Goal: Transaction & Acquisition: Purchase product/service

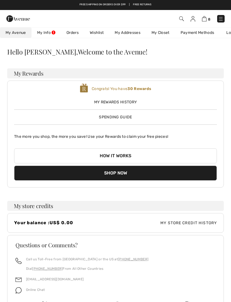
click at [223, 21] on img at bounding box center [221, 19] width 6 height 6
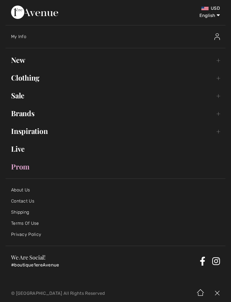
click at [71, 63] on link "New Toggle submenu" at bounding box center [116, 60] width 220 height 12
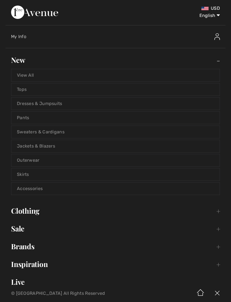
click at [48, 146] on link "Jackets & Blazers" at bounding box center [115, 146] width 209 height 12
click at [52, 147] on link "Jackets & Blazers" at bounding box center [115, 146] width 209 height 12
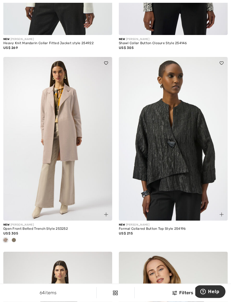
scroll to position [1733, 0]
click at [15, 237] on span at bounding box center [14, 239] width 4 height 4
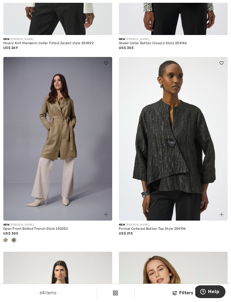
click at [3, 240] on div at bounding box center [5, 240] width 8 height 9
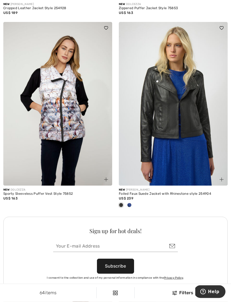
scroll to position [2149, 0]
click at [131, 203] on span at bounding box center [129, 205] width 4 height 4
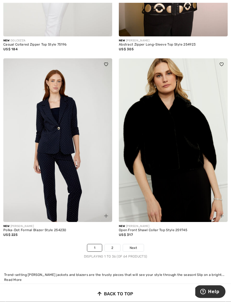
scroll to position [3327, 0]
click at [222, 214] on img at bounding box center [222, 216] width 4 height 4
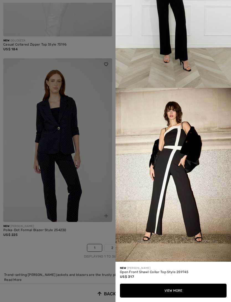
scroll to position [620, 0]
click at [54, 246] on div at bounding box center [115, 151] width 231 height 302
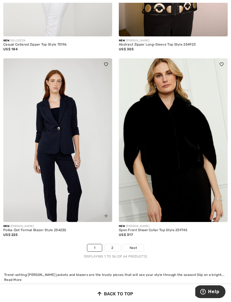
click at [115, 244] on link "2" at bounding box center [112, 247] width 15 height 7
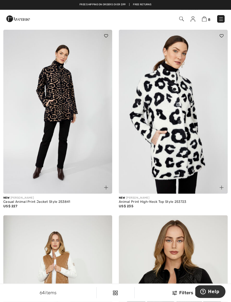
scroll to position [1195, 0]
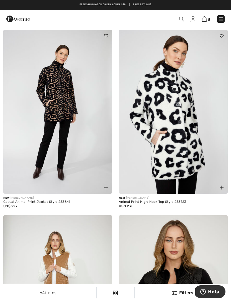
click at [221, 185] on img at bounding box center [222, 187] width 4 height 4
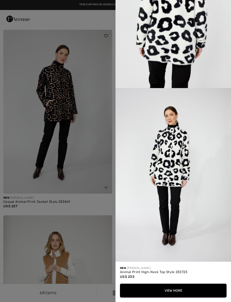
scroll to position [621, 0]
click at [79, 204] on div at bounding box center [115, 151] width 231 height 302
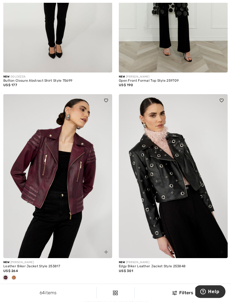
scroll to position [2512, 0]
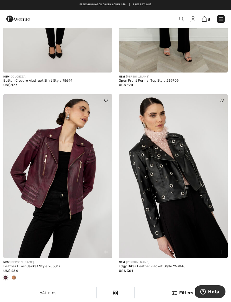
click at [14, 275] on span at bounding box center [14, 277] width 4 height 4
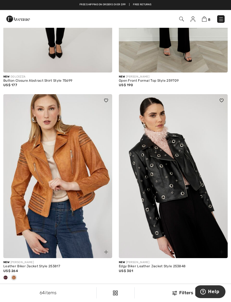
click at [5, 275] on span at bounding box center [5, 277] width 4 height 4
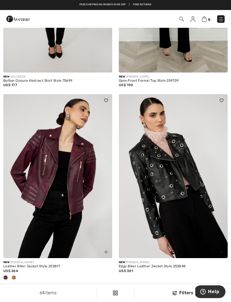
click at [107, 250] on img at bounding box center [106, 252] width 4 height 4
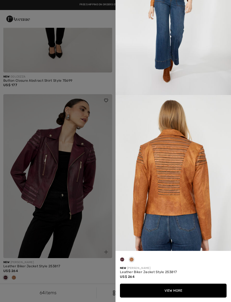
scroll to position [426, 0]
click at [122, 261] on span at bounding box center [122, 259] width 4 height 4
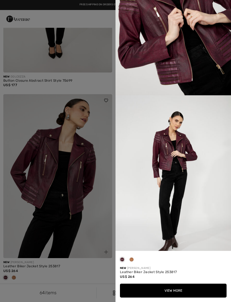
click at [175, 297] on button "View More" at bounding box center [173, 290] width 107 height 14
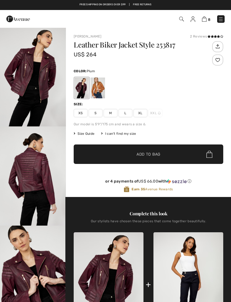
checkbox input "true"
click at [96, 112] on span "S" at bounding box center [96, 113] width 14 height 8
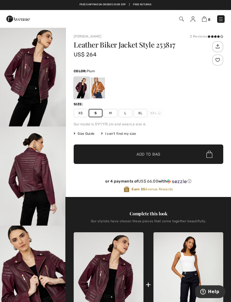
click at [157, 151] on span "✔ Added to Bag Add to Bag" at bounding box center [149, 153] width 150 height 19
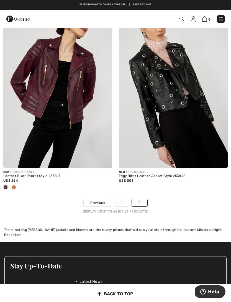
scroll to position [2602, 0]
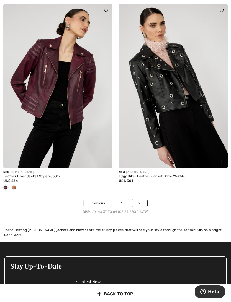
click at [143, 199] on link "2" at bounding box center [139, 202] width 15 height 7
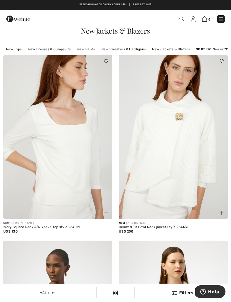
click at [219, 20] on img at bounding box center [222, 19] width 6 height 6
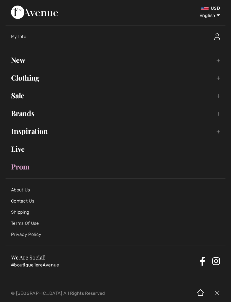
click at [219, 62] on link "New Toggle submenu" at bounding box center [116, 60] width 220 height 12
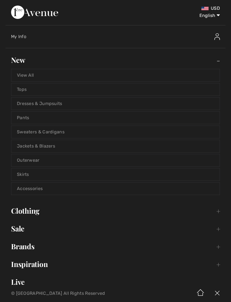
click at [34, 160] on link "Outerwear" at bounding box center [115, 160] width 209 height 12
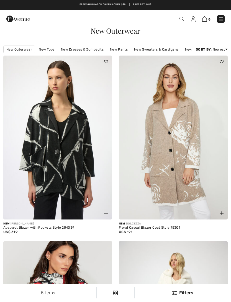
checkbox input "true"
click at [105, 214] on img at bounding box center [106, 213] width 4 height 4
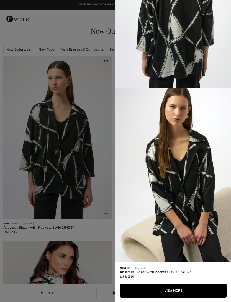
scroll to position [637, 0]
click at [97, 229] on div at bounding box center [115, 151] width 231 height 302
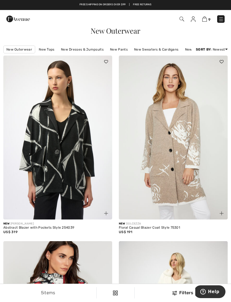
click at [222, 213] on img at bounding box center [222, 213] width 4 height 4
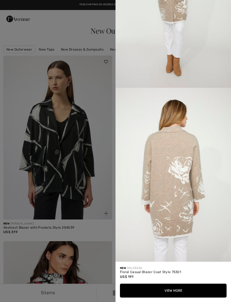
scroll to position [638, 0]
click at [101, 226] on div at bounding box center [115, 151] width 231 height 302
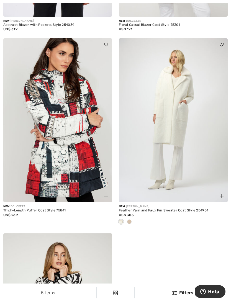
scroll to position [203, 0]
click at [131, 220] on span at bounding box center [129, 221] width 4 height 4
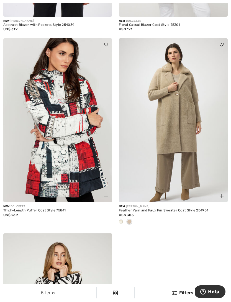
click at [122, 224] on div at bounding box center [121, 221] width 8 height 9
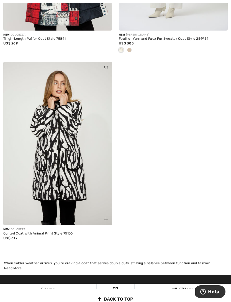
scroll to position [381, 0]
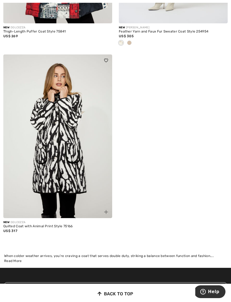
click at [106, 211] on img at bounding box center [106, 212] width 4 height 4
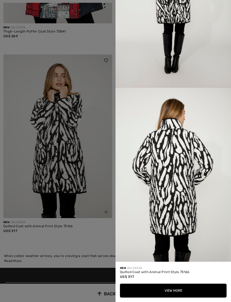
scroll to position [620, 0]
click at [91, 234] on div at bounding box center [115, 151] width 231 height 302
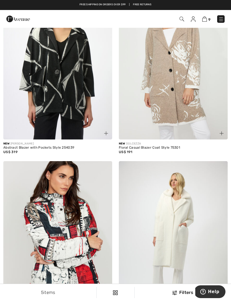
scroll to position [0, 0]
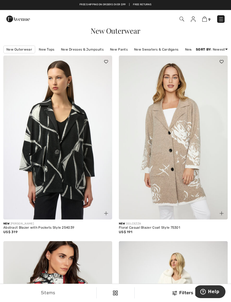
click at [219, 19] on img at bounding box center [222, 19] width 6 height 6
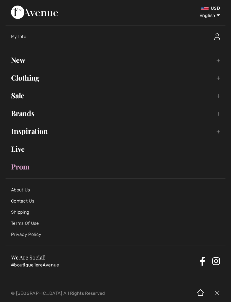
click at [216, 60] on link "New Toggle submenu" at bounding box center [116, 60] width 220 height 12
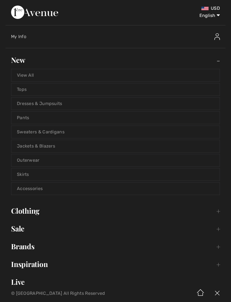
click at [218, 229] on link "Sale Toggle submenu" at bounding box center [116, 228] width 220 height 12
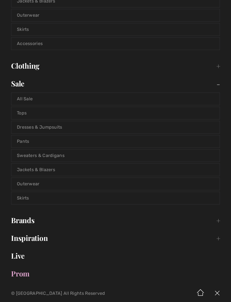
scroll to position [153, 0]
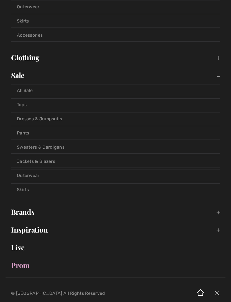
click at [79, 174] on link "Outerwear" at bounding box center [115, 175] width 209 height 12
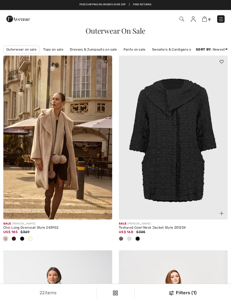
checkbox input "true"
click at [12, 241] on span at bounding box center [14, 238] width 4 height 4
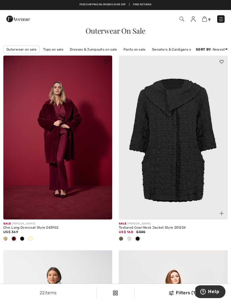
click at [107, 213] on img at bounding box center [106, 213] width 4 height 4
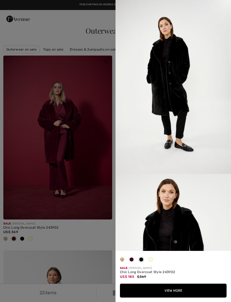
click at [133, 258] on span at bounding box center [132, 259] width 4 height 4
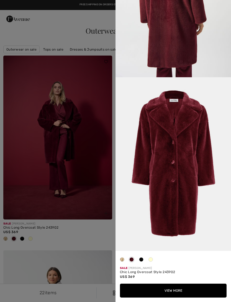
scroll to position [822, 0]
click at [176, 290] on button "View More" at bounding box center [173, 290] width 107 height 14
click at [180, 285] on button "View More" at bounding box center [173, 290] width 107 height 14
click at [175, 289] on button "View More" at bounding box center [173, 290] width 107 height 14
click at [143, 259] on span at bounding box center [141, 259] width 4 height 4
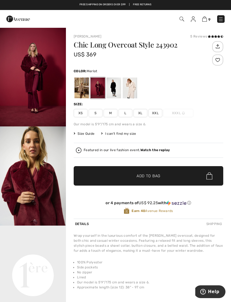
click at [80, 114] on span "XS" at bounding box center [81, 113] width 14 height 8
click at [88, 134] on span "Size Guide" at bounding box center [84, 133] width 21 height 5
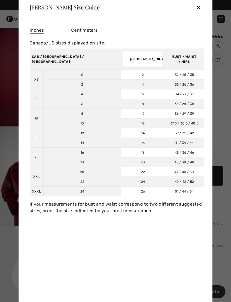
click at [197, 10] on div "✕" at bounding box center [199, 7] width 6 height 12
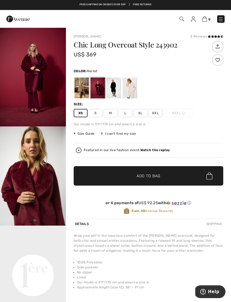
click at [96, 114] on span "S" at bounding box center [96, 113] width 14 height 8
click at [130, 90] on div at bounding box center [130, 87] width 14 height 21
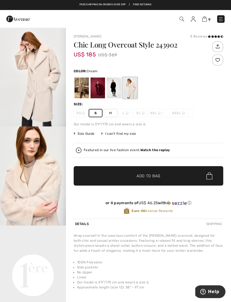
click at [114, 89] on div at bounding box center [114, 87] width 14 height 21
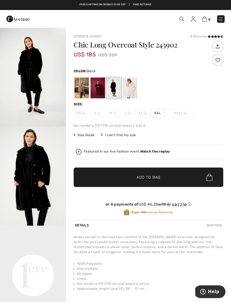
click at [97, 90] on div at bounding box center [98, 87] width 14 height 21
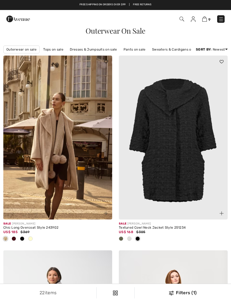
checkbox input "true"
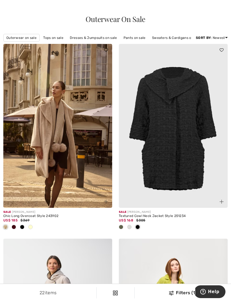
scroll to position [12, 0]
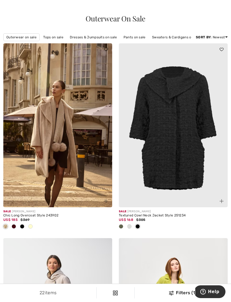
click at [130, 226] on span at bounding box center [129, 226] width 4 height 4
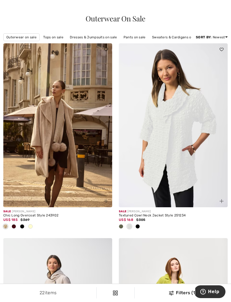
click at [121, 226] on span at bounding box center [121, 226] width 4 height 4
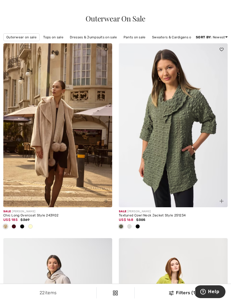
click at [138, 228] on div at bounding box center [138, 226] width 8 height 9
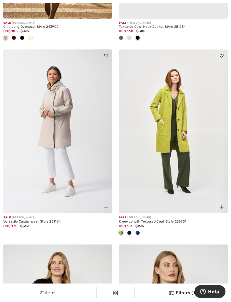
scroll to position [201, 0]
click at [107, 208] on img at bounding box center [106, 207] width 4 height 4
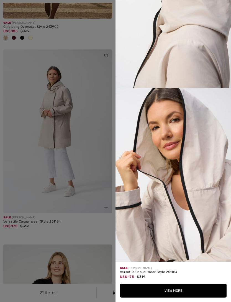
scroll to position [620, 0]
click at [84, 231] on div at bounding box center [115, 151] width 231 height 302
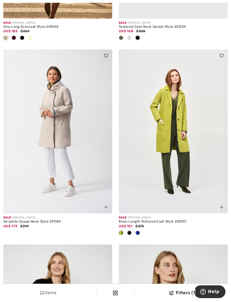
click at [138, 231] on span at bounding box center [138, 232] width 4 height 4
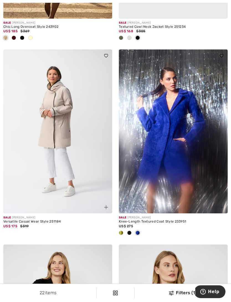
click at [223, 206] on img at bounding box center [222, 207] width 4 height 4
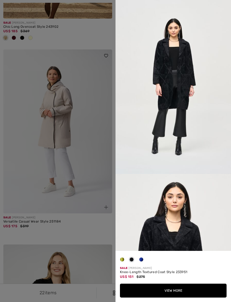
click at [140, 261] on span at bounding box center [141, 259] width 4 height 4
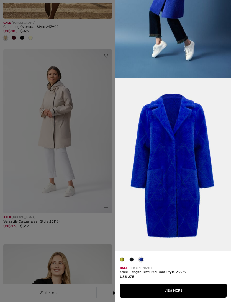
scroll to position [1082, 0]
click at [173, 297] on button "View More" at bounding box center [173, 290] width 107 height 14
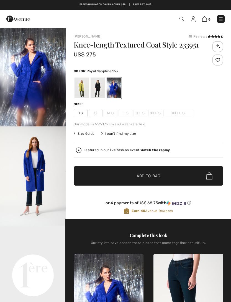
checkbox input "true"
click at [114, 88] on div at bounding box center [114, 87] width 14 height 21
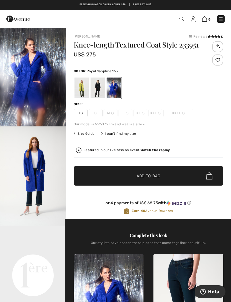
click at [97, 113] on span "S" at bounding box center [96, 113] width 14 height 8
click at [96, 89] on div at bounding box center [98, 87] width 14 height 21
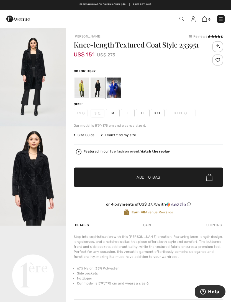
click at [84, 88] on div at bounding box center [82, 87] width 14 height 21
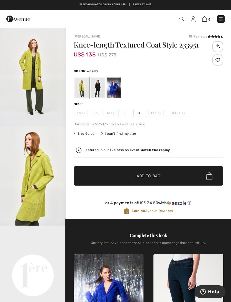
click at [115, 91] on div at bounding box center [114, 87] width 14 height 21
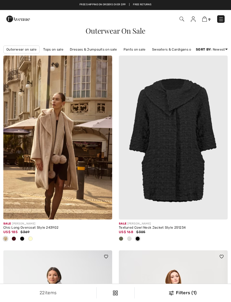
checkbox input "true"
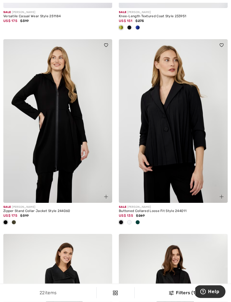
scroll to position [406, 0]
click at [136, 225] on div at bounding box center [138, 222] width 8 height 9
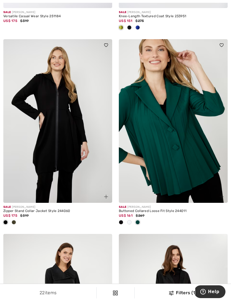
click at [14, 222] on span at bounding box center [14, 222] width 4 height 4
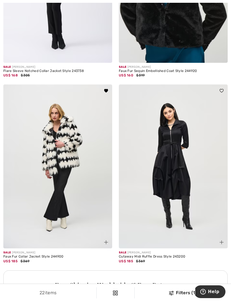
scroll to position [949, 0]
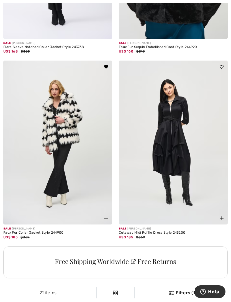
click at [104, 217] on img at bounding box center [106, 218] width 4 height 4
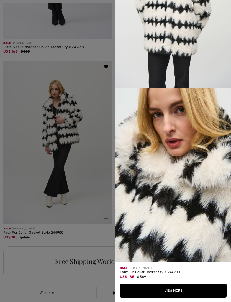
scroll to position [620, 0]
click at [67, 236] on div at bounding box center [115, 151] width 231 height 302
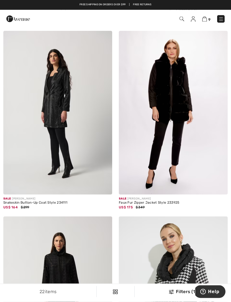
scroll to position [1763, 0]
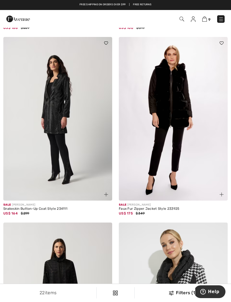
click at [106, 192] on img at bounding box center [106, 194] width 4 height 4
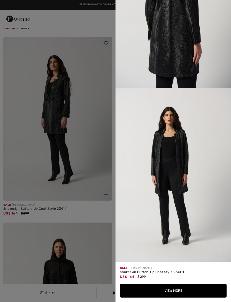
scroll to position [605, 0]
click at [171, 292] on button "View More" at bounding box center [173, 290] width 107 height 14
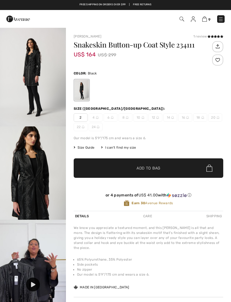
checkbox input "true"
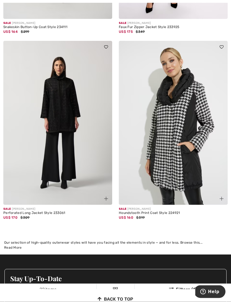
scroll to position [1947, 0]
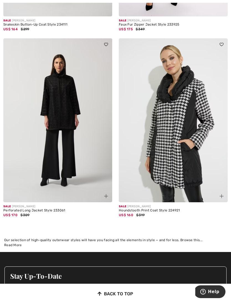
click at [221, 194] on img at bounding box center [222, 196] width 4 height 4
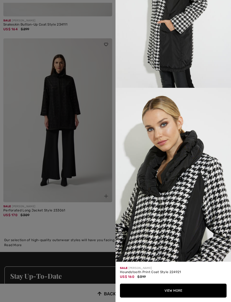
scroll to position [577, 0]
click at [176, 297] on button "View More" at bounding box center [173, 290] width 107 height 14
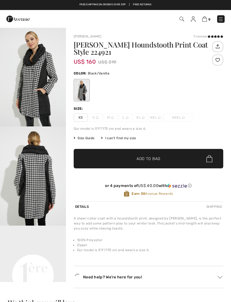
checkbox input "true"
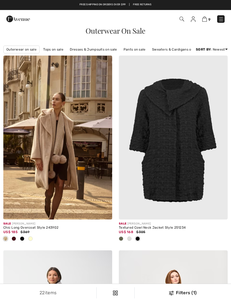
checkbox input "true"
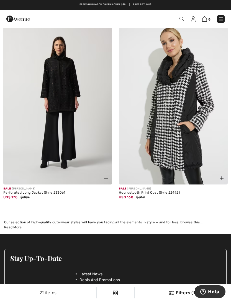
click at [220, 22] on img at bounding box center [222, 19] width 6 height 6
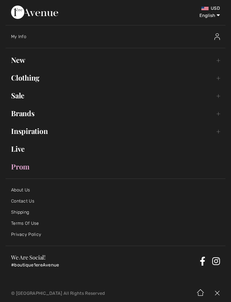
click at [218, 62] on link "New Toggle submenu" at bounding box center [116, 60] width 220 height 12
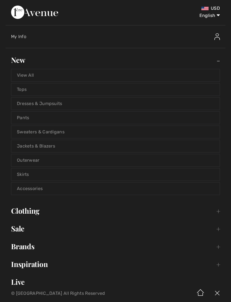
click at [76, 90] on link "Tops" at bounding box center [115, 89] width 209 height 12
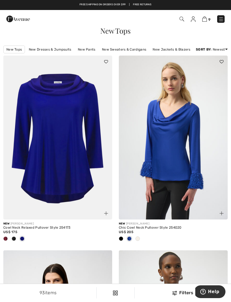
click at [139, 239] on span at bounding box center [138, 238] width 4 height 4
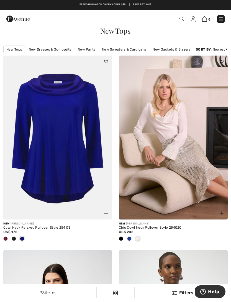
click at [129, 236] on span at bounding box center [129, 238] width 4 height 4
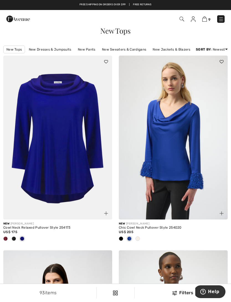
click at [123, 238] on div at bounding box center [121, 238] width 8 height 9
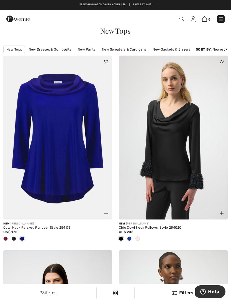
click at [5, 237] on span at bounding box center [5, 238] width 4 height 4
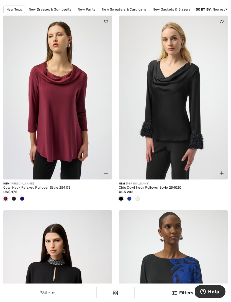
click at [107, 172] on img at bounding box center [106, 173] width 4 height 4
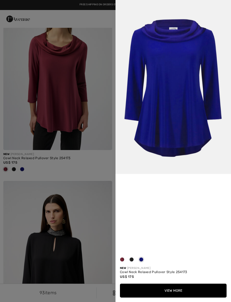
scroll to position [69, 0]
click at [77, 169] on div at bounding box center [115, 151] width 231 height 302
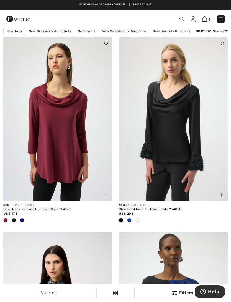
scroll to position [18, 0]
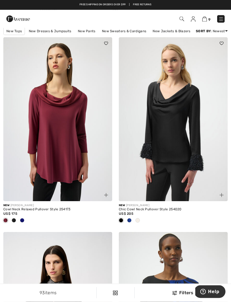
click at [22, 220] on span at bounding box center [22, 220] width 4 height 4
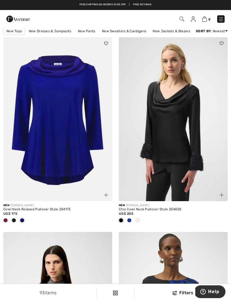
click at [12, 221] on span at bounding box center [14, 220] width 4 height 4
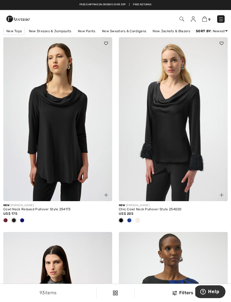
click at [6, 221] on span at bounding box center [5, 220] width 4 height 4
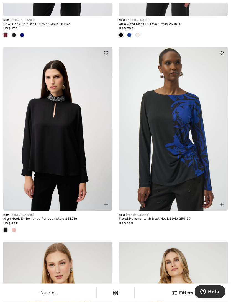
click at [12, 230] on span at bounding box center [14, 230] width 4 height 4
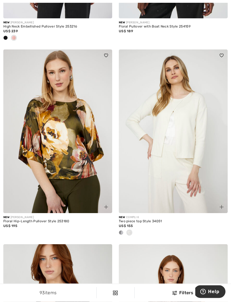
scroll to position [395, 0]
click at [121, 233] on span at bounding box center [121, 232] width 4 height 4
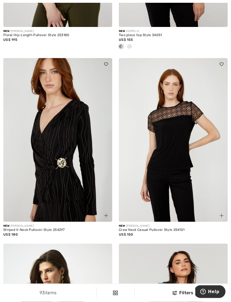
scroll to position [582, 0]
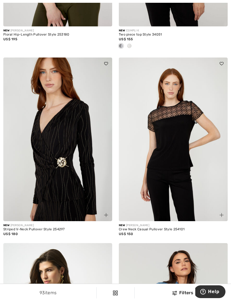
click at [106, 215] on img at bounding box center [106, 215] width 4 height 4
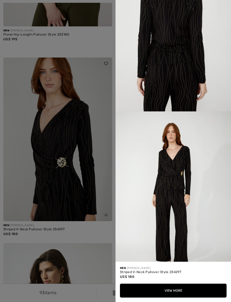
scroll to position [239, 0]
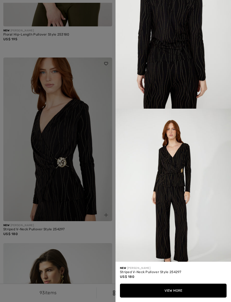
click at [91, 234] on div at bounding box center [115, 151] width 231 height 302
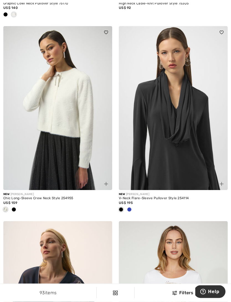
scroll to position [1412, 0]
click at [131, 208] on span at bounding box center [129, 209] width 4 height 4
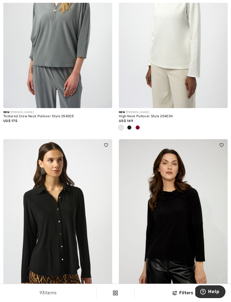
scroll to position [3306, 0]
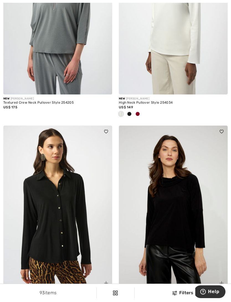
click at [138, 112] on span at bounding box center [138, 114] width 4 height 4
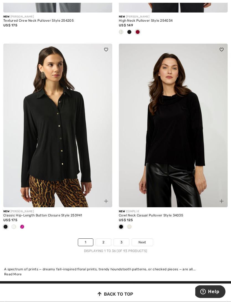
scroll to position [3390, 0]
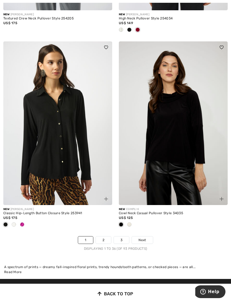
click at [22, 222] on span at bounding box center [22, 224] width 4 height 4
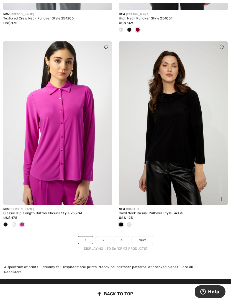
click at [132, 222] on span at bounding box center [129, 224] width 4 height 4
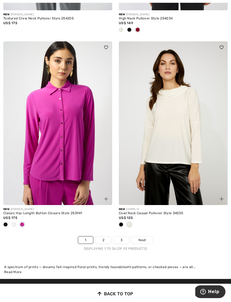
click at [103, 236] on link "2" at bounding box center [103, 239] width 15 height 7
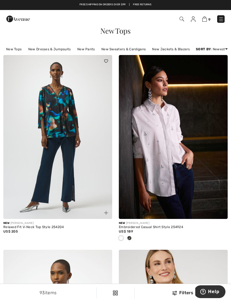
click at [130, 238] on span at bounding box center [129, 238] width 4 height 4
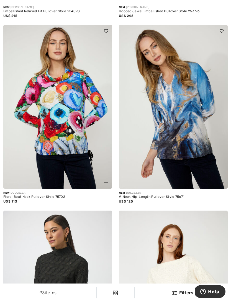
scroll to position [410, 0]
click at [223, 183] on img at bounding box center [222, 182] width 4 height 4
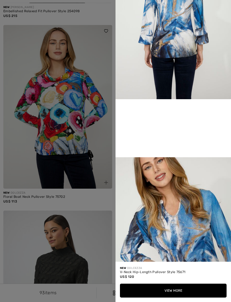
scroll to position [290, 0]
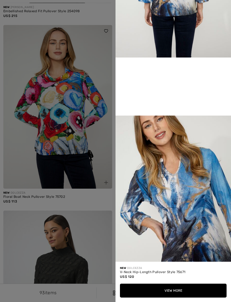
click at [92, 202] on div at bounding box center [115, 151] width 231 height 302
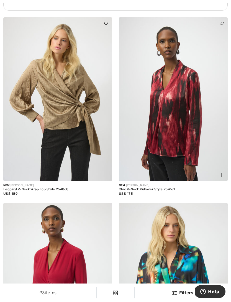
scroll to position [1207, 0]
click at [223, 173] on img at bounding box center [222, 175] width 4 height 4
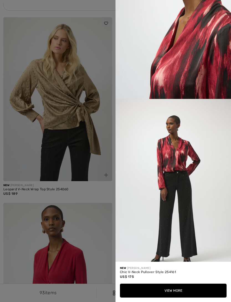
scroll to position [261, 0]
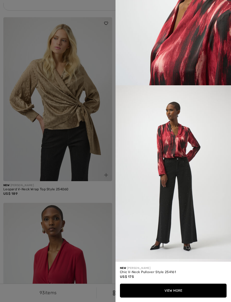
click at [96, 187] on div at bounding box center [115, 151] width 231 height 302
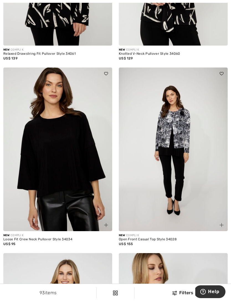
scroll to position [1741, 0]
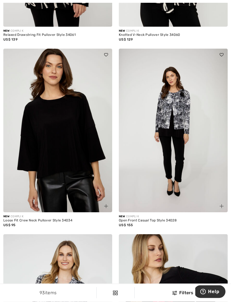
click at [106, 205] on img at bounding box center [106, 206] width 4 height 4
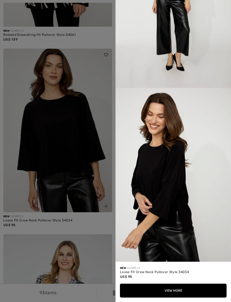
scroll to position [567, 0]
click at [89, 224] on div at bounding box center [115, 151] width 231 height 302
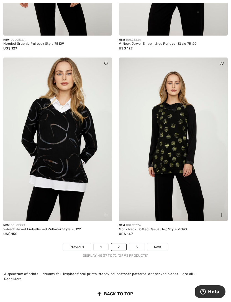
scroll to position [3302, 0]
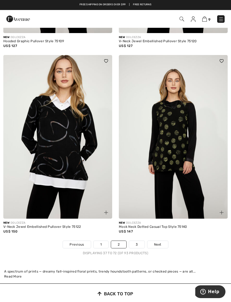
click at [138, 241] on link "3" at bounding box center [136, 244] width 15 height 7
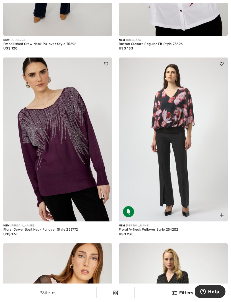
scroll to position [1334, 0]
click at [223, 213] on img at bounding box center [222, 215] width 4 height 4
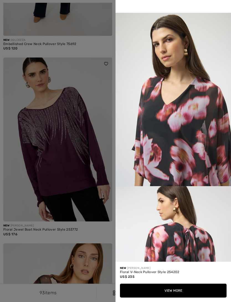
scroll to position [392, 0]
click at [96, 233] on div at bounding box center [115, 151] width 231 height 302
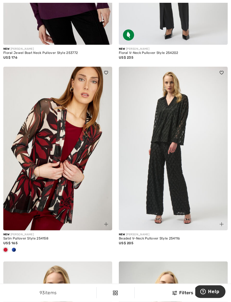
scroll to position [1510, 0]
click at [13, 249] on span at bounding box center [14, 249] width 4 height 4
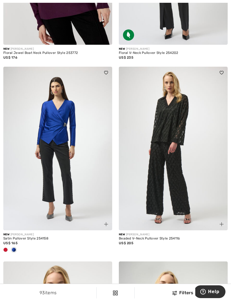
click at [4, 247] on span at bounding box center [5, 249] width 4 height 4
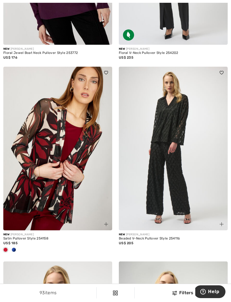
click at [106, 224] on img at bounding box center [106, 224] width 4 height 4
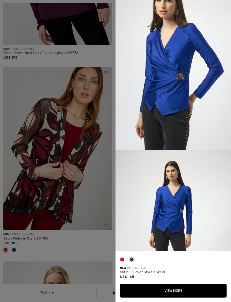
scroll to position [77, 0]
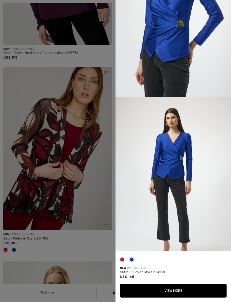
click at [124, 261] on span at bounding box center [122, 259] width 4 height 4
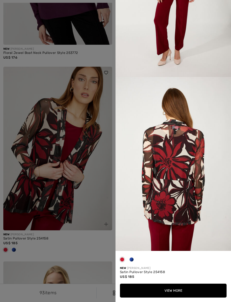
scroll to position [631, 0]
click at [79, 238] on div at bounding box center [115, 151] width 231 height 302
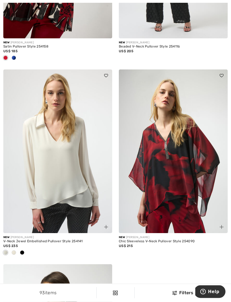
scroll to position [1702, 0]
click at [14, 251] on span at bounding box center [14, 252] width 4 height 4
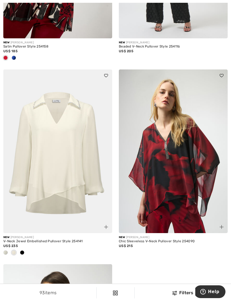
click at [21, 251] on span at bounding box center [22, 252] width 4 height 4
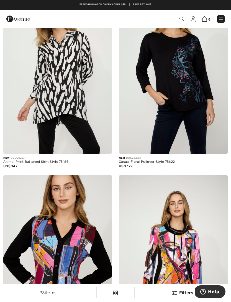
scroll to position [0, 0]
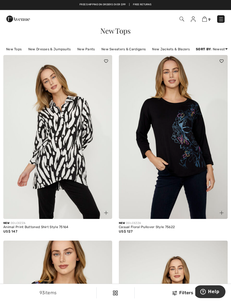
click at [67, 50] on link "New Dresses & Jumpsuits" at bounding box center [50, 49] width 48 height 7
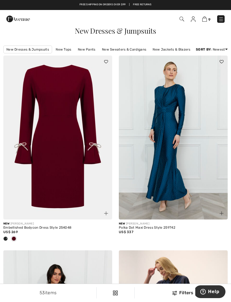
click at [6, 238] on span at bounding box center [5, 238] width 4 height 4
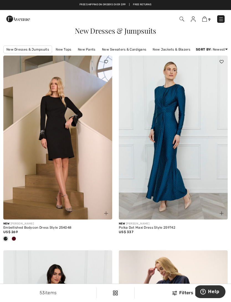
click at [13, 238] on span at bounding box center [14, 238] width 4 height 4
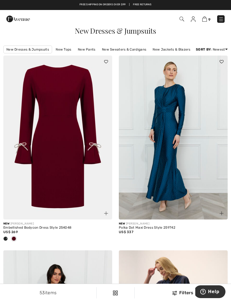
click at [106, 213] on img at bounding box center [106, 213] width 4 height 4
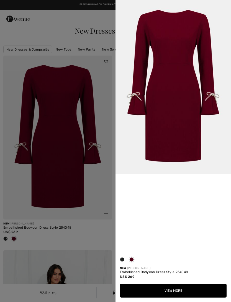
click at [202, 155] on img at bounding box center [174, 87] width 116 height 174
click at [120, 260] on span at bounding box center [122, 259] width 4 height 4
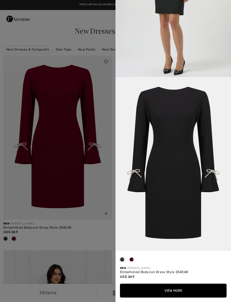
scroll to position [995, 0]
click at [91, 239] on div at bounding box center [115, 151] width 231 height 302
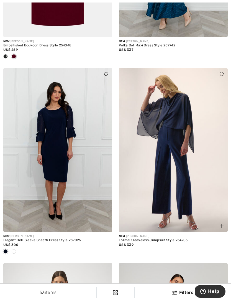
scroll to position [182, 0]
click at [13, 250] on span at bounding box center [14, 251] width 4 height 4
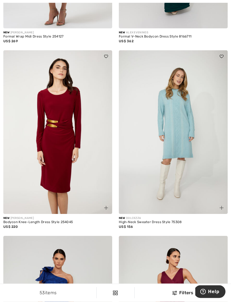
scroll to position [580, 0]
click at [221, 207] on img at bounding box center [222, 208] width 4 height 4
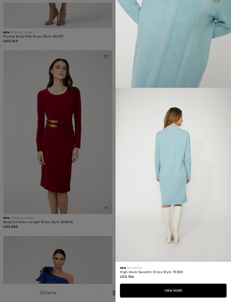
scroll to position [620, 0]
click at [83, 226] on div at bounding box center [115, 151] width 231 height 302
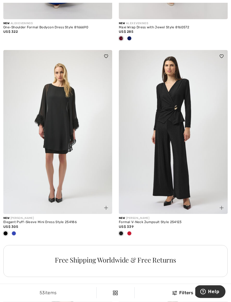
scroll to position [960, 0]
click at [15, 231] on span at bounding box center [14, 233] width 4 height 4
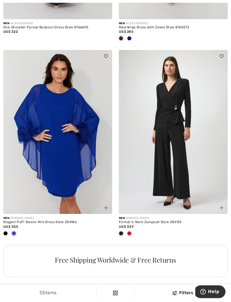
click at [129, 231] on span at bounding box center [129, 233] width 4 height 4
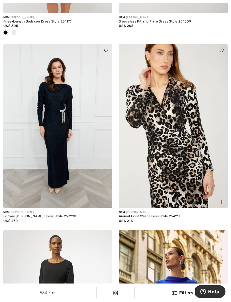
scroll to position [1394, 0]
click at [223, 201] on img at bounding box center [222, 202] width 4 height 4
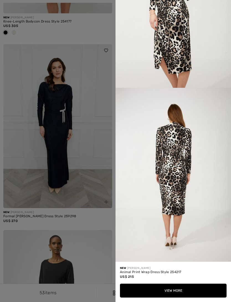
scroll to position [620, 0]
click at [177, 297] on button "View More" at bounding box center [173, 290] width 107 height 14
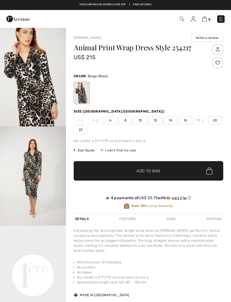
checkbox input "true"
click at [112, 122] on span "6" at bounding box center [111, 120] width 14 height 8
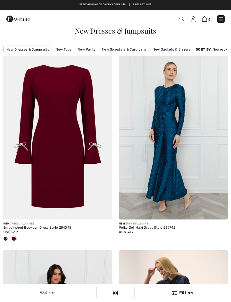
checkbox input "true"
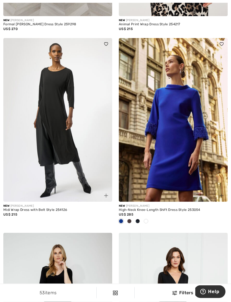
scroll to position [1589, 0]
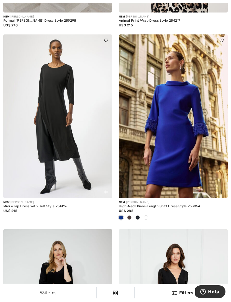
click at [129, 216] on span at bounding box center [129, 217] width 4 height 4
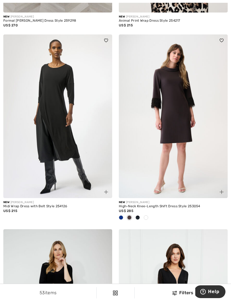
click at [138, 215] on span at bounding box center [138, 217] width 4 height 4
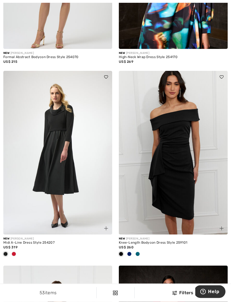
scroll to position [2776, 0]
click at [138, 251] on span at bounding box center [138, 253] width 4 height 4
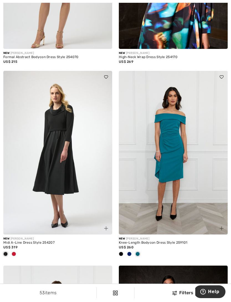
click at [133, 251] on div at bounding box center [129, 253] width 8 height 9
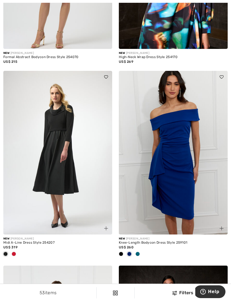
click at [121, 252] on span at bounding box center [121, 253] width 4 height 4
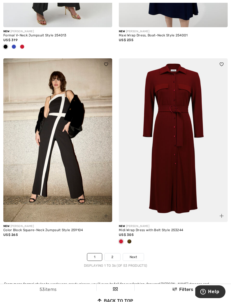
scroll to position [3379, 0]
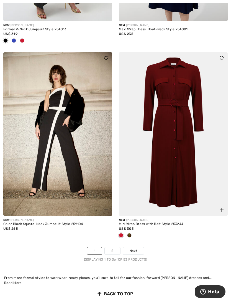
click at [130, 233] on span at bounding box center [129, 235] width 4 height 4
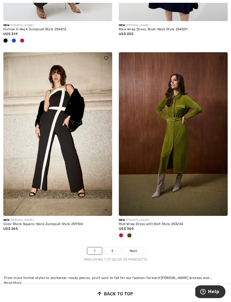
click at [117, 247] on link "2" at bounding box center [112, 250] width 15 height 7
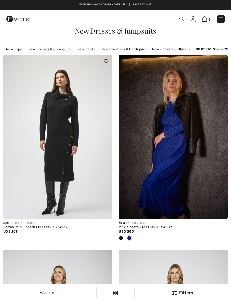
checkbox input "true"
click at [107, 212] on img at bounding box center [106, 213] width 4 height 4
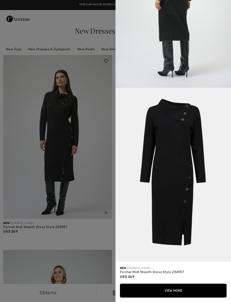
scroll to position [638, 0]
click at [178, 288] on button "View More" at bounding box center [173, 290] width 107 height 14
click at [163, 289] on button "View More" at bounding box center [173, 290] width 107 height 14
click at [175, 287] on button "View More" at bounding box center [173, 290] width 107 height 14
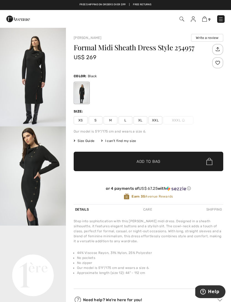
click at [94, 121] on span "S" at bounding box center [96, 120] width 14 height 8
click at [161, 161] on span "Add to Bag" at bounding box center [149, 161] width 24 height 6
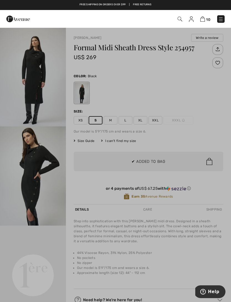
click at [212, 129] on div at bounding box center [115, 151] width 231 height 302
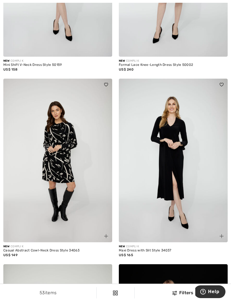
scroll to position [361, 0]
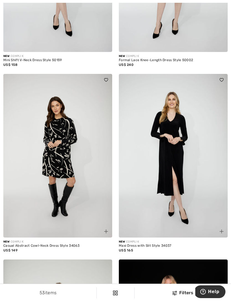
click at [107, 231] on img at bounding box center [106, 231] width 4 height 4
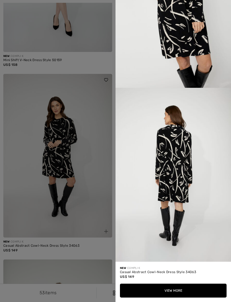
scroll to position [620, 0]
click at [88, 249] on div at bounding box center [115, 151] width 231 height 302
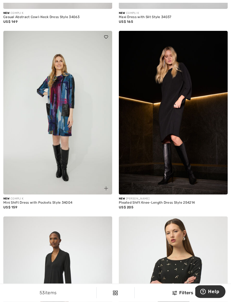
scroll to position [590, 0]
click at [222, 189] on img at bounding box center [222, 188] width 4 height 4
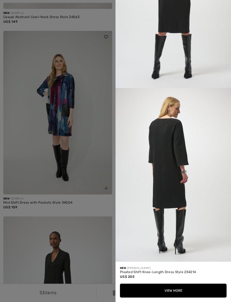
scroll to position [620, 0]
click at [83, 206] on div at bounding box center [115, 151] width 231 height 302
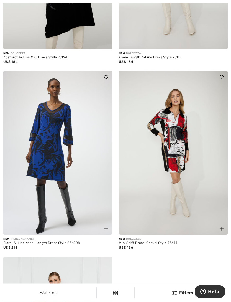
scroll to position [1334, 0]
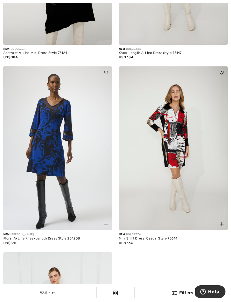
click at [222, 224] on img at bounding box center [222, 224] width 4 height 4
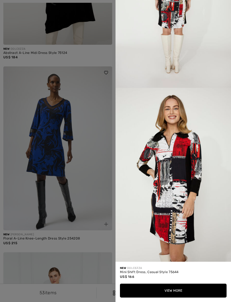
scroll to position [620, 0]
click at [81, 229] on div at bounding box center [115, 151] width 231 height 302
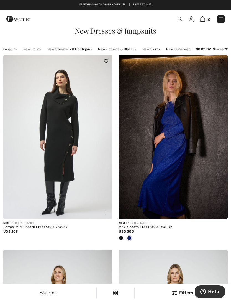
scroll to position [0, 54]
click at [170, 49] on link "New Outerwear" at bounding box center [179, 49] width 31 height 7
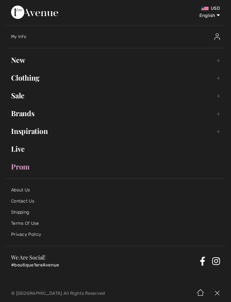
click at [221, 95] on link "Sale Toggle submenu" at bounding box center [116, 95] width 220 height 12
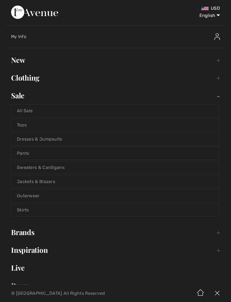
click at [166, 110] on link "All Sale" at bounding box center [115, 111] width 209 height 12
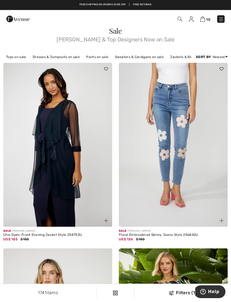
click at [21, 56] on link "Tops on sale" at bounding box center [16, 56] width 26 height 7
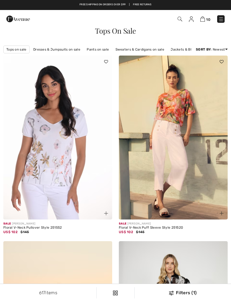
checkbox input "true"
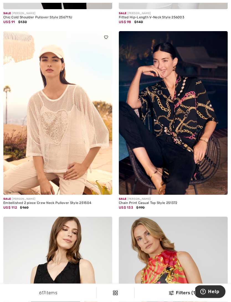
scroll to position [581, 0]
click at [222, 188] on img at bounding box center [222, 188] width 4 height 4
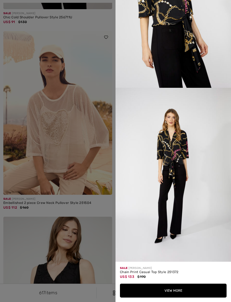
scroll to position [967, 0]
click at [90, 210] on div at bounding box center [115, 151] width 231 height 302
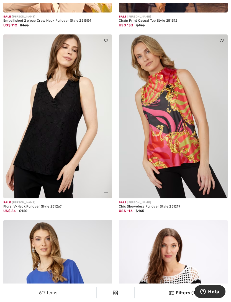
scroll to position [763, 0]
click at [223, 190] on img at bounding box center [222, 192] width 4 height 4
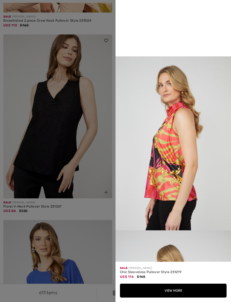
scroll to position [349, 0]
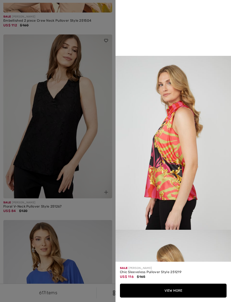
click at [93, 207] on div at bounding box center [115, 151] width 231 height 302
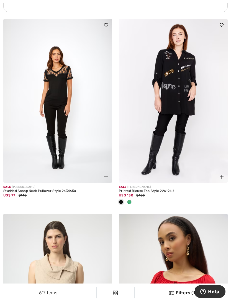
scroll to position [1188, 0]
click at [129, 203] on div at bounding box center [129, 202] width 8 height 9
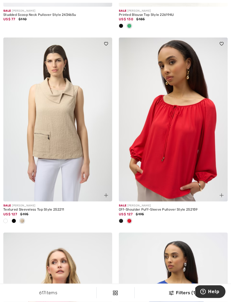
scroll to position [1364, 0]
click at [13, 220] on span at bounding box center [14, 220] width 4 height 4
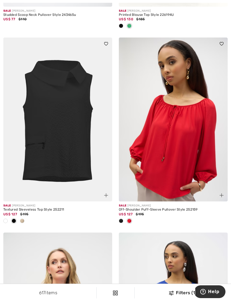
click at [4, 219] on span at bounding box center [5, 220] width 4 height 4
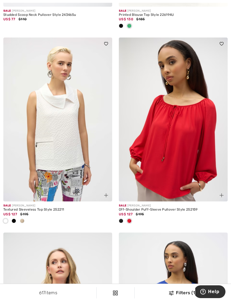
click at [122, 218] on span at bounding box center [121, 220] width 4 height 4
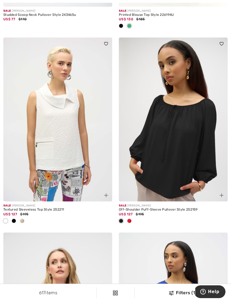
click at [222, 194] on img at bounding box center [222, 195] width 4 height 4
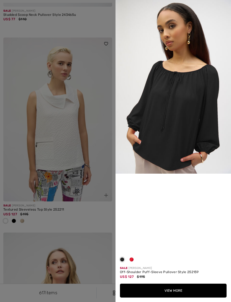
scroll to position [110, 0]
click at [86, 216] on div at bounding box center [115, 151] width 231 height 302
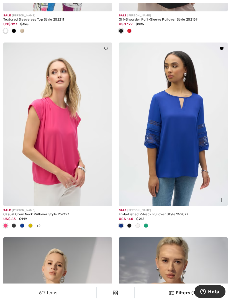
scroll to position [1554, 0]
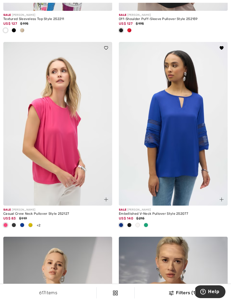
click at [129, 223] on span at bounding box center [129, 225] width 4 height 4
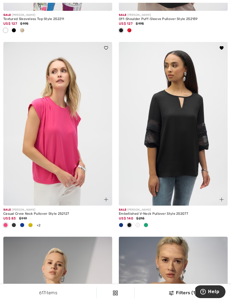
click at [138, 223] on span at bounding box center [138, 225] width 4 height 4
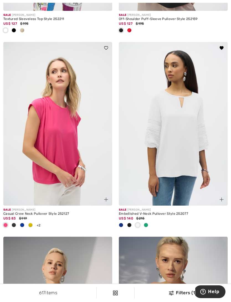
click at [146, 223] on span at bounding box center [146, 225] width 4 height 4
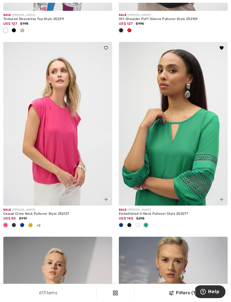
click at [122, 224] on span at bounding box center [121, 225] width 4 height 4
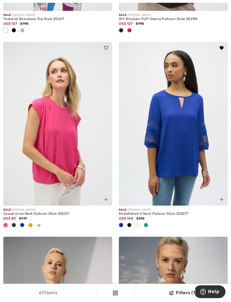
click at [223, 198] on img at bounding box center [222, 199] width 4 height 4
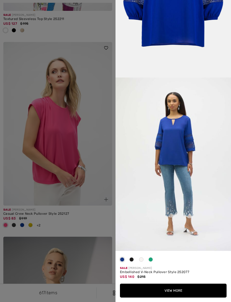
scroll to position [804, 0]
click at [174, 297] on button "View More" at bounding box center [173, 290] width 107 height 14
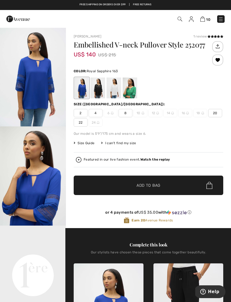
click at [95, 112] on span "4" at bounding box center [96, 113] width 14 height 8
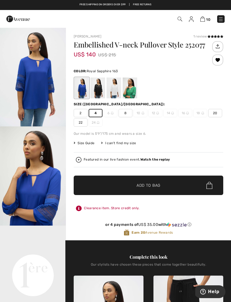
click at [154, 184] on span "Add to Bag" at bounding box center [149, 185] width 24 height 6
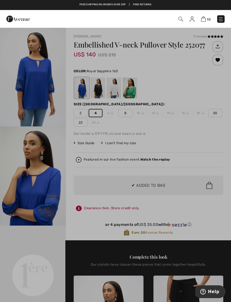
click at [198, 136] on div at bounding box center [115, 151] width 231 height 302
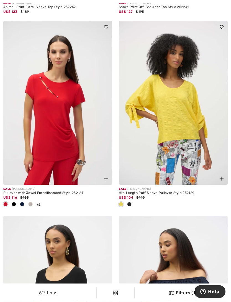
scroll to position [1955, 0]
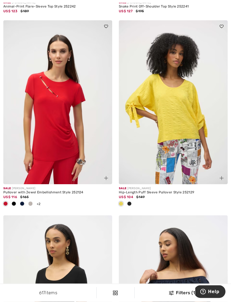
click at [130, 201] on span at bounding box center [129, 203] width 4 height 4
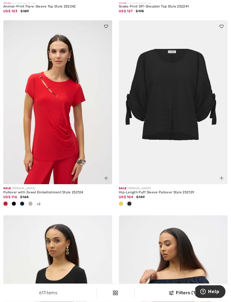
scroll to position [1955, 0]
click at [122, 201] on span at bounding box center [121, 203] width 4 height 4
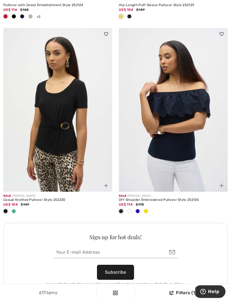
scroll to position [2142, 0]
click at [145, 209] on span at bounding box center [146, 211] width 4 height 4
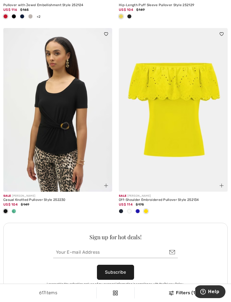
click at [139, 209] on span at bounding box center [138, 211] width 4 height 4
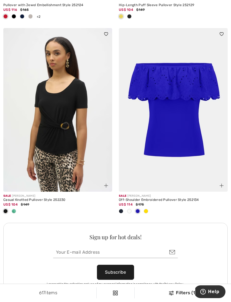
click at [129, 209] on span at bounding box center [129, 211] width 4 height 4
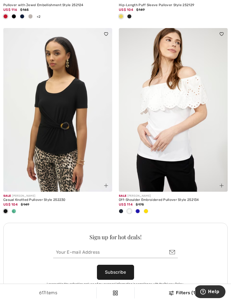
click at [120, 209] on span at bounding box center [121, 211] width 4 height 4
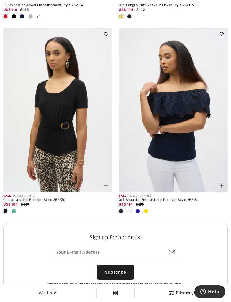
click at [13, 209] on span at bounding box center [14, 211] width 4 height 4
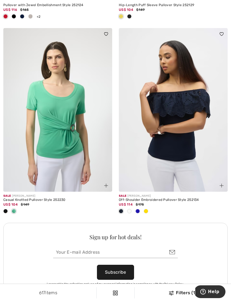
click at [8, 209] on div at bounding box center [5, 211] width 8 height 9
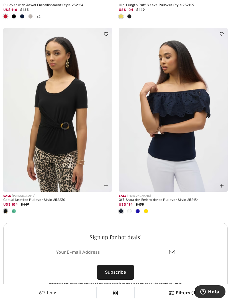
click at [107, 183] on img at bounding box center [106, 185] width 4 height 4
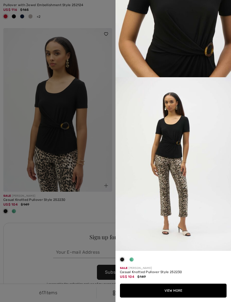
scroll to position [630, 0]
click at [182, 297] on button "View More" at bounding box center [173, 290] width 107 height 14
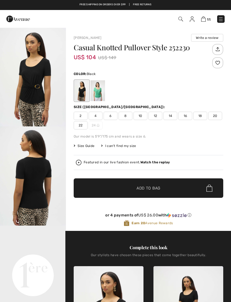
checkbox input "true"
click at [98, 115] on span "4" at bounding box center [96, 116] width 14 height 8
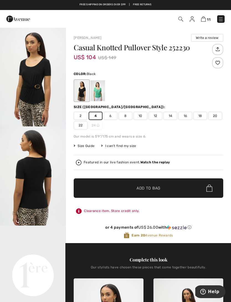
click at [166, 186] on span "✔ Added to Bag Add to Bag" at bounding box center [149, 187] width 150 height 19
click at [163, 99] on div at bounding box center [149, 90] width 150 height 23
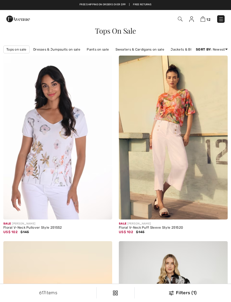
checkbox input "true"
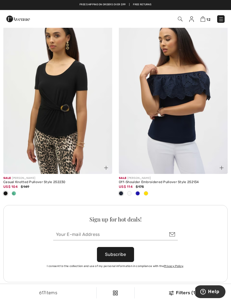
click at [146, 191] on span at bounding box center [146, 193] width 4 height 4
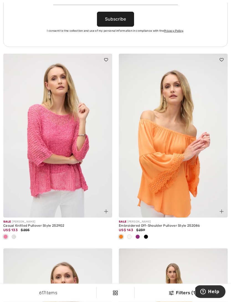
scroll to position [2395, 0]
click at [14, 235] on span at bounding box center [14, 236] width 4 height 4
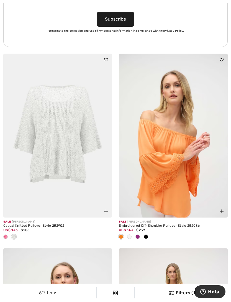
click at [5, 234] on span at bounding box center [5, 236] width 4 height 4
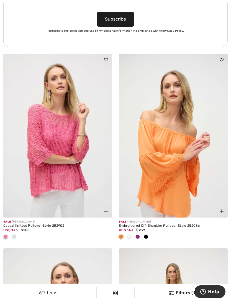
click at [107, 209] on img at bounding box center [106, 211] width 4 height 4
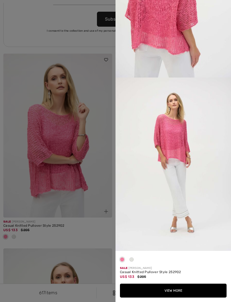
scroll to position [803, 0]
click at [87, 224] on div at bounding box center [115, 151] width 231 height 302
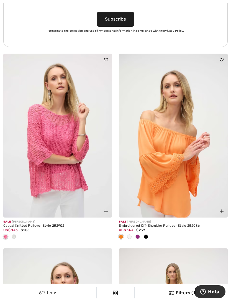
click at [131, 234] on span at bounding box center [129, 236] width 4 height 4
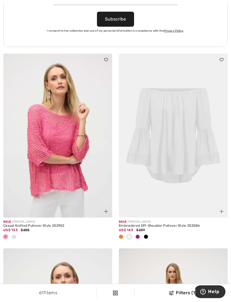
click at [138, 232] on div at bounding box center [138, 236] width 8 height 9
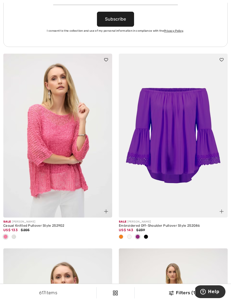
click at [148, 234] on div at bounding box center [146, 236] width 8 height 9
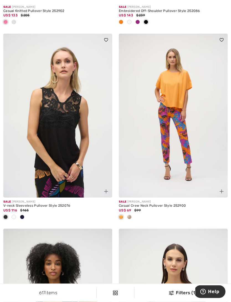
scroll to position [2610, 0]
click at [131, 214] on span at bounding box center [129, 216] width 4 height 4
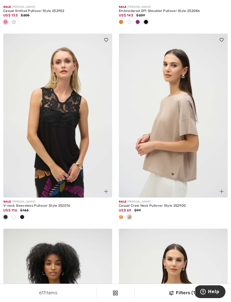
click at [120, 214] on span at bounding box center [121, 216] width 4 height 4
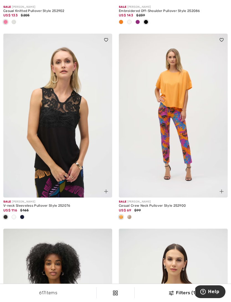
click at [24, 214] on span at bounding box center [22, 216] width 4 height 4
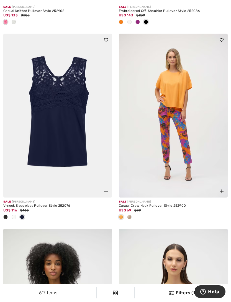
click at [14, 214] on span at bounding box center [14, 216] width 4 height 4
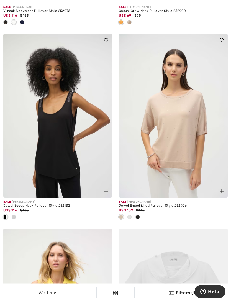
scroll to position [2804, 0]
click at [14, 214] on span at bounding box center [14, 216] width 4 height 4
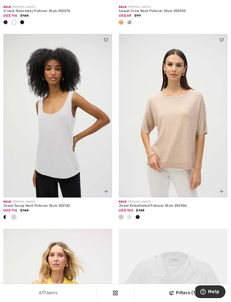
click at [6, 214] on span at bounding box center [5, 216] width 4 height 4
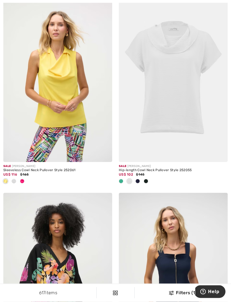
scroll to position [3034, 0]
click at [22, 179] on span at bounding box center [22, 181] width 4 height 4
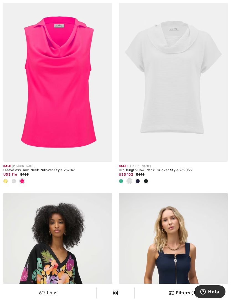
click at [11, 177] on div at bounding box center [14, 181] width 8 height 9
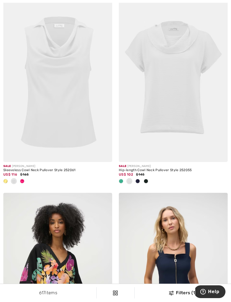
click at [7, 179] on span at bounding box center [5, 181] width 4 height 4
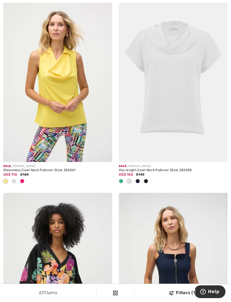
click at [122, 179] on span at bounding box center [121, 181] width 4 height 4
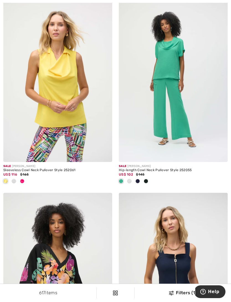
click at [139, 179] on span at bounding box center [138, 181] width 4 height 4
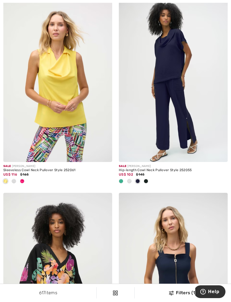
click at [146, 179] on span at bounding box center [146, 181] width 4 height 4
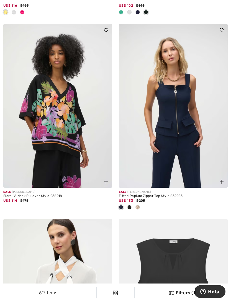
scroll to position [3204, 0]
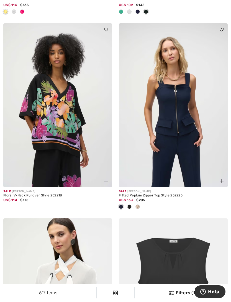
click at [137, 204] on span at bounding box center [138, 206] width 4 height 4
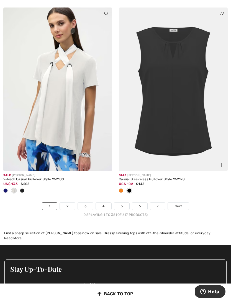
scroll to position [3414, 0]
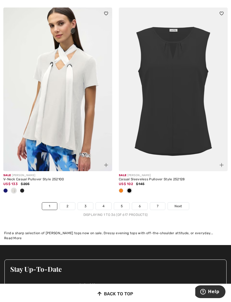
click at [122, 188] on span at bounding box center [121, 190] width 4 height 4
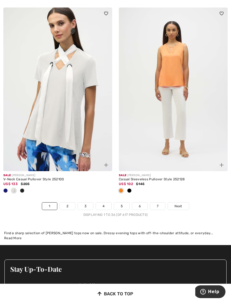
click at [69, 202] on link "2" at bounding box center [67, 205] width 15 height 7
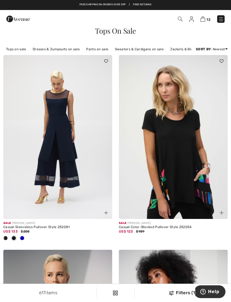
click at [23, 238] on span at bounding box center [22, 238] width 4 height 4
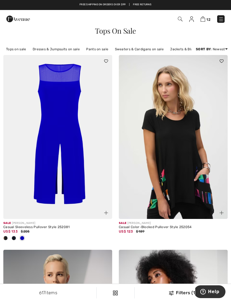
click at [14, 237] on span at bounding box center [14, 238] width 4 height 4
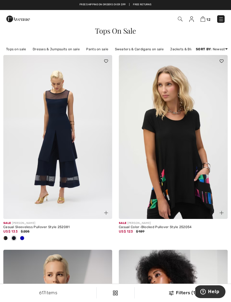
click at [6, 238] on span at bounding box center [5, 238] width 4 height 4
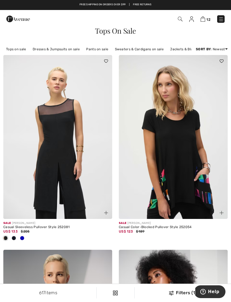
click at [106, 214] on img at bounding box center [106, 213] width 4 height 4
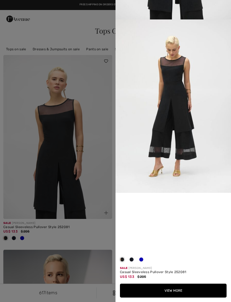
scroll to position [301, 0]
click at [141, 261] on span at bounding box center [141, 259] width 4 height 4
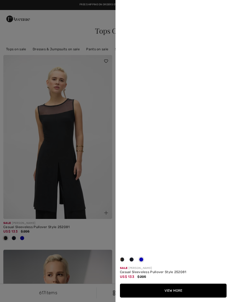
scroll to position [0, 0]
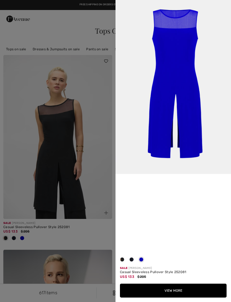
click at [87, 238] on div at bounding box center [115, 151] width 231 height 302
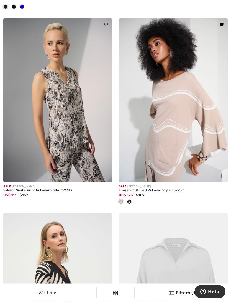
scroll to position [240, 0]
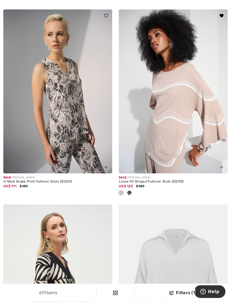
click at [130, 191] on span at bounding box center [129, 193] width 4 height 4
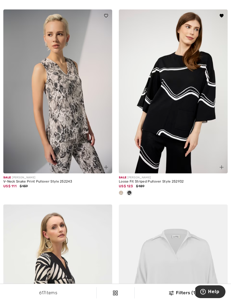
click at [122, 194] on span at bounding box center [121, 192] width 4 height 4
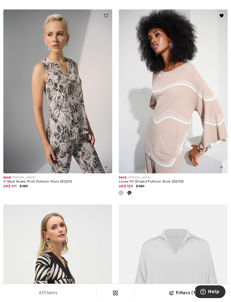
click at [222, 168] on img at bounding box center [222, 167] width 4 height 4
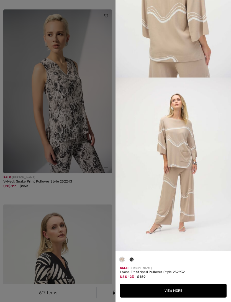
scroll to position [804, 0]
click at [182, 297] on button "View More" at bounding box center [173, 290] width 107 height 14
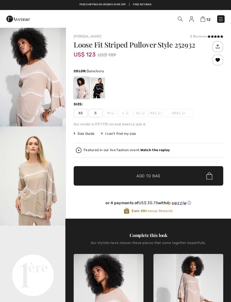
checkbox input "true"
click at [97, 114] on span "S" at bounding box center [96, 113] width 14 height 8
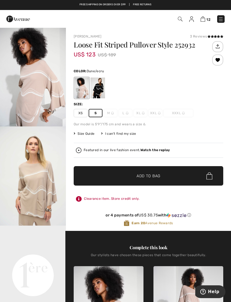
click at [152, 177] on span "Add to Bag" at bounding box center [149, 176] width 24 height 6
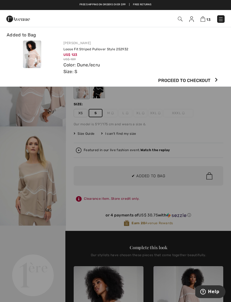
click at [154, 97] on div at bounding box center [115, 151] width 231 height 302
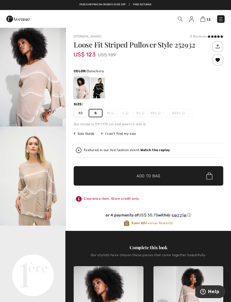
click at [99, 86] on div at bounding box center [98, 87] width 14 height 21
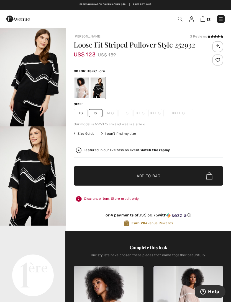
click at [151, 176] on span "Add to Bag" at bounding box center [149, 176] width 24 height 6
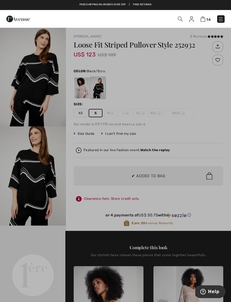
click at [202, 98] on div at bounding box center [115, 151] width 231 height 302
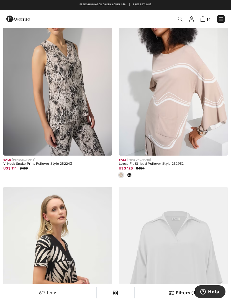
click at [105, 149] on img at bounding box center [106, 149] width 4 height 4
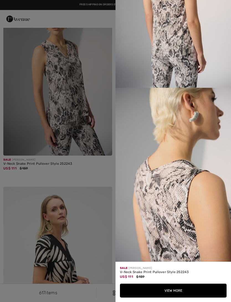
scroll to position [259, 0]
click at [91, 185] on div at bounding box center [115, 151] width 231 height 302
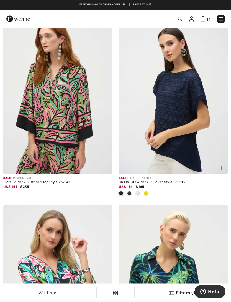
scroll to position [628, 0]
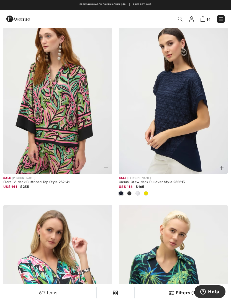
click at [130, 193] on span at bounding box center [129, 193] width 4 height 4
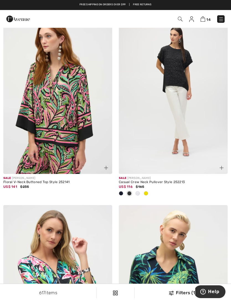
click at [139, 193] on span at bounding box center [138, 193] width 4 height 4
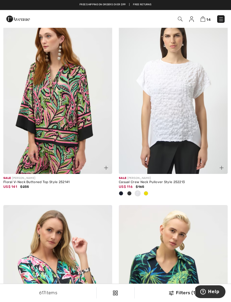
click at [146, 191] on span at bounding box center [146, 193] width 4 height 4
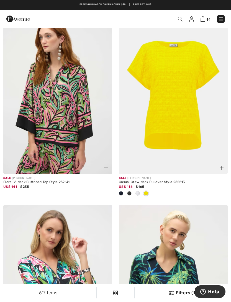
click at [123, 192] on span at bounding box center [121, 193] width 4 height 4
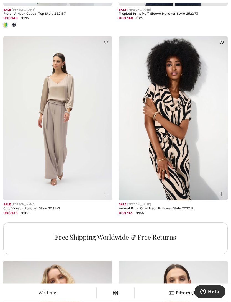
scroll to position [991, 0]
click at [222, 194] on img at bounding box center [222, 194] width 4 height 4
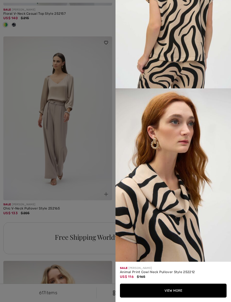
scroll to position [793, 0]
click at [172, 297] on button "View More" at bounding box center [173, 290] width 107 height 14
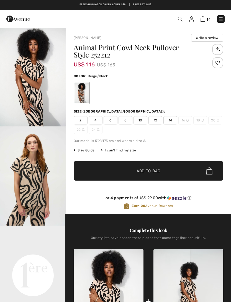
checkbox input "true"
click at [96, 119] on span "4" at bounding box center [96, 120] width 14 height 8
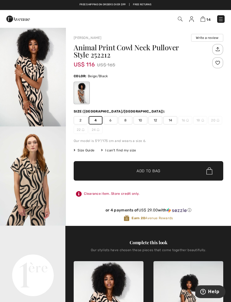
click at [142, 172] on span "Add to Bag" at bounding box center [149, 171] width 24 height 6
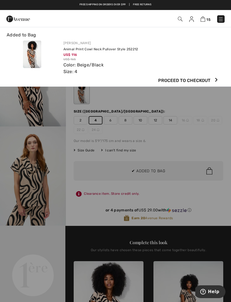
click at [220, 100] on div at bounding box center [115, 151] width 231 height 302
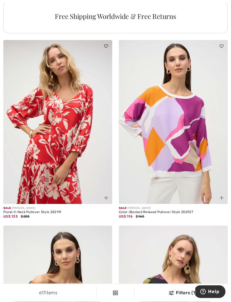
scroll to position [1212, 0]
click at [216, 214] on div "US$ 116 $165" at bounding box center [173, 216] width 109 height 5
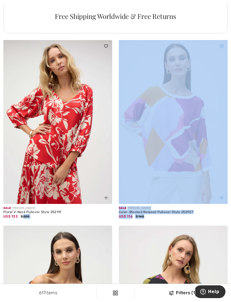
click at [209, 214] on div "US$ 116 $165" at bounding box center [173, 216] width 109 height 5
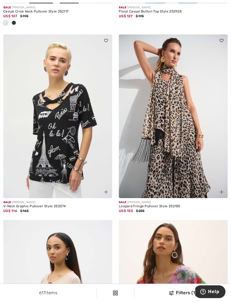
scroll to position [2815, 0]
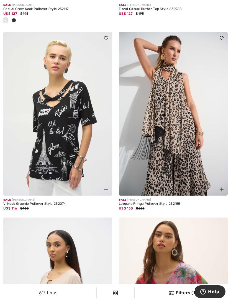
click at [220, 188] on img at bounding box center [222, 189] width 4 height 4
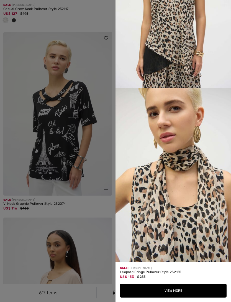
scroll to position [686, 0]
click at [85, 209] on div at bounding box center [115, 151] width 231 height 302
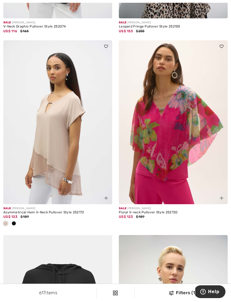
scroll to position [3009, 0]
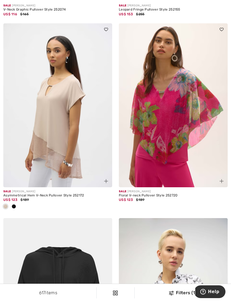
click at [16, 206] on div at bounding box center [14, 206] width 8 height 9
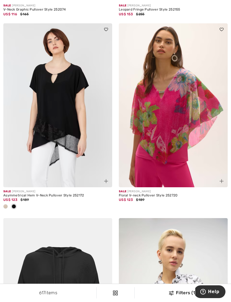
click at [4, 204] on span at bounding box center [5, 206] width 4 height 4
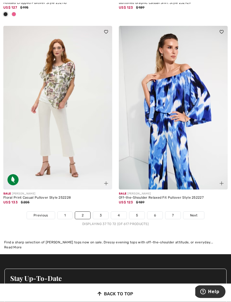
scroll to position [3395, 0]
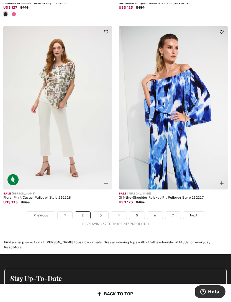
click at [100, 212] on link "3" at bounding box center [100, 214] width 15 height 7
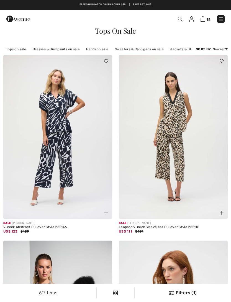
checkbox input "true"
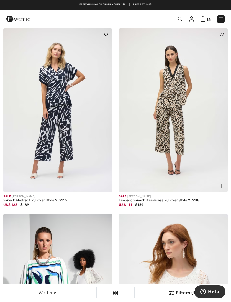
scroll to position [34, 0]
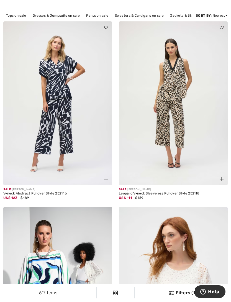
click at [221, 180] on img at bounding box center [222, 179] width 4 height 4
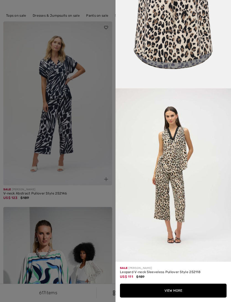
scroll to position [793, 0]
click at [171, 297] on button "View More" at bounding box center [173, 290] width 107 height 14
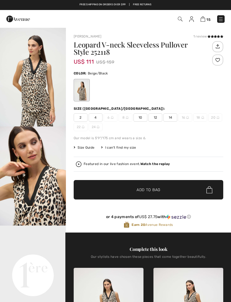
checkbox input "true"
click at [95, 117] on span "4" at bounding box center [96, 117] width 14 height 8
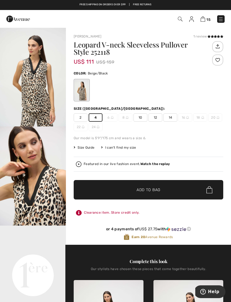
click at [155, 188] on span "Add to Bag" at bounding box center [149, 190] width 24 height 6
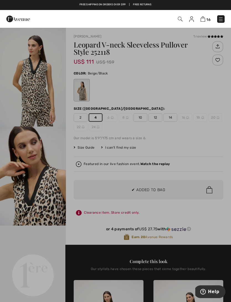
click at [208, 101] on div at bounding box center [115, 151] width 231 height 302
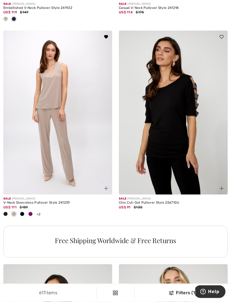
scroll to position [979, 0]
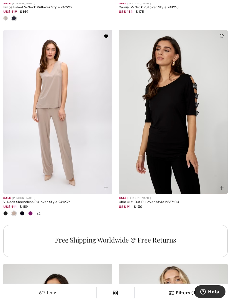
click at [22, 213] on span at bounding box center [22, 213] width 4 height 4
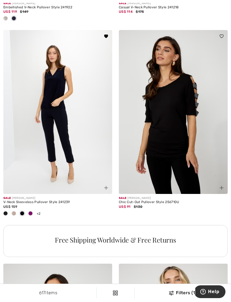
click at [30, 212] on span at bounding box center [30, 213] width 4 height 4
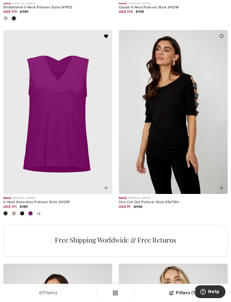
click at [6, 211] on span at bounding box center [5, 213] width 4 height 4
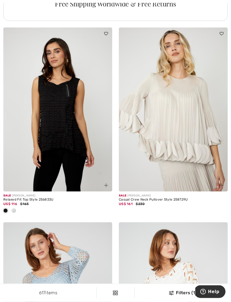
scroll to position [1215, 0]
click at [15, 209] on span at bounding box center [14, 210] width 4 height 4
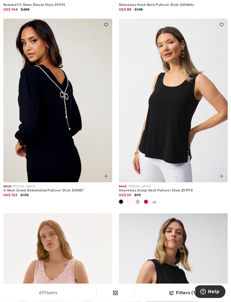
scroll to position [1790, 0]
click at [146, 200] on span at bounding box center [146, 201] width 4 height 4
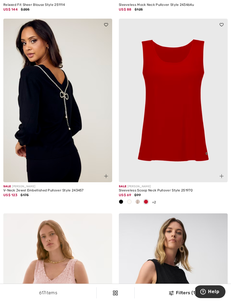
click at [129, 199] on span at bounding box center [129, 201] width 4 height 4
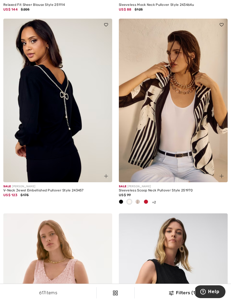
click at [139, 197] on div at bounding box center [138, 201] width 8 height 9
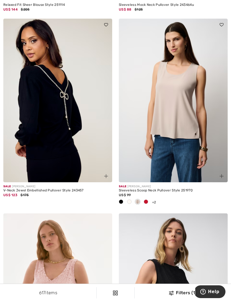
click at [222, 174] on img at bounding box center [222, 176] width 4 height 4
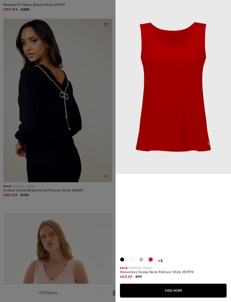
scroll to position [111, 0]
click at [142, 261] on span at bounding box center [141, 259] width 4 height 4
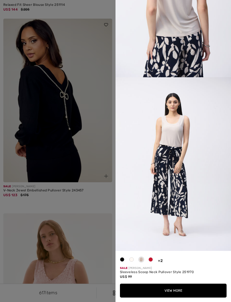
scroll to position [978, 0]
click at [175, 297] on button "View More" at bounding box center [173, 290] width 107 height 14
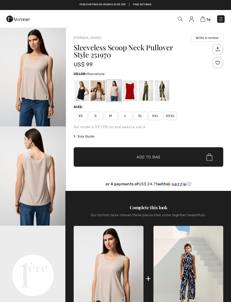
checkbox input "true"
click at [95, 117] on span "S" at bounding box center [96, 116] width 14 height 8
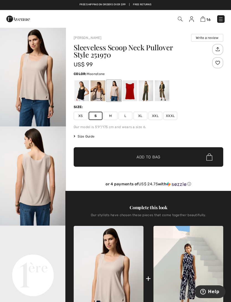
click at [155, 156] on span "Add to Bag" at bounding box center [149, 157] width 24 height 6
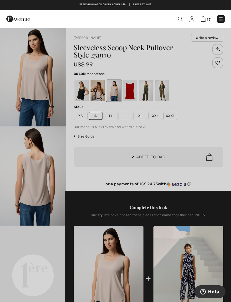
click at [207, 111] on div at bounding box center [115, 151] width 231 height 302
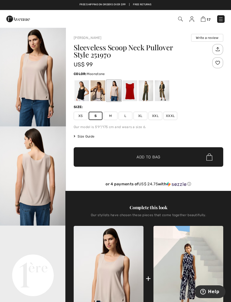
click at [131, 92] on div at bounding box center [130, 90] width 14 height 21
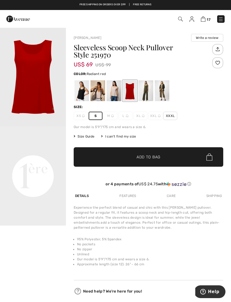
click at [145, 94] on div at bounding box center [146, 90] width 14 height 21
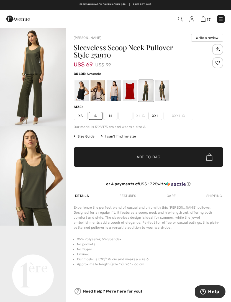
click at [164, 95] on div at bounding box center [162, 90] width 14 height 21
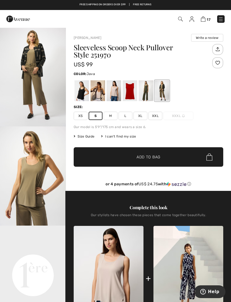
click at [98, 96] on div at bounding box center [98, 90] width 14 height 21
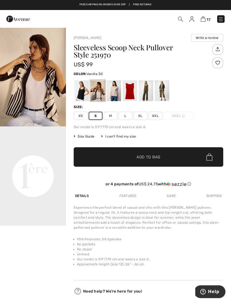
click at [81, 92] on div at bounding box center [82, 90] width 14 height 21
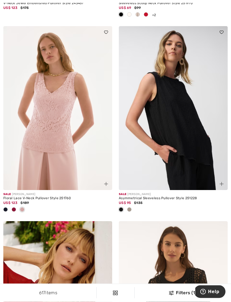
scroll to position [1977, 0]
click at [128, 207] on span at bounding box center [129, 209] width 4 height 4
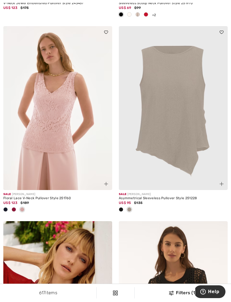
click at [223, 182] on img at bounding box center [222, 184] width 4 height 4
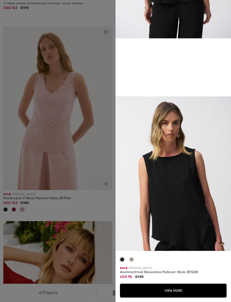
scroll to position [309, 0]
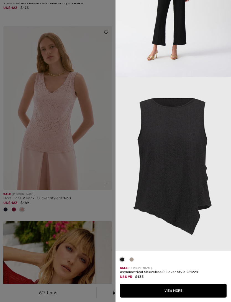
click at [131, 261] on span at bounding box center [132, 259] width 4 height 4
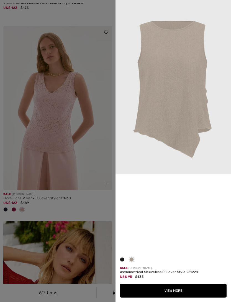
scroll to position [0, 0]
click at [100, 204] on div at bounding box center [115, 151] width 231 height 302
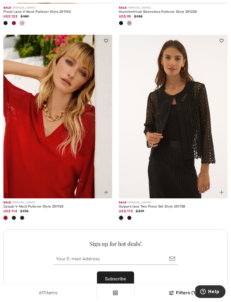
scroll to position [2168, 0]
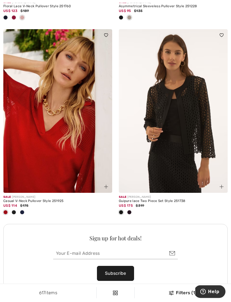
click at [15, 210] on span at bounding box center [14, 212] width 4 height 4
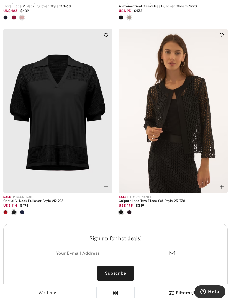
click at [14, 210] on span at bounding box center [14, 212] width 4 height 4
click at [24, 209] on div at bounding box center [22, 212] width 8 height 9
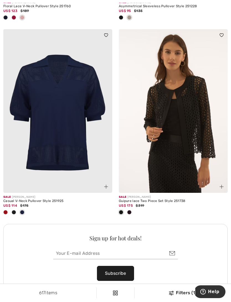
click at [130, 210] on span at bounding box center [129, 212] width 4 height 4
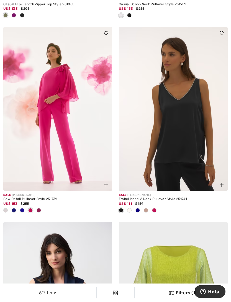
scroll to position [2643, 0]
click at [154, 208] on span at bounding box center [154, 210] width 4 height 4
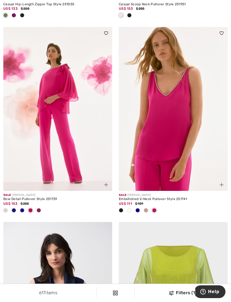
click at [146, 208] on span at bounding box center [146, 210] width 4 height 4
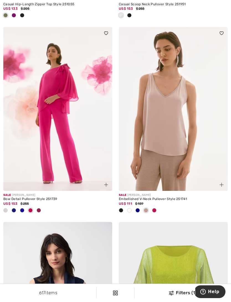
click at [40, 208] on span at bounding box center [39, 210] width 4 height 4
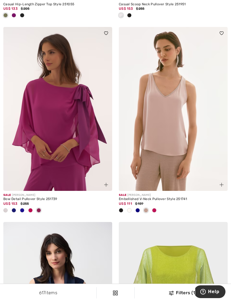
click at [106, 183] on img at bounding box center [106, 185] width 4 height 4
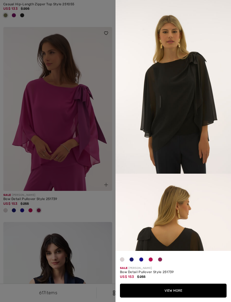
click at [161, 261] on span at bounding box center [160, 259] width 4 height 4
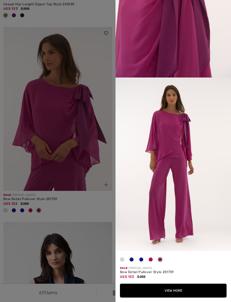
scroll to position [803, 0]
click at [133, 261] on span at bounding box center [132, 259] width 4 height 4
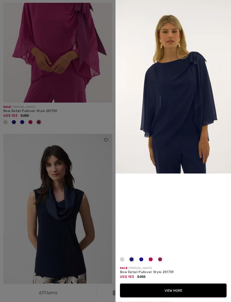
scroll to position [2760, 0]
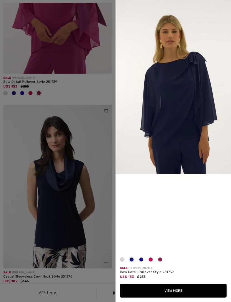
click at [123, 261] on span at bounding box center [122, 259] width 4 height 4
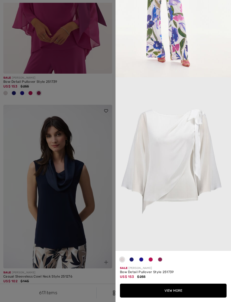
scroll to position [802, 0]
click at [141, 261] on span at bounding box center [141, 259] width 4 height 4
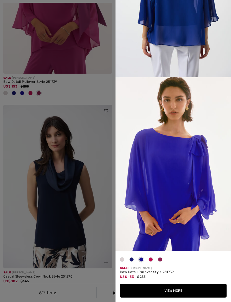
scroll to position [0, 0]
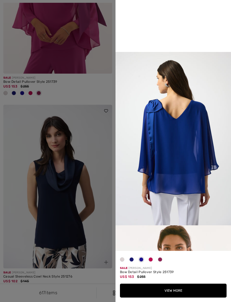
click at [151, 261] on span at bounding box center [151, 259] width 4 height 4
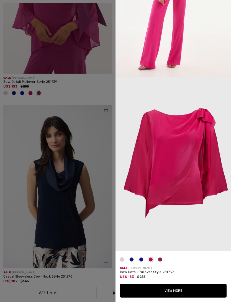
scroll to position [977, 0]
click at [162, 261] on span at bounding box center [160, 259] width 4 height 4
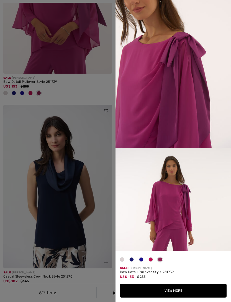
scroll to position [603, 0]
click at [93, 279] on div at bounding box center [115, 151] width 231 height 302
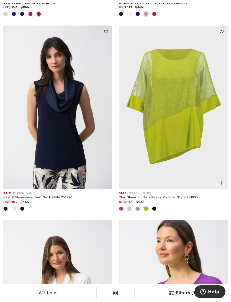
scroll to position [2841, 0]
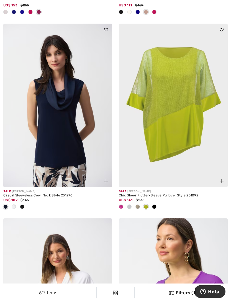
click at [131, 204] on span at bounding box center [129, 206] width 4 height 4
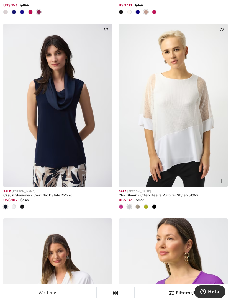
click at [139, 204] on span at bounding box center [138, 206] width 4 height 4
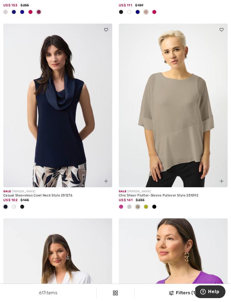
click at [148, 204] on span at bounding box center [146, 206] width 4 height 4
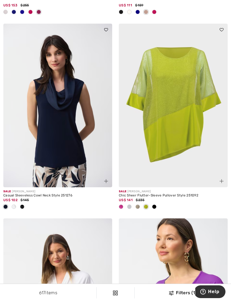
click at [153, 204] on span at bounding box center [154, 206] width 4 height 4
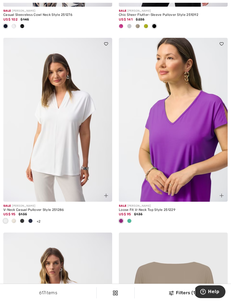
scroll to position [3023, 0]
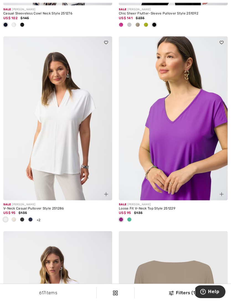
click at [130, 217] on span at bounding box center [129, 219] width 4 height 4
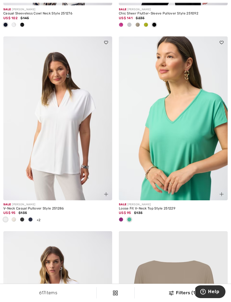
click at [31, 217] on span at bounding box center [30, 219] width 4 height 4
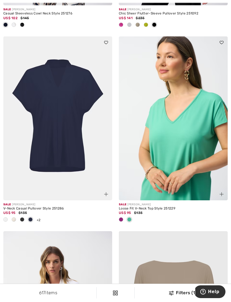
click at [23, 217] on span at bounding box center [22, 219] width 4 height 4
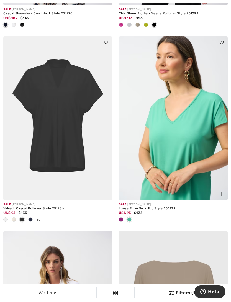
click at [15, 217] on span at bounding box center [14, 219] width 4 height 4
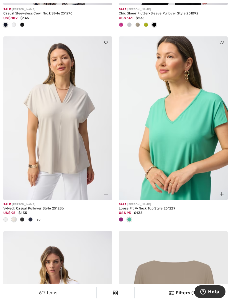
click at [121, 217] on span at bounding box center [121, 219] width 4 height 4
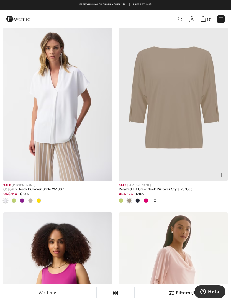
scroll to position [3228, 0]
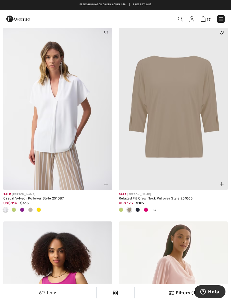
click at [222, 182] on img at bounding box center [222, 184] width 4 height 4
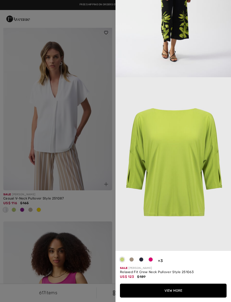
scroll to position [804, 0]
click at [149, 261] on span at bounding box center [151, 259] width 4 height 4
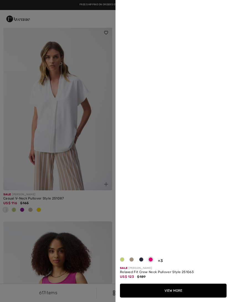
click at [150, 261] on span at bounding box center [151, 259] width 4 height 4
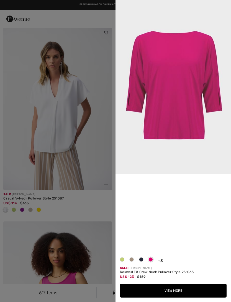
scroll to position [0, 0]
click at [97, 213] on div at bounding box center [115, 151] width 231 height 302
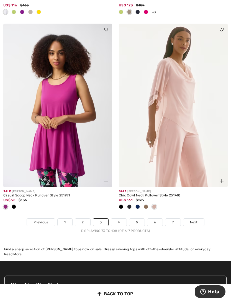
scroll to position [3429, 0]
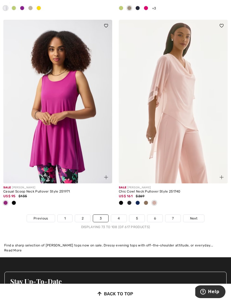
click at [115, 215] on link "4" at bounding box center [118, 217] width 15 height 7
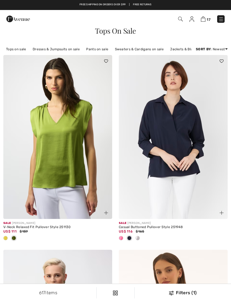
checkbox input "true"
click at [6, 238] on span at bounding box center [5, 238] width 4 height 4
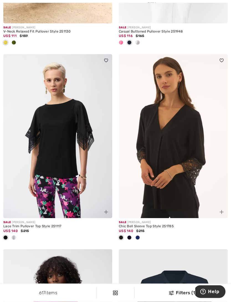
scroll to position [195, 0]
click at [138, 236] on span at bounding box center [138, 237] width 4 height 4
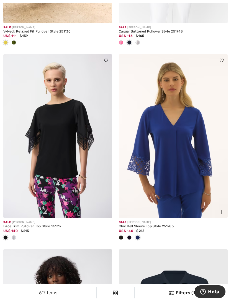
click at [223, 211] on img at bounding box center [222, 212] width 4 height 4
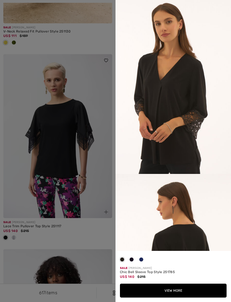
click at [142, 261] on span at bounding box center [141, 259] width 4 height 4
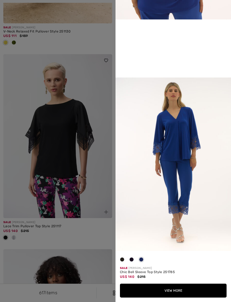
scroll to position [457, 0]
click at [87, 226] on div at bounding box center [115, 151] width 231 height 302
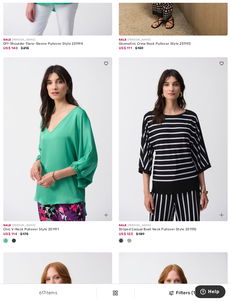
scroll to position [1391, 0]
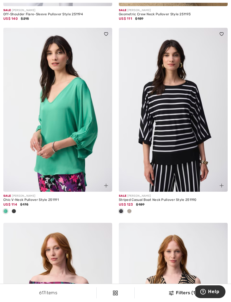
click at [128, 209] on span at bounding box center [129, 211] width 4 height 4
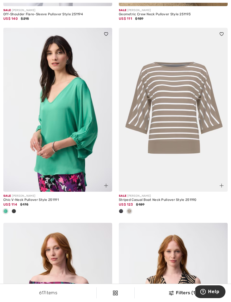
click at [223, 185] on img at bounding box center [222, 185] width 4 height 4
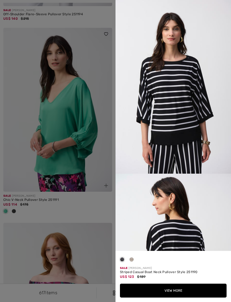
click at [132, 261] on span at bounding box center [132, 259] width 4 height 4
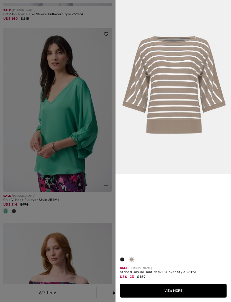
click at [176, 297] on button "View More" at bounding box center [173, 290] width 107 height 14
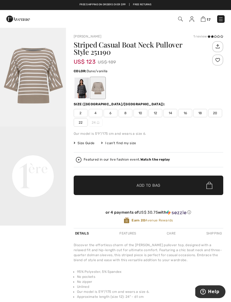
click at [96, 113] on span "4" at bounding box center [96, 113] width 14 height 8
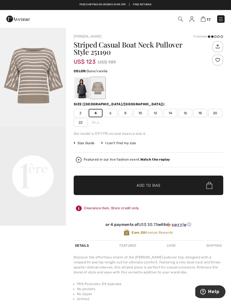
click at [155, 185] on span "Add to Bag" at bounding box center [149, 185] width 24 height 6
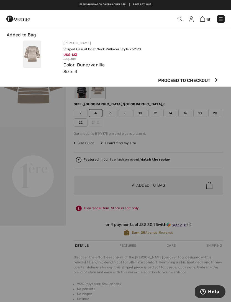
click at [196, 95] on div at bounding box center [115, 151] width 231 height 302
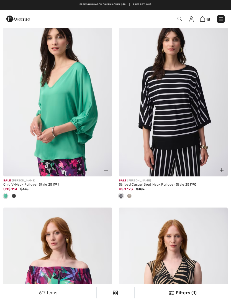
checkbox input "true"
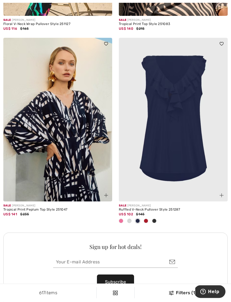
scroll to position [2132, 0]
click at [155, 220] on span at bounding box center [154, 220] width 4 height 4
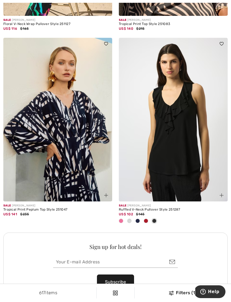
click at [146, 218] on span at bounding box center [146, 220] width 4 height 4
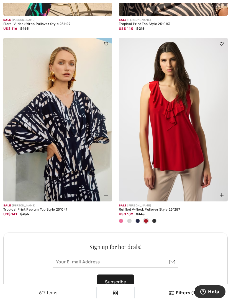
click at [137, 218] on span at bounding box center [138, 220] width 4 height 4
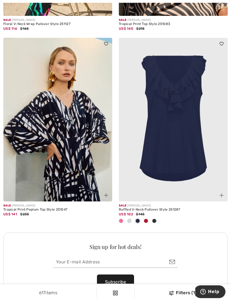
click at [129, 219] on span at bounding box center [129, 220] width 4 height 4
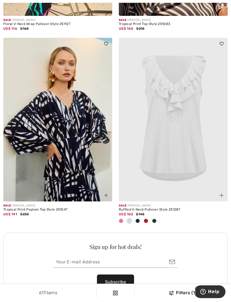
click at [120, 218] on span at bounding box center [121, 220] width 4 height 4
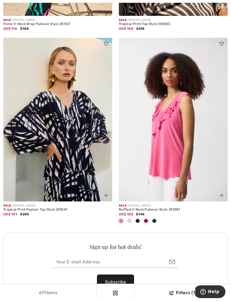
click at [154, 221] on div at bounding box center [154, 220] width 8 height 9
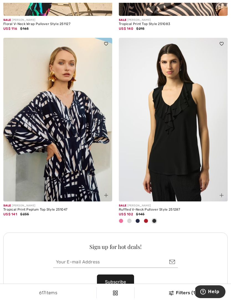
click at [145, 218] on span at bounding box center [146, 220] width 4 height 4
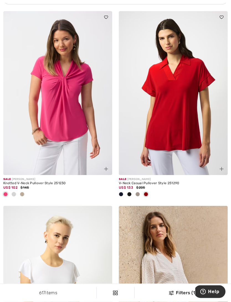
scroll to position [2437, 0]
click at [138, 193] on span at bounding box center [138, 194] width 4 height 4
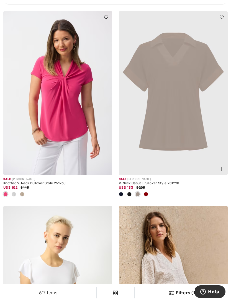
click at [131, 194] on div at bounding box center [129, 194] width 8 height 9
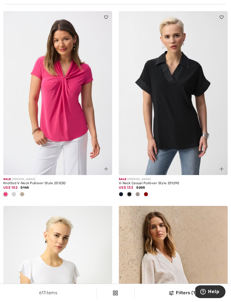
click at [122, 192] on span at bounding box center [121, 194] width 4 height 4
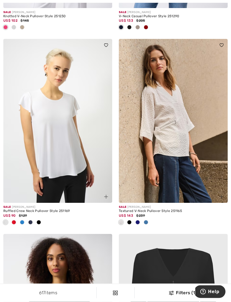
scroll to position [2604, 0]
click at [146, 220] on span at bounding box center [146, 222] width 4 height 4
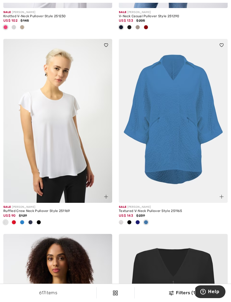
click at [139, 218] on div at bounding box center [138, 222] width 8 height 9
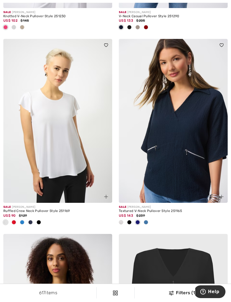
click at [121, 220] on span at bounding box center [121, 222] width 4 height 4
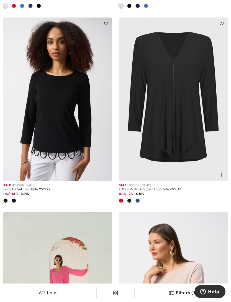
scroll to position [2820, 0]
click at [139, 198] on span at bounding box center [138, 200] width 4 height 4
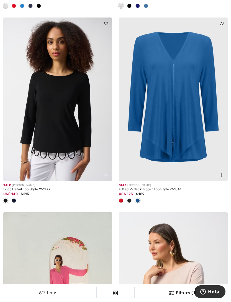
click at [123, 199] on div at bounding box center [121, 200] width 8 height 9
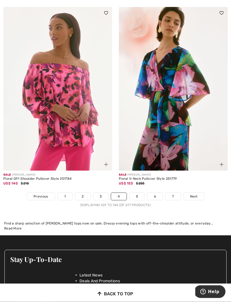
scroll to position [3415, 0]
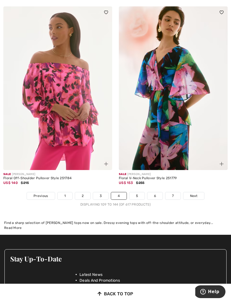
click at [136, 193] on link "5" at bounding box center [137, 195] width 15 height 7
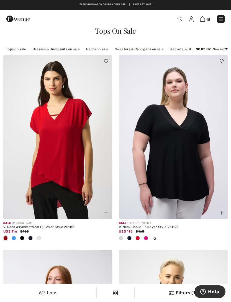
click at [14, 237] on span at bounding box center [14, 238] width 4 height 4
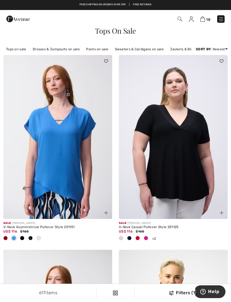
click at [23, 238] on span at bounding box center [22, 238] width 4 height 4
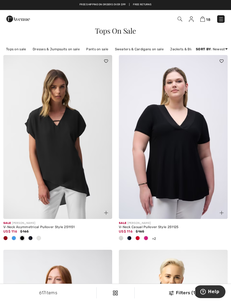
click at [32, 238] on span at bounding box center [30, 238] width 4 height 4
click at [25, 237] on div at bounding box center [22, 238] width 8 height 9
click at [146, 236] on span at bounding box center [146, 238] width 4 height 4
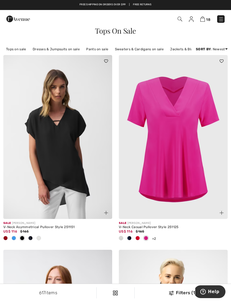
click at [138, 238] on span at bounding box center [138, 238] width 4 height 4
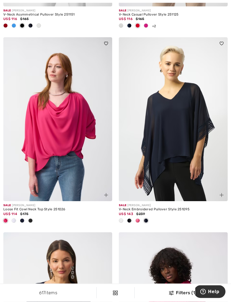
scroll to position [212, 0]
click at [138, 220] on span at bounding box center [138, 220] width 4 height 4
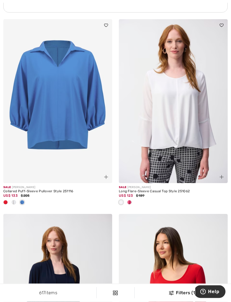
scroll to position [1242, 0]
click at [132, 200] on div at bounding box center [129, 202] width 8 height 9
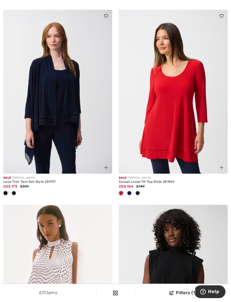
scroll to position [1449, 0]
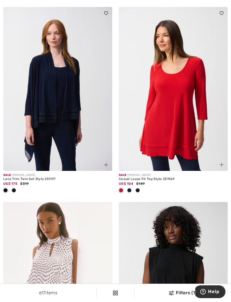
click at [15, 189] on span at bounding box center [14, 190] width 4 height 4
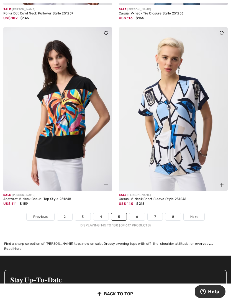
scroll to position [3407, 0]
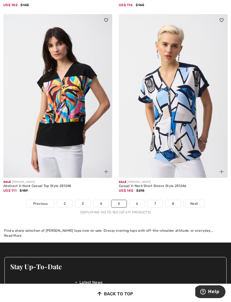
click at [136, 200] on link "6" at bounding box center [137, 203] width 15 height 7
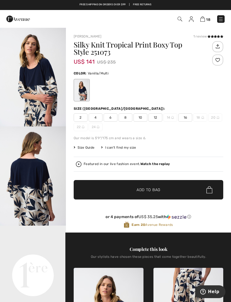
click at [96, 117] on span "4" at bounding box center [96, 117] width 14 height 8
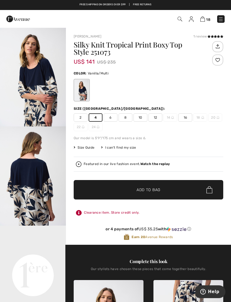
click at [151, 189] on span "Add to Bag" at bounding box center [149, 190] width 24 height 6
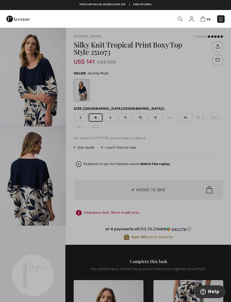
click at [191, 149] on div at bounding box center [115, 151] width 231 height 302
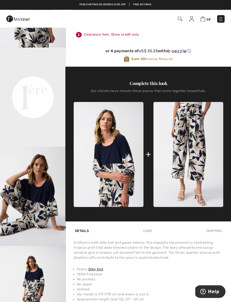
scroll to position [178, 0]
click at [192, 172] on img at bounding box center [189, 154] width 70 height 105
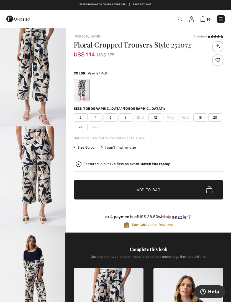
click at [95, 117] on span "4" at bounding box center [96, 117] width 14 height 8
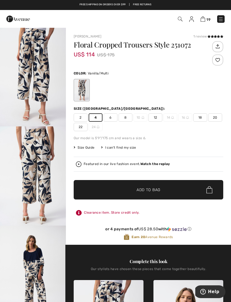
click at [151, 186] on span "✔ Added to Bag Add to Bag" at bounding box center [149, 189] width 150 height 19
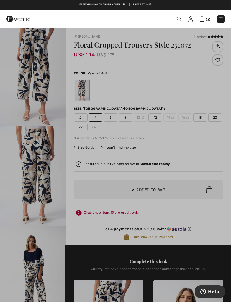
click at [178, 137] on div at bounding box center [115, 151] width 231 height 302
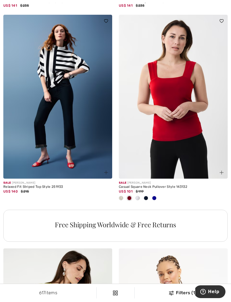
scroll to position [984, 0]
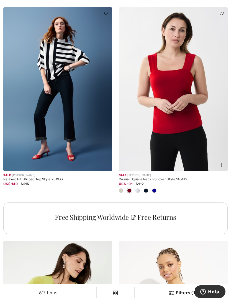
click at [155, 189] on span at bounding box center [154, 190] width 4 height 4
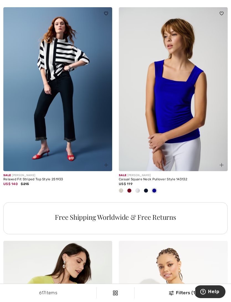
click at [146, 190] on span at bounding box center [146, 190] width 4 height 4
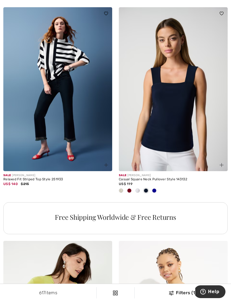
click at [138, 191] on span at bounding box center [138, 190] width 4 height 4
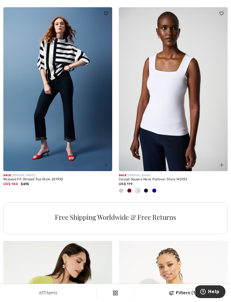
click at [129, 188] on span at bounding box center [129, 190] width 4 height 4
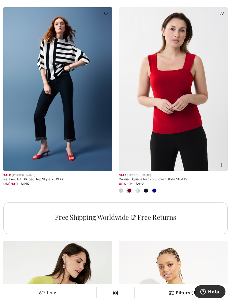
click at [120, 189] on span at bounding box center [121, 190] width 4 height 4
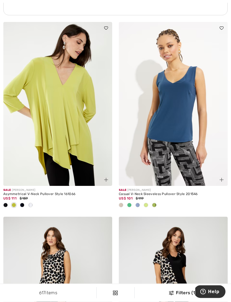
click at [130, 204] on span at bounding box center [129, 205] width 4 height 4
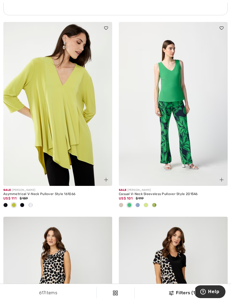
click at [138, 203] on span at bounding box center [138, 205] width 4 height 4
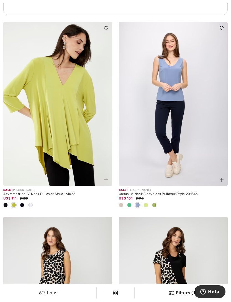
click at [153, 203] on span at bounding box center [154, 205] width 4 height 4
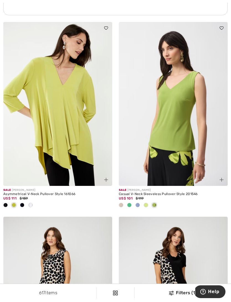
click at [146, 203] on span at bounding box center [146, 205] width 4 height 4
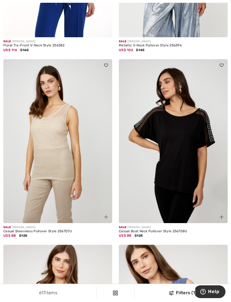
scroll to position [2945, 0]
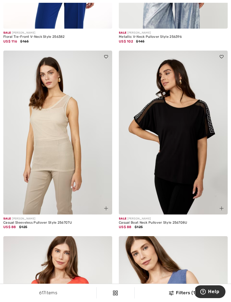
click at [223, 206] on img at bounding box center [222, 208] width 4 height 4
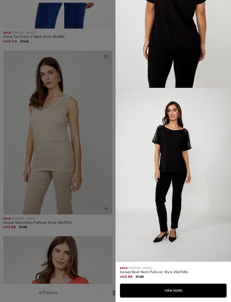
scroll to position [620, 0]
click at [87, 227] on div at bounding box center [115, 151] width 231 height 302
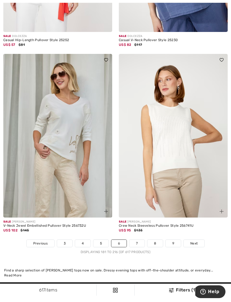
scroll to position [3334, 0]
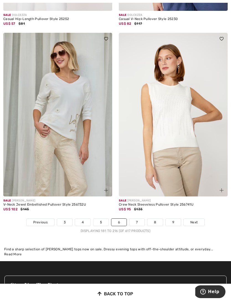
click at [136, 221] on link "7" at bounding box center [137, 221] width 15 height 7
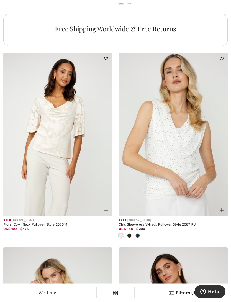
scroll to position [1198, 0]
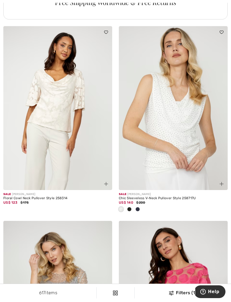
click at [221, 183] on img at bounding box center [222, 184] width 4 height 4
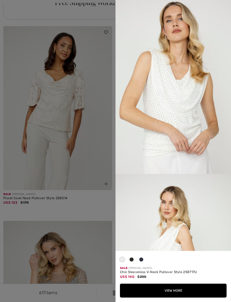
click at [132, 261] on span at bounding box center [132, 259] width 4 height 4
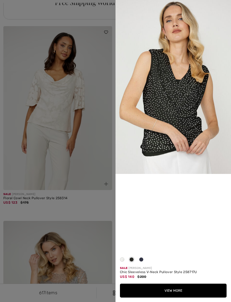
click at [141, 261] on span at bounding box center [141, 259] width 4 height 4
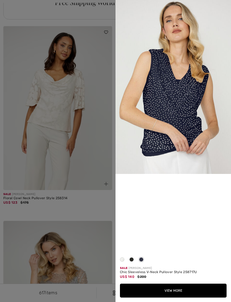
click at [124, 261] on span at bounding box center [122, 259] width 4 height 4
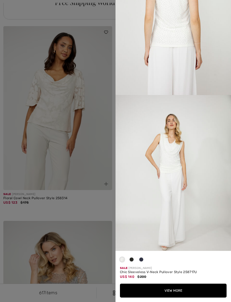
scroll to position [426, 0]
click at [90, 213] on div at bounding box center [115, 151] width 231 height 302
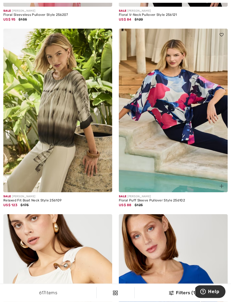
scroll to position [1770, 0]
click at [104, 184] on img at bounding box center [106, 186] width 4 height 4
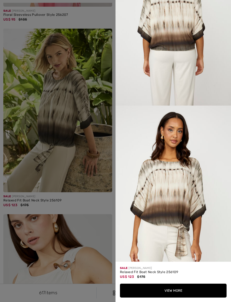
scroll to position [588, 0]
click at [181, 297] on button "View More" at bounding box center [173, 290] width 107 height 14
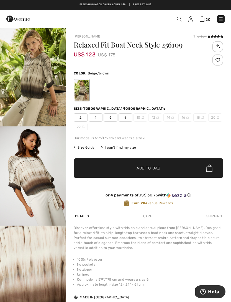
click at [97, 117] on span "4" at bounding box center [96, 117] width 14 height 8
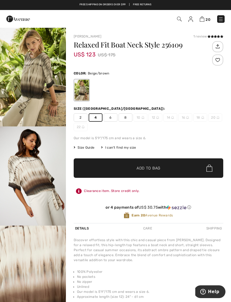
click at [151, 168] on span "Add to Bag" at bounding box center [149, 168] width 24 height 6
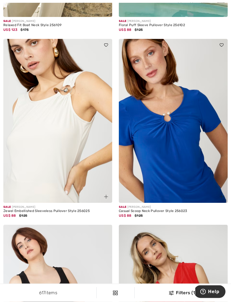
scroll to position [1952, 0]
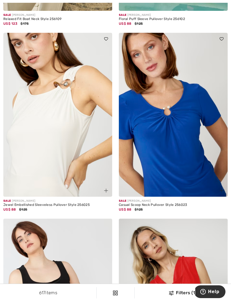
click at [224, 190] on img at bounding box center [222, 190] width 4 height 4
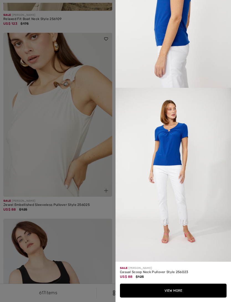
scroll to position [620, 0]
click at [170, 297] on button "View More" at bounding box center [173, 290] width 107 height 14
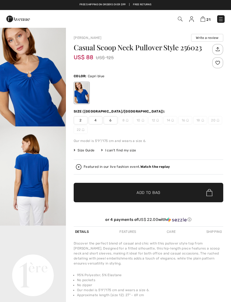
checkbox input "true"
click at [97, 120] on span "4" at bounding box center [96, 120] width 14 height 8
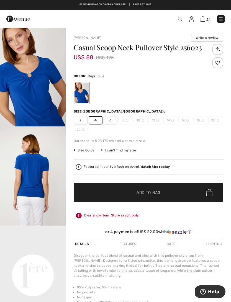
click at [141, 192] on span "Add to Bag" at bounding box center [149, 192] width 24 height 6
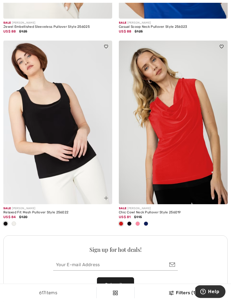
scroll to position [2129, 0]
click at [146, 222] on span at bounding box center [146, 223] width 4 height 4
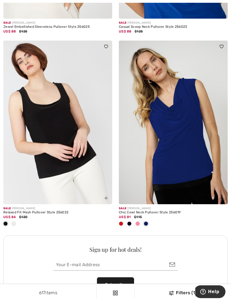
click at [138, 221] on span at bounding box center [138, 223] width 4 height 4
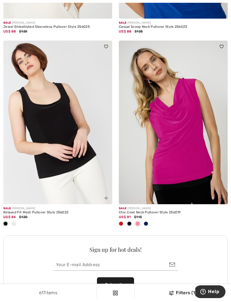
click at [130, 221] on span at bounding box center [129, 223] width 4 height 4
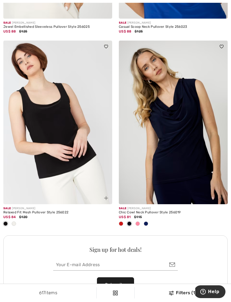
click at [138, 221] on span at bounding box center [138, 223] width 4 height 4
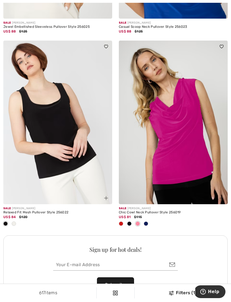
click at [146, 221] on span at bounding box center [146, 223] width 4 height 4
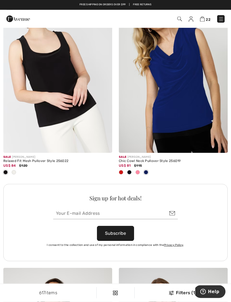
click at [130, 170] on span at bounding box center [129, 172] width 4 height 4
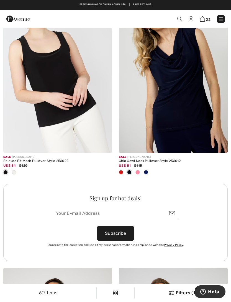
click at [223, 145] on img at bounding box center [222, 147] width 4 height 4
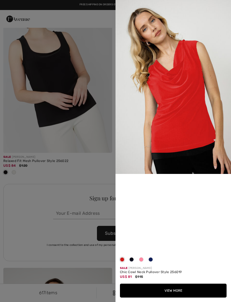
click at [170, 290] on button "View More" at bounding box center [173, 290] width 107 height 14
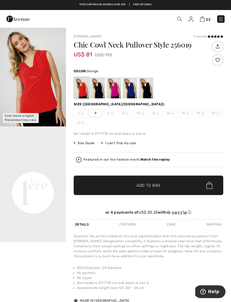
click at [99, 93] on div at bounding box center [98, 87] width 14 height 21
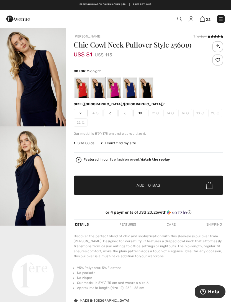
click at [114, 90] on div at bounding box center [114, 87] width 14 height 21
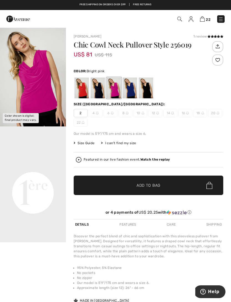
click at [127, 87] on div at bounding box center [130, 87] width 14 height 21
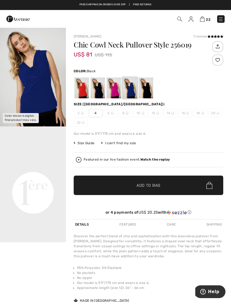
click at [150, 92] on div at bounding box center [146, 87] width 14 height 21
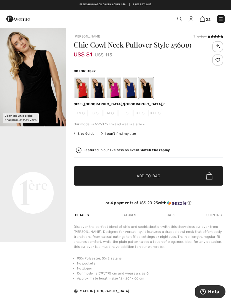
click at [93, 93] on div at bounding box center [98, 87] width 14 height 21
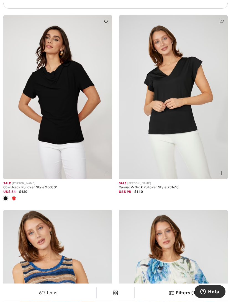
scroll to position [2433, 0]
click at [15, 196] on span at bounding box center [14, 198] width 4 height 4
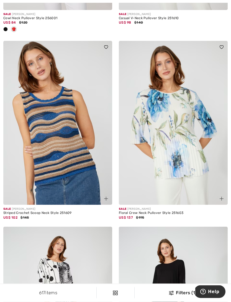
scroll to position [2602, 0]
click at [105, 196] on img at bounding box center [106, 198] width 4 height 4
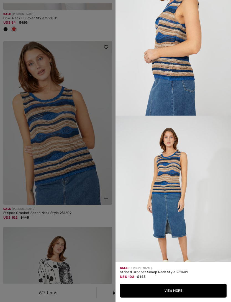
scroll to position [469, 0]
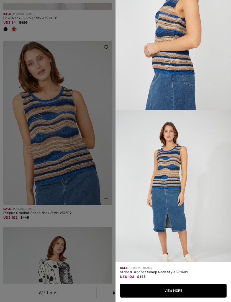
click at [93, 213] on div at bounding box center [115, 151] width 231 height 302
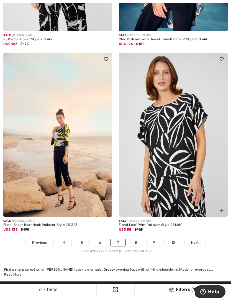
scroll to position [3360, 0]
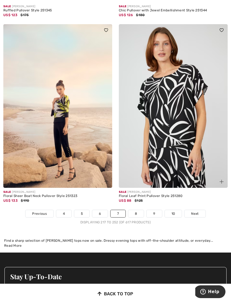
click at [137, 210] on link "8" at bounding box center [136, 213] width 16 height 7
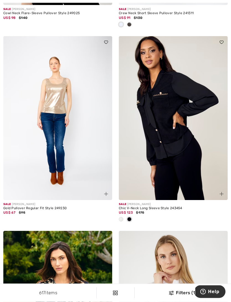
scroll to position [779, 0]
click at [122, 219] on span at bounding box center [121, 219] width 4 height 4
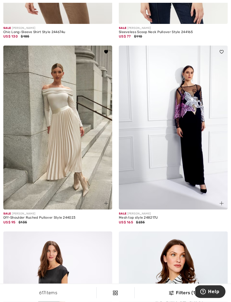
scroll to position [1373, 0]
click at [107, 203] on img at bounding box center [106, 203] width 4 height 4
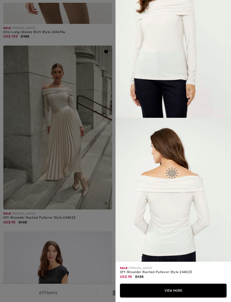
scroll to position [480, 0]
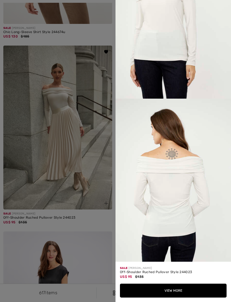
click at [182, 297] on button "View More" at bounding box center [173, 290] width 107 height 14
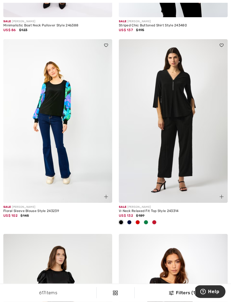
scroll to position [1751, 0]
click at [138, 221] on span at bounding box center [138, 222] width 4 height 4
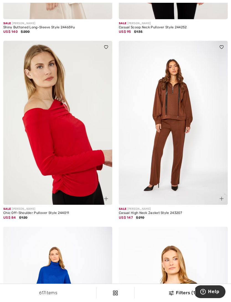
scroll to position [3157, 0]
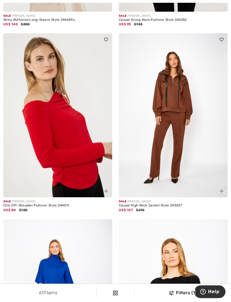
click at [108, 189] on img at bounding box center [106, 191] width 4 height 4
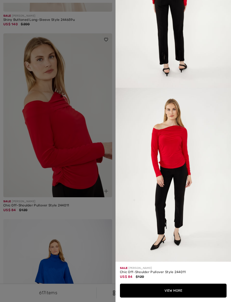
scroll to position [621, 0]
click at [93, 208] on div at bounding box center [115, 151] width 231 height 302
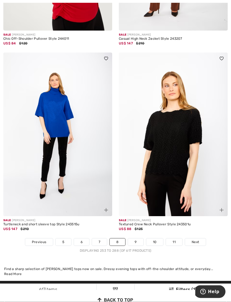
scroll to position [3327, 0]
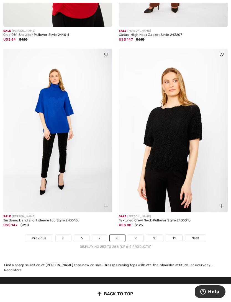
click at [137, 234] on link "9" at bounding box center [135, 237] width 15 height 7
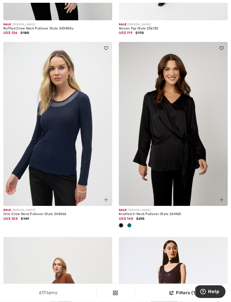
scroll to position [198, 0]
click at [129, 226] on span at bounding box center [129, 225] width 4 height 4
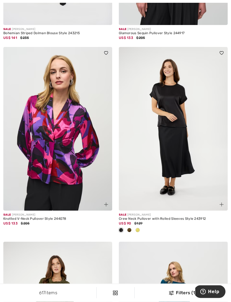
scroll to position [1559, 0]
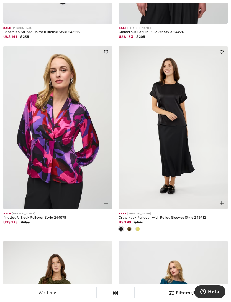
click at [138, 228] on span at bounding box center [138, 228] width 4 height 4
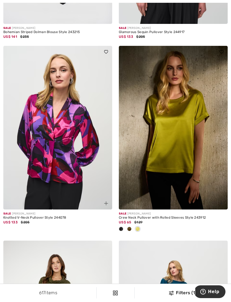
click at [129, 227] on span at bounding box center [129, 228] width 4 height 4
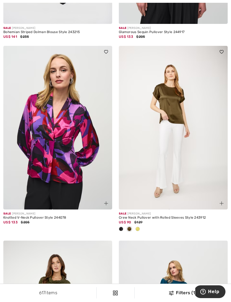
click at [122, 226] on span at bounding box center [121, 228] width 4 height 4
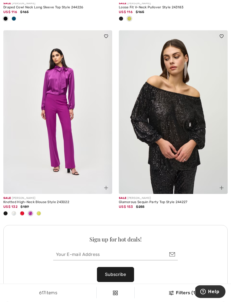
scroll to position [2158, 0]
click at [222, 186] on img at bounding box center [222, 188] width 4 height 4
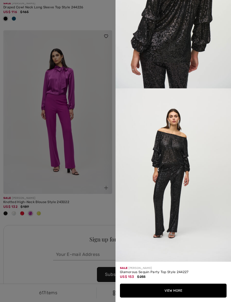
click at [82, 213] on div at bounding box center [115, 151] width 231 height 302
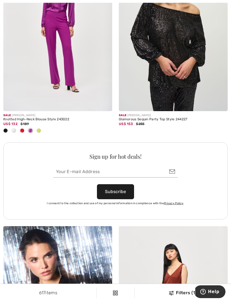
scroll to position [2241, 0]
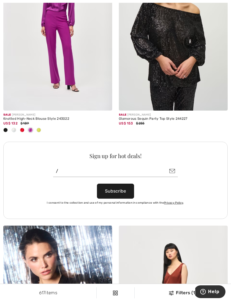
type input "/"
click at [204, 201] on div "I consent to the collection and use of my personal information in compliance wi…" at bounding box center [115, 202] width 179 height 9
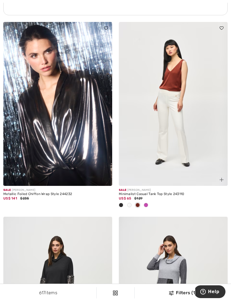
scroll to position [2446, 0]
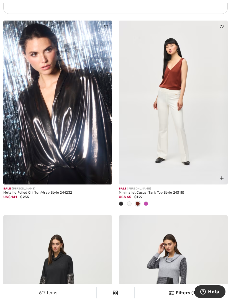
click at [146, 201] on span at bounding box center [146, 203] width 4 height 4
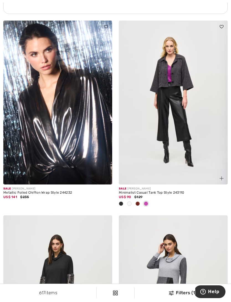
click at [120, 202] on span at bounding box center [121, 203] width 4 height 4
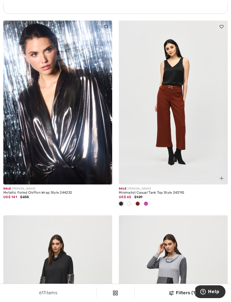
click at [126, 203] on div at bounding box center [129, 203] width 8 height 9
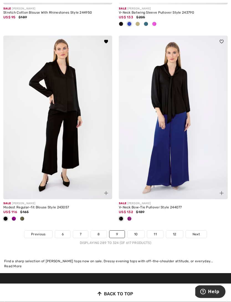
scroll to position [3386, 0]
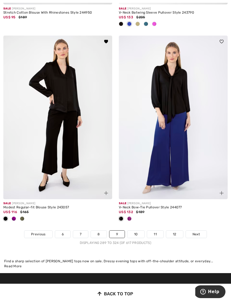
click at [130, 216] on span at bounding box center [129, 218] width 4 height 4
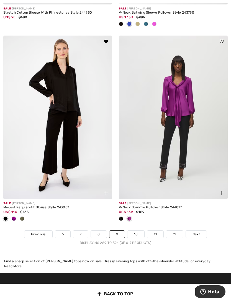
click at [121, 216] on span at bounding box center [121, 218] width 4 height 4
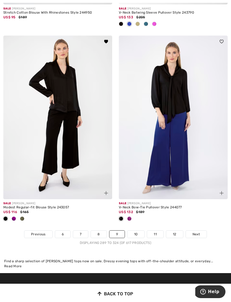
click at [14, 216] on span at bounding box center [14, 218] width 4 height 4
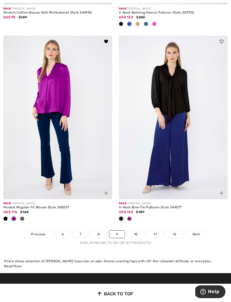
click at [106, 191] on img at bounding box center [106, 193] width 4 height 4
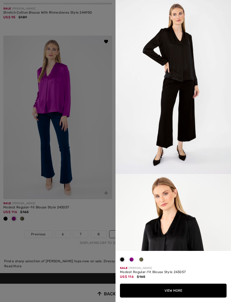
click at [132, 261] on span at bounding box center [132, 259] width 4 height 4
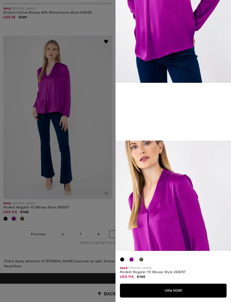
scroll to position [265, 0]
click at [141, 266] on div at bounding box center [141, 260] width 8 height 11
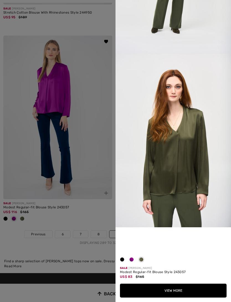
scroll to position [135, 0]
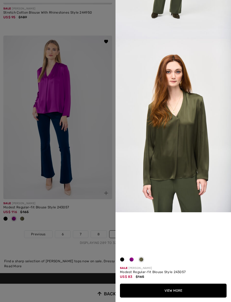
click at [179, 297] on button "View More" at bounding box center [173, 290] width 107 height 14
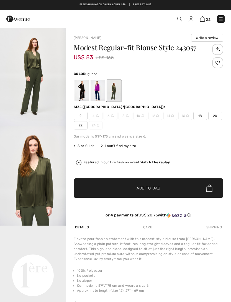
checkbox input "true"
click at [96, 90] on div at bounding box center [98, 90] width 14 height 21
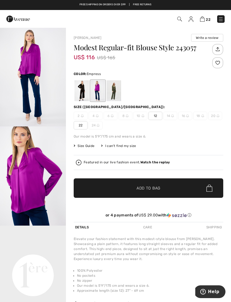
click at [81, 90] on div at bounding box center [82, 90] width 14 height 21
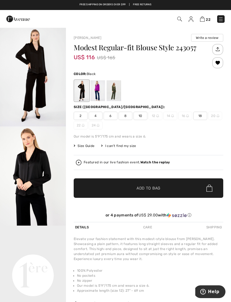
click at [93, 115] on span "4" at bounding box center [96, 116] width 14 height 8
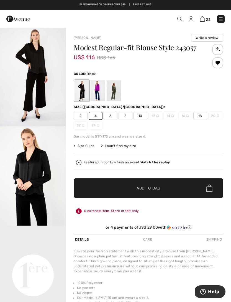
click at [153, 188] on span "Add to Bag" at bounding box center [149, 188] width 24 height 6
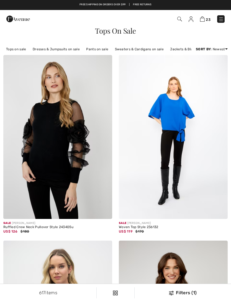
checkbox input "true"
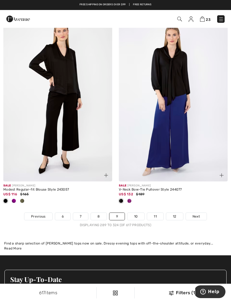
click at [138, 213] on link "10" at bounding box center [136, 216] width 17 height 7
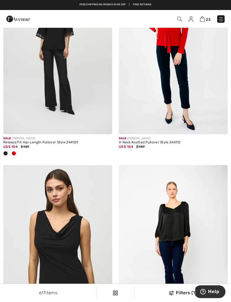
scroll to position [85, 0]
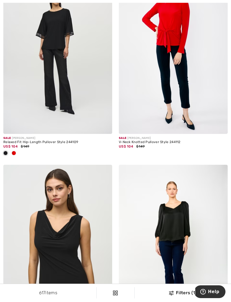
click at [13, 154] on span at bounding box center [14, 153] width 4 height 4
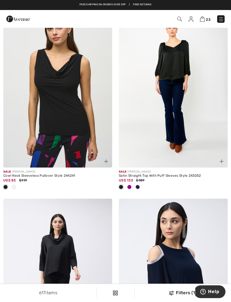
scroll to position [244, 0]
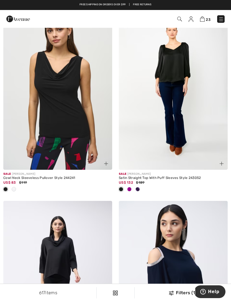
click at [14, 188] on span at bounding box center [14, 189] width 4 height 4
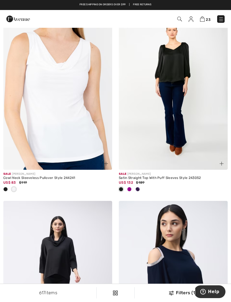
click at [130, 189] on span at bounding box center [129, 189] width 4 height 4
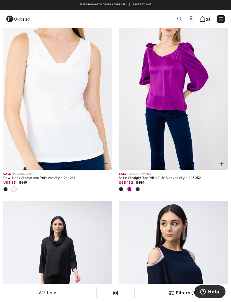
click at [138, 191] on div at bounding box center [138, 189] width 8 height 9
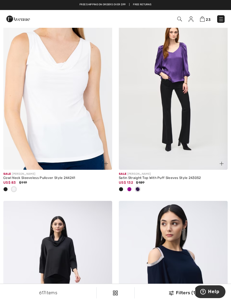
click at [224, 163] on img at bounding box center [222, 163] width 4 height 4
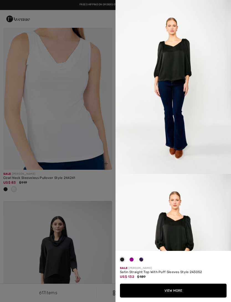
click at [142, 261] on span at bounding box center [141, 259] width 4 height 4
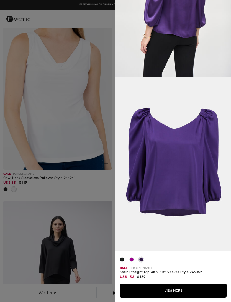
scroll to position [804, 0]
click at [174, 297] on button "View More" at bounding box center [173, 290] width 107 height 14
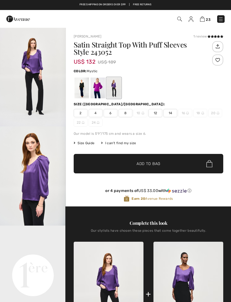
checkbox input "true"
click at [93, 110] on span "4" at bounding box center [96, 113] width 14 height 8
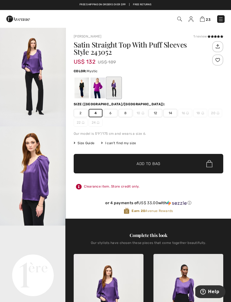
click at [151, 163] on span "Add to Bag" at bounding box center [149, 164] width 24 height 6
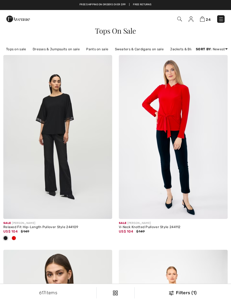
checkbox input "true"
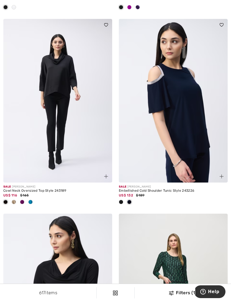
scroll to position [426, 0]
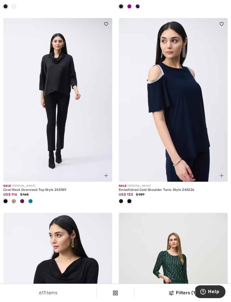
click at [31, 201] on span at bounding box center [30, 201] width 4 height 4
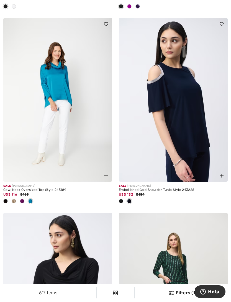
click at [22, 199] on span at bounding box center [22, 201] width 4 height 4
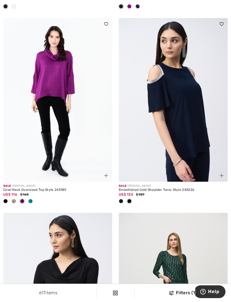
click at [14, 201] on span at bounding box center [14, 201] width 4 height 4
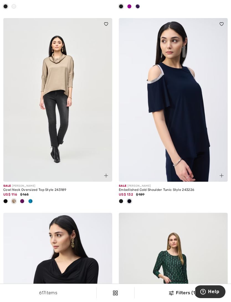
click at [105, 175] on img at bounding box center [106, 175] width 4 height 4
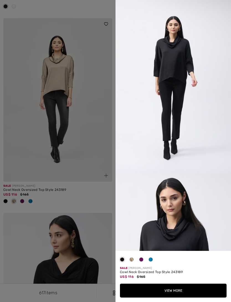
click at [132, 261] on span at bounding box center [132, 259] width 4 height 4
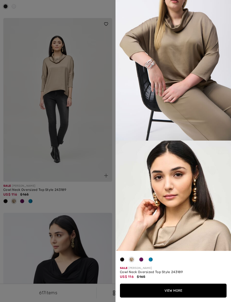
scroll to position [958, 0]
click at [99, 196] on div at bounding box center [115, 151] width 231 height 302
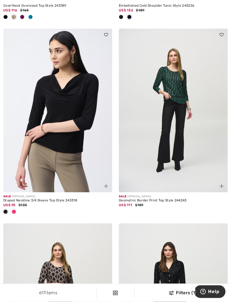
scroll to position [610, 0]
click at [14, 209] on span at bounding box center [14, 211] width 4 height 4
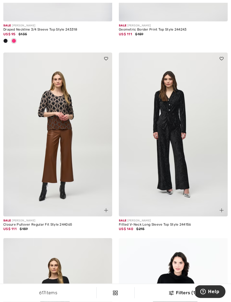
scroll to position [781, 0]
click at [105, 209] on img at bounding box center [106, 210] width 4 height 4
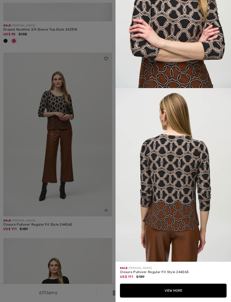
scroll to position [620, 0]
click at [173, 297] on button "View More" at bounding box center [173, 290] width 107 height 14
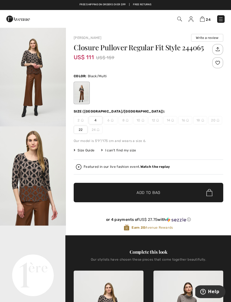
click at [96, 120] on span "4" at bounding box center [96, 120] width 14 height 8
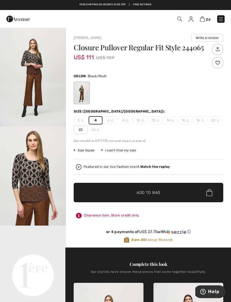
click at [147, 195] on span "Add to Bag" at bounding box center [149, 192] width 24 height 6
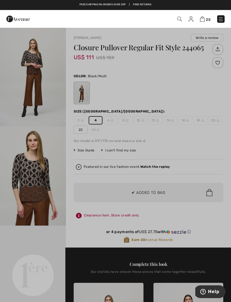
click at [216, 99] on div at bounding box center [115, 151] width 231 height 302
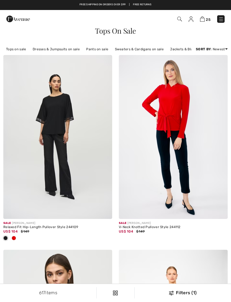
checkbox input "true"
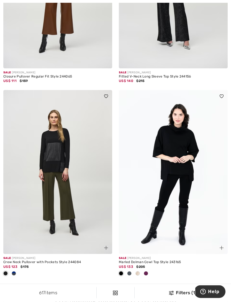
scroll to position [949, 0]
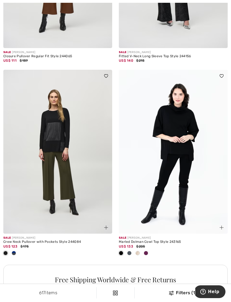
click at [130, 252] on span at bounding box center [129, 253] width 4 height 4
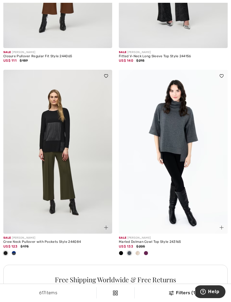
click at [138, 252] on span at bounding box center [138, 253] width 4 height 4
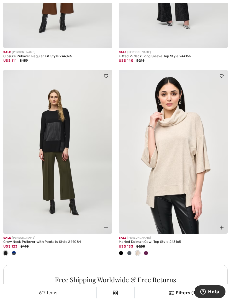
click at [146, 252] on span at bounding box center [146, 253] width 4 height 4
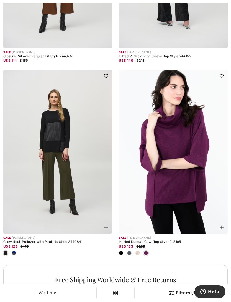
click at [14, 253] on span at bounding box center [14, 253] width 4 height 4
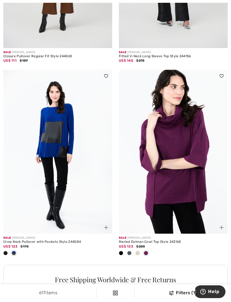
click at [221, 228] on img at bounding box center [222, 227] width 4 height 4
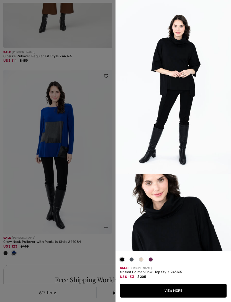
click at [150, 261] on span at bounding box center [151, 259] width 4 height 4
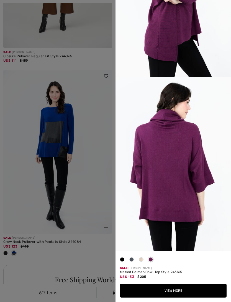
scroll to position [631, 0]
click at [132, 261] on span at bounding box center [132, 259] width 4 height 4
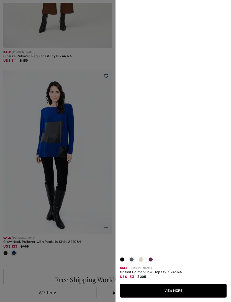
scroll to position [231, 0]
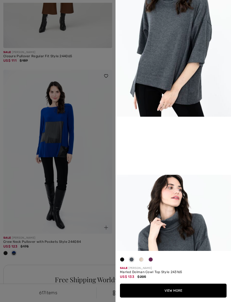
click at [92, 248] on div at bounding box center [115, 151] width 231 height 302
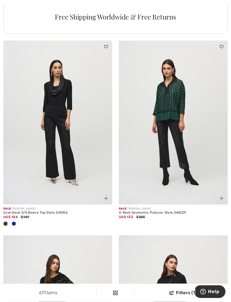
click at [16, 223] on span at bounding box center [14, 223] width 4 height 4
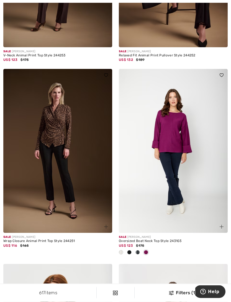
scroll to position [3137, 0]
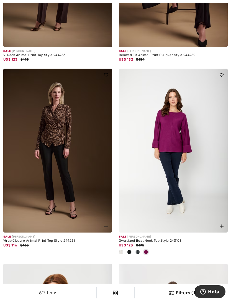
click at [105, 224] on img at bounding box center [106, 226] width 4 height 4
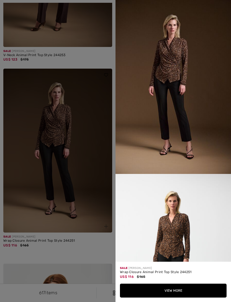
click at [166, 297] on button "View More" at bounding box center [173, 290] width 107 height 14
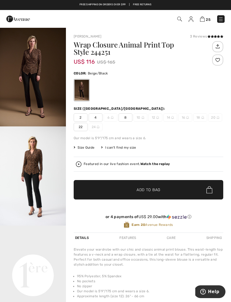
click at [97, 116] on span "4" at bounding box center [96, 117] width 14 height 8
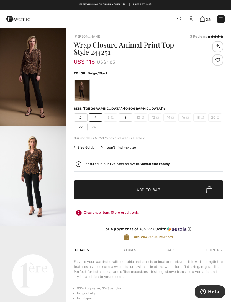
click at [150, 191] on span "Add to Bag" at bounding box center [149, 190] width 24 height 6
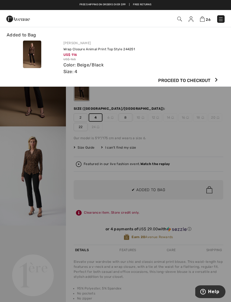
click at [189, 95] on div at bounding box center [115, 151] width 231 height 302
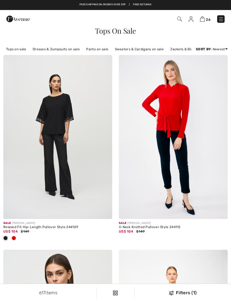
checkbox input "true"
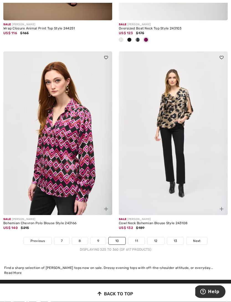
scroll to position [3349, 0]
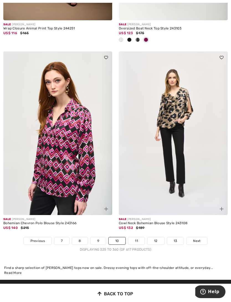
click at [135, 237] on link "11" at bounding box center [136, 240] width 16 height 7
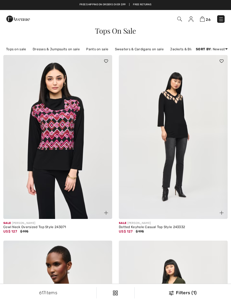
checkbox input "true"
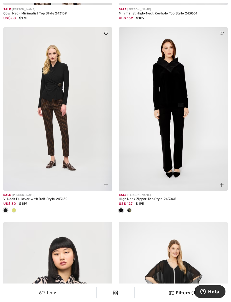
scroll to position [584, 0]
click at [131, 209] on span at bounding box center [129, 210] width 4 height 4
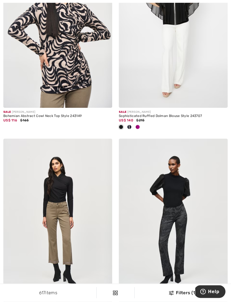
scroll to position [862, 0]
click at [138, 128] on span at bounding box center [138, 127] width 4 height 4
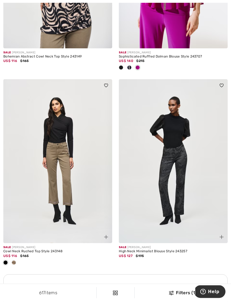
scroll to position [921, 0]
click at [15, 262] on span at bounding box center [14, 262] width 4 height 4
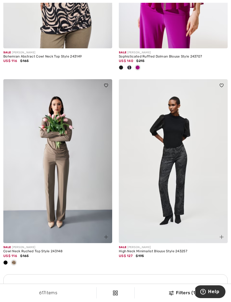
click at [105, 236] on img at bounding box center [106, 237] width 4 height 4
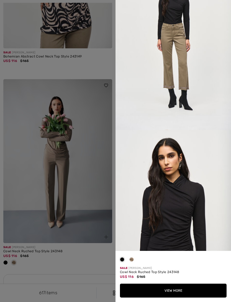
scroll to position [44, 0]
click at [133, 261] on span at bounding box center [132, 259] width 4 height 4
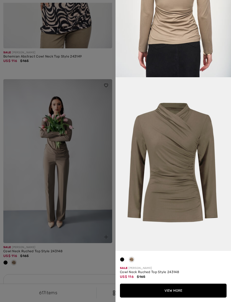
scroll to position [1151, 0]
click at [175, 297] on button "View More" at bounding box center [173, 290] width 107 height 14
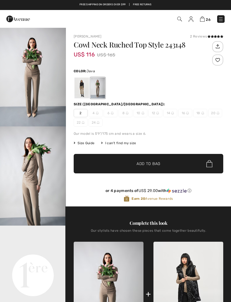
checkbox input "true"
click at [78, 89] on div at bounding box center [82, 87] width 14 height 21
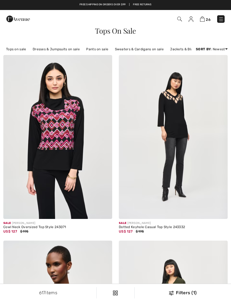
checkbox input "true"
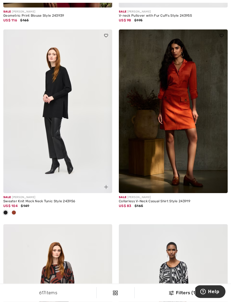
scroll to position [1770, 0]
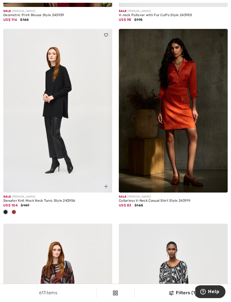
click at [14, 211] on span at bounding box center [14, 211] width 4 height 4
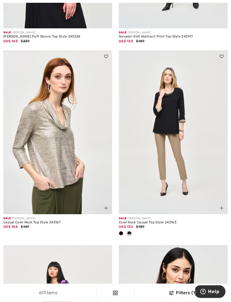
scroll to position [2954, 0]
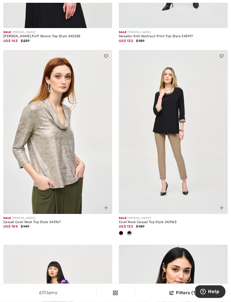
click at [105, 206] on img at bounding box center [106, 208] width 4 height 4
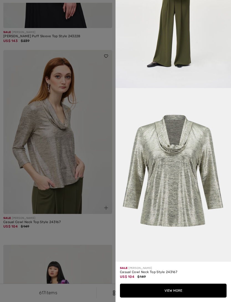
scroll to position [691, 0]
click at [92, 223] on div at bounding box center [115, 151] width 231 height 302
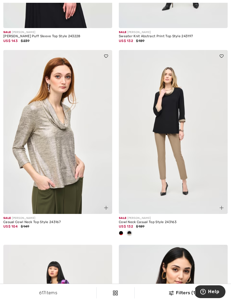
click at [120, 231] on span at bounding box center [121, 233] width 4 height 4
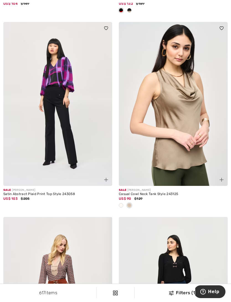
click at [120, 203] on span at bounding box center [121, 205] width 4 height 4
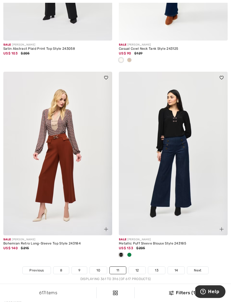
scroll to position [3322, 0]
click at [128, 246] on span "US$ 133" at bounding box center [126, 248] width 14 height 4
click at [130, 252] on span at bounding box center [129, 254] width 4 height 4
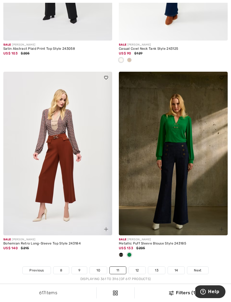
click at [141, 267] on link "12" at bounding box center [137, 269] width 17 height 7
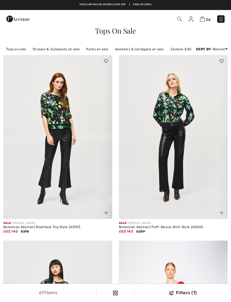
checkbox input "true"
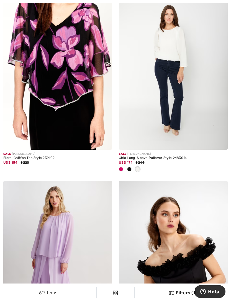
scroll to position [1963, 0]
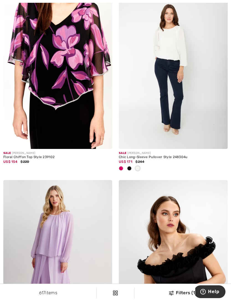
click at [122, 166] on span at bounding box center [121, 168] width 4 height 4
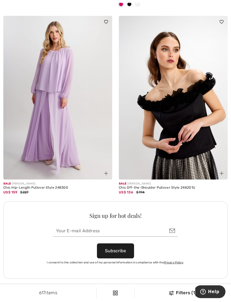
scroll to position [2139, 0]
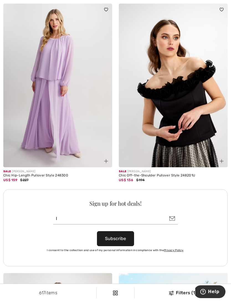
type input "l"
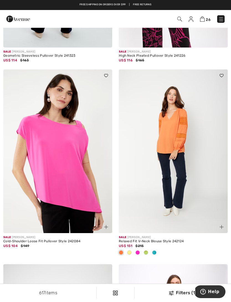
scroll to position [2713, 0]
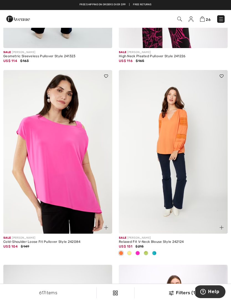
click at [130, 251] on span at bounding box center [129, 253] width 4 height 4
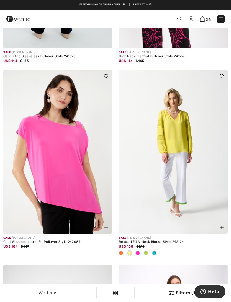
click at [138, 251] on span at bounding box center [138, 253] width 4 height 4
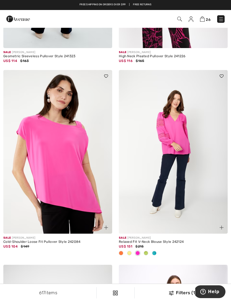
click at [154, 251] on span at bounding box center [154, 253] width 4 height 4
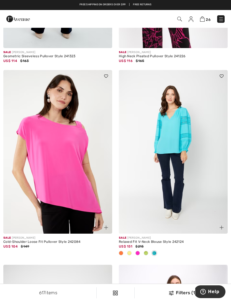
click at [146, 251] on span at bounding box center [146, 253] width 4 height 4
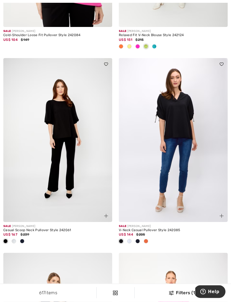
scroll to position [2919, 0]
click at [146, 239] on span at bounding box center [146, 241] width 4 height 4
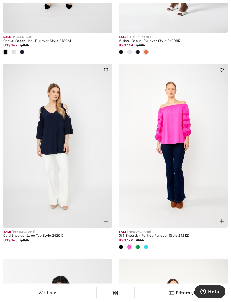
scroll to position [3108, 0]
click at [139, 244] on span at bounding box center [138, 246] width 4 height 4
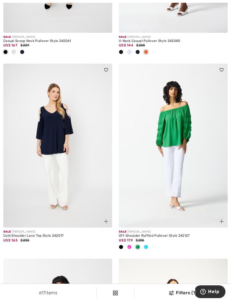
click at [146, 244] on span at bounding box center [146, 246] width 4 height 4
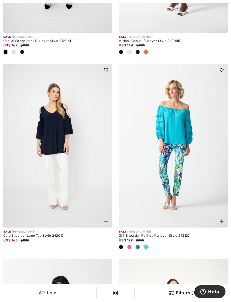
click at [125, 242] on div at bounding box center [121, 246] width 8 height 9
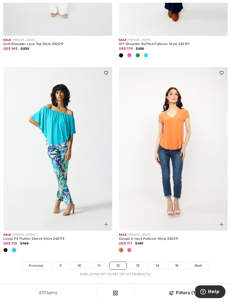
scroll to position [3300, 0]
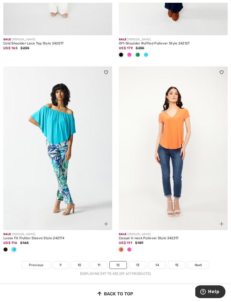
click at [130, 247] on span at bounding box center [129, 249] width 4 height 4
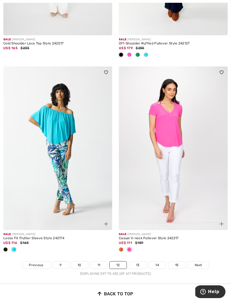
click at [141, 261] on link "13" at bounding box center [138, 264] width 17 height 7
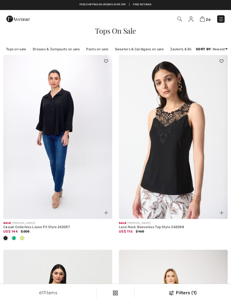
checkbox input "true"
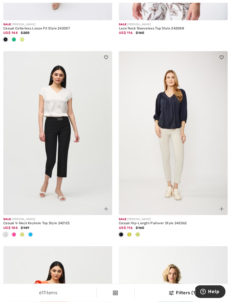
scroll to position [198, 0]
click at [130, 234] on span at bounding box center [129, 234] width 4 height 4
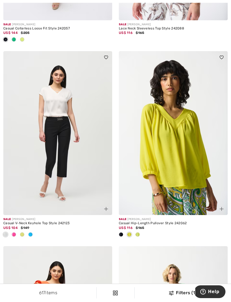
click at [140, 235] on div at bounding box center [138, 234] width 8 height 9
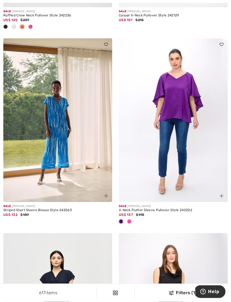
scroll to position [600, 0]
click at [131, 221] on span at bounding box center [129, 221] width 4 height 4
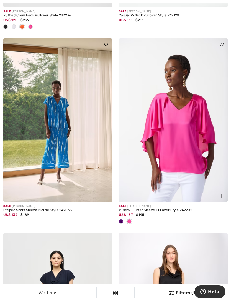
click at [120, 221] on span at bounding box center [121, 221] width 4 height 4
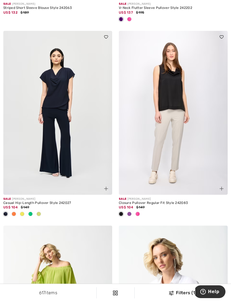
scroll to position [803, 0]
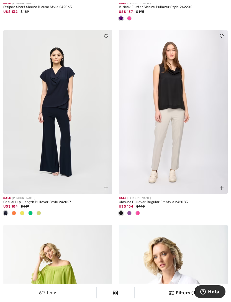
click at [138, 212] on span at bounding box center [138, 213] width 4 height 4
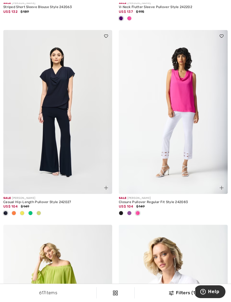
click at [130, 213] on span at bounding box center [129, 213] width 4 height 4
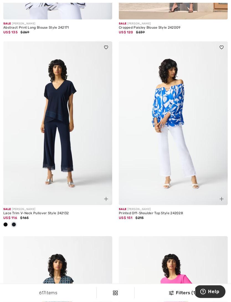
scroll to position [1594, 0]
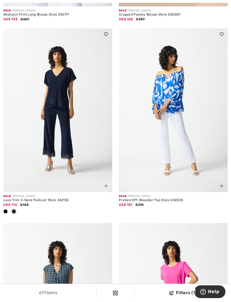
click at [105, 186] on img at bounding box center [106, 186] width 4 height 4
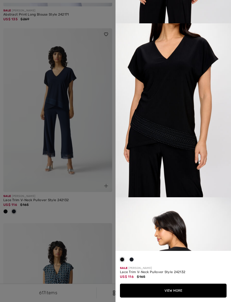
scroll to position [508, 0]
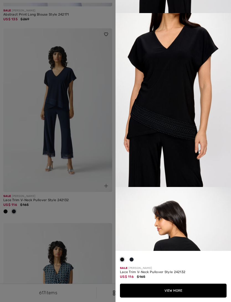
click at [174, 297] on button "View More" at bounding box center [173, 290] width 107 height 14
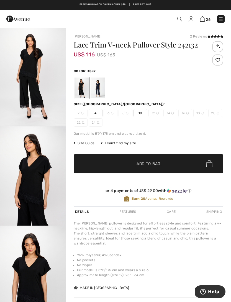
click at [100, 88] on div at bounding box center [98, 87] width 14 height 21
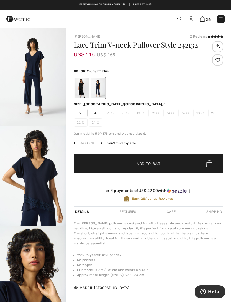
click at [93, 113] on span "4" at bounding box center [96, 113] width 14 height 8
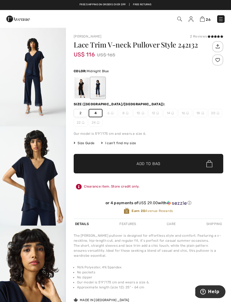
click at [125, 161] on span "✔ Added to Bag" at bounding box center [140, 164] width 34 height 6
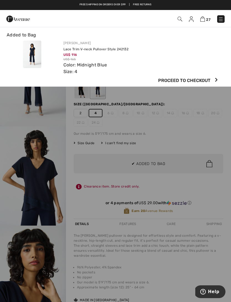
click at [177, 129] on div at bounding box center [115, 151] width 231 height 302
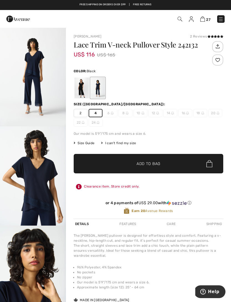
click at [82, 88] on div at bounding box center [82, 87] width 14 height 21
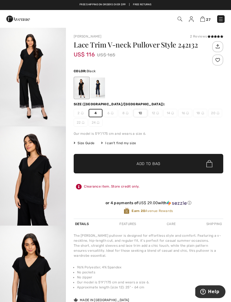
click at [140, 165] on span "Add to Bag" at bounding box center [149, 164] width 24 height 6
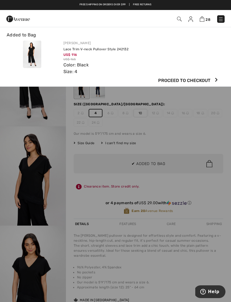
click at [168, 97] on div at bounding box center [115, 151] width 231 height 302
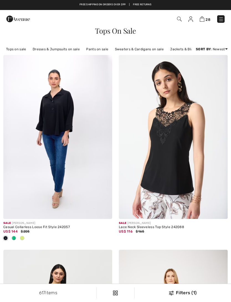
checkbox input "true"
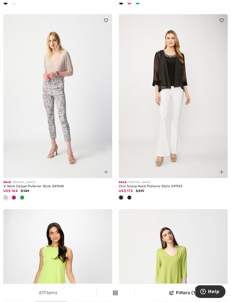
scroll to position [2638, 0]
click at [14, 196] on span at bounding box center [14, 197] width 4 height 4
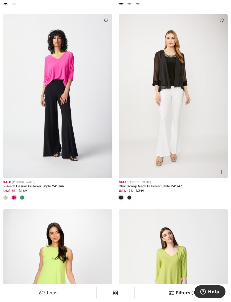
click at [23, 195] on span at bounding box center [22, 197] width 4 height 4
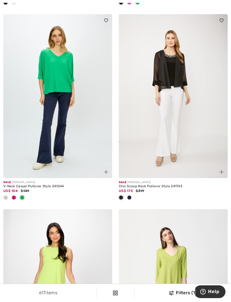
click at [6, 195] on span at bounding box center [5, 197] width 4 height 4
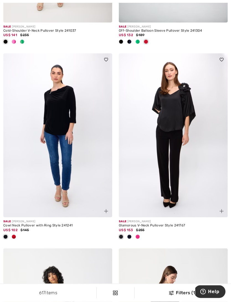
scroll to position [3184, 0]
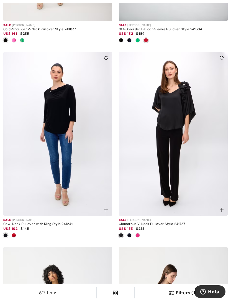
click at [14, 233] on span at bounding box center [14, 235] width 4 height 4
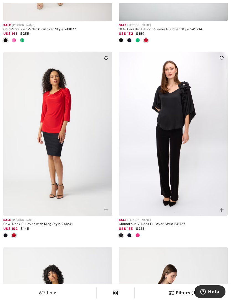
click at [137, 233] on span at bounding box center [138, 235] width 4 height 4
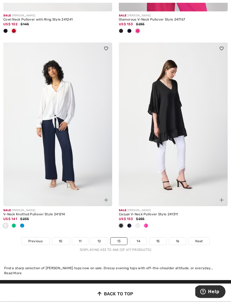
scroll to position [3388, 0]
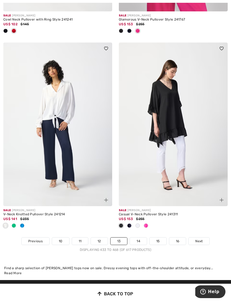
click at [130, 223] on span at bounding box center [129, 225] width 4 height 4
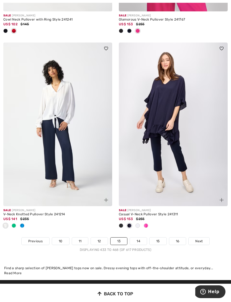
click at [140, 223] on span at bounding box center [138, 225] width 4 height 4
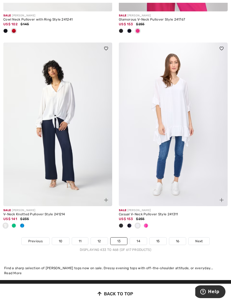
click at [149, 221] on div at bounding box center [146, 225] width 8 height 9
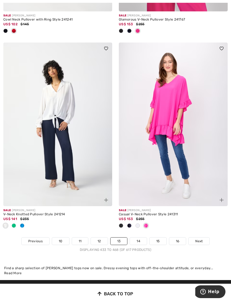
click at [143, 237] on link "14" at bounding box center [138, 240] width 17 height 7
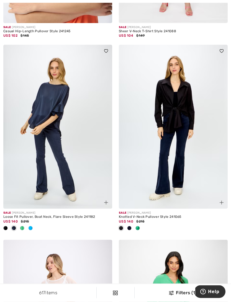
scroll to position [196, 0]
click at [31, 229] on div at bounding box center [30, 228] width 8 height 9
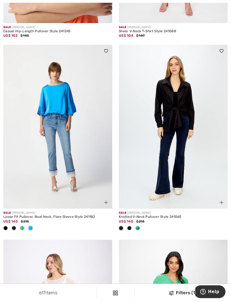
click at [138, 229] on span at bounding box center [138, 228] width 4 height 4
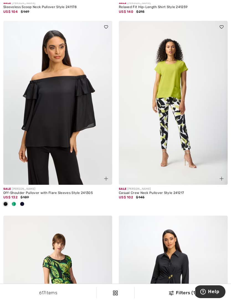
scroll to position [794, 0]
click at [14, 204] on span at bounding box center [14, 203] width 4 height 4
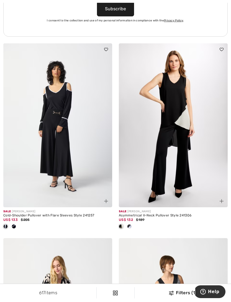
scroll to position [2435, 0]
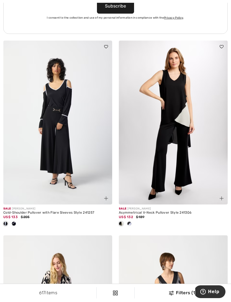
click at [130, 221] on span at bounding box center [129, 223] width 4 height 4
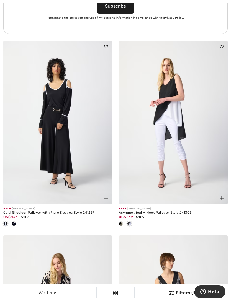
click at [123, 224] on div at bounding box center [121, 223] width 8 height 9
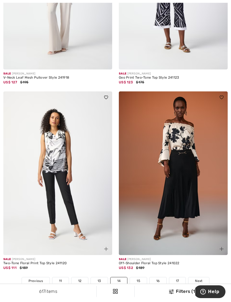
scroll to position [3374, 0]
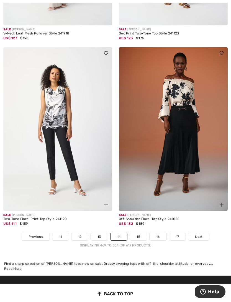
click at [139, 233] on link "15" at bounding box center [138, 236] width 17 height 7
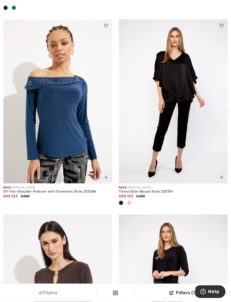
scroll to position [1947, 0]
click at [128, 201] on span at bounding box center [129, 202] width 4 height 4
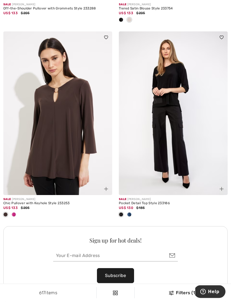
scroll to position [2129, 0]
click at [13, 213] on span at bounding box center [14, 214] width 4 height 4
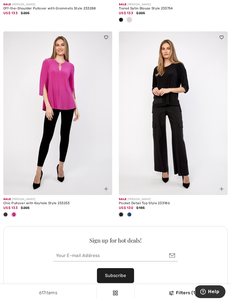
click at [5, 213] on span at bounding box center [5, 214] width 4 height 4
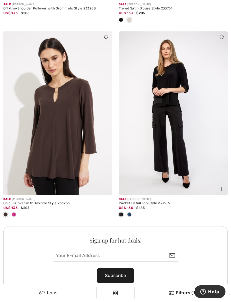
click at [106, 187] on img at bounding box center [106, 189] width 4 height 4
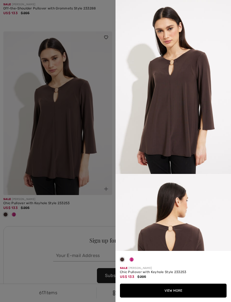
click at [172, 297] on button "View More" at bounding box center [173, 290] width 107 height 14
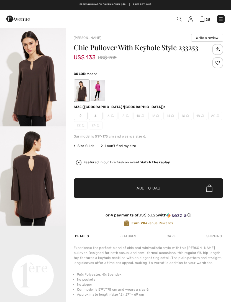
click at [94, 118] on span "4" at bounding box center [96, 116] width 14 height 8
checkbox input "true"
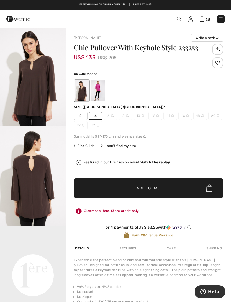
click at [142, 189] on span "Add to Bag" at bounding box center [149, 188] width 24 height 6
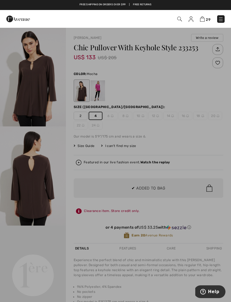
click at [171, 95] on div at bounding box center [115, 151] width 231 height 302
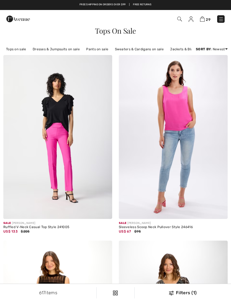
checkbox input "true"
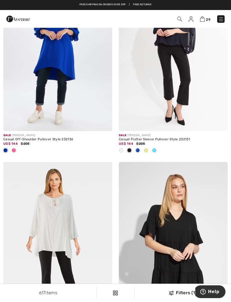
scroll to position [3028, 0]
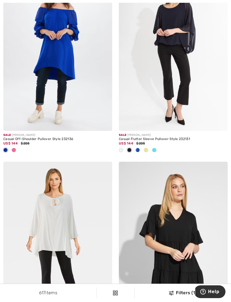
click at [155, 148] on span at bounding box center [154, 150] width 4 height 4
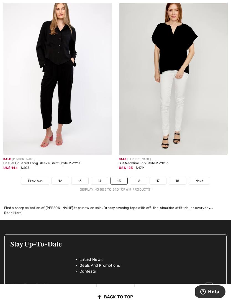
scroll to position [3436, 0]
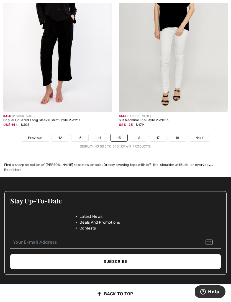
click at [139, 134] on link "16" at bounding box center [138, 137] width 17 height 7
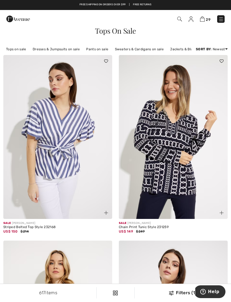
click at [95, 52] on link "Pants on sale" at bounding box center [98, 49] width 28 height 7
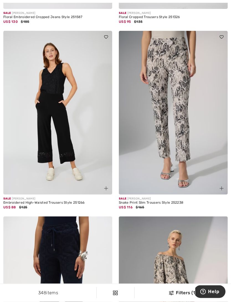
scroll to position [588, 0]
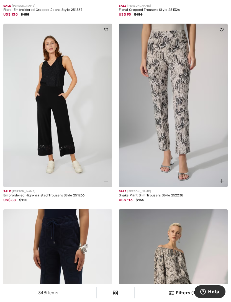
click at [221, 181] on img at bounding box center [222, 181] width 4 height 4
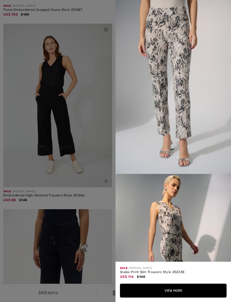
click at [174, 297] on button "View More" at bounding box center [173, 290] width 107 height 14
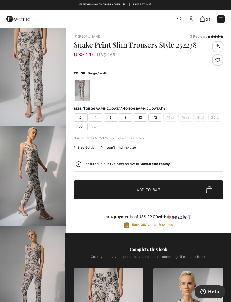
click at [89, 147] on span "Size Guide" at bounding box center [84, 147] width 21 height 5
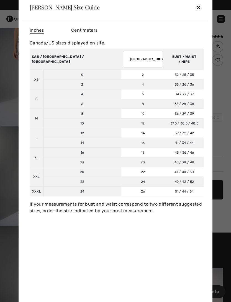
click at [123, 59] on select "[GEOGRAPHIC_DATA] [GEOGRAPHIC_DATA] [GEOGRAPHIC_DATA] [GEOGRAPHIC_DATA] [GEOGRA…" at bounding box center [143, 58] width 40 height 17
click at [123, 58] on select "[GEOGRAPHIC_DATA] [GEOGRAPHIC_DATA] [GEOGRAPHIC_DATA] [GEOGRAPHIC_DATA] [GEOGRA…" at bounding box center [143, 58] width 40 height 17
click at [121, 118] on td "36" at bounding box center [143, 113] width 44 height 10
click at [123, 61] on select "[GEOGRAPHIC_DATA] [GEOGRAPHIC_DATA] [GEOGRAPHIC_DATA] [GEOGRAPHIC_DATA] [GEOGRA…" at bounding box center [143, 58] width 40 height 17
click at [123, 60] on select "AUSTRALIA UK France Germany Spain Italy Japan" at bounding box center [143, 58] width 40 height 17
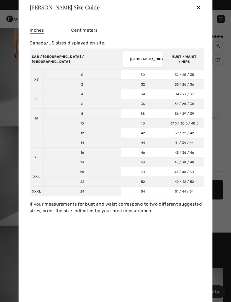
select select "uk"
click at [199, 8] on div "✕" at bounding box center [199, 7] width 6 height 12
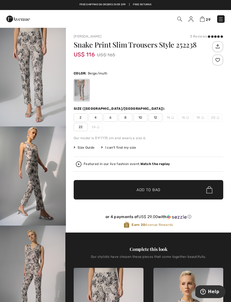
click at [112, 119] on span "6" at bounding box center [111, 117] width 14 height 8
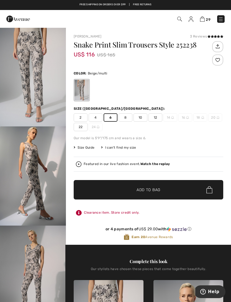
click at [95, 119] on span "4" at bounding box center [96, 117] width 14 height 8
click at [148, 191] on span "Add to Bag" at bounding box center [149, 190] width 24 height 6
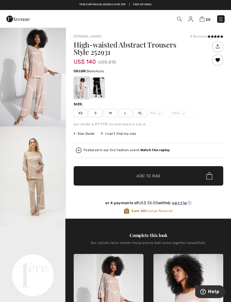
click at [97, 116] on span "S" at bounding box center [96, 113] width 14 height 8
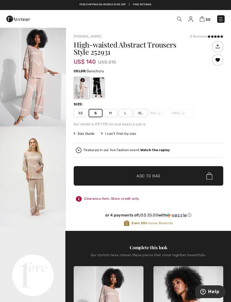
click at [146, 175] on span "Add to Bag" at bounding box center [149, 176] width 24 height 6
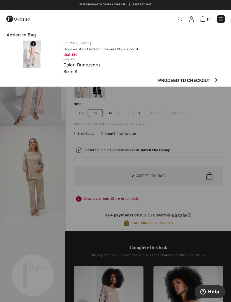
click at [212, 98] on div at bounding box center [115, 151] width 231 height 302
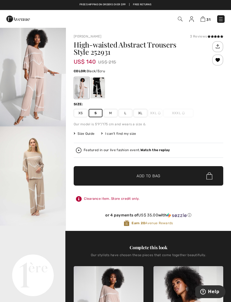
click at [93, 89] on div at bounding box center [98, 87] width 14 height 21
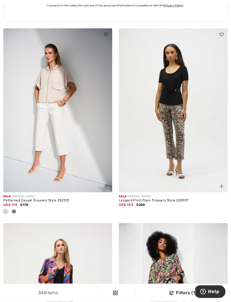
scroll to position [2430, 0]
click at [222, 187] on div at bounding box center [218, 182] width 19 height 19
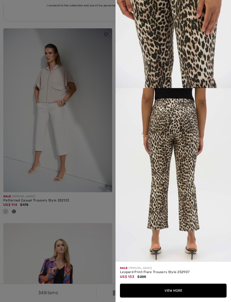
scroll to position [620, 0]
click at [173, 297] on button "View More" at bounding box center [173, 290] width 107 height 14
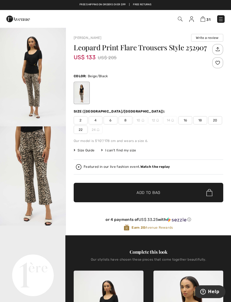
click at [97, 120] on span "4" at bounding box center [96, 120] width 14 height 8
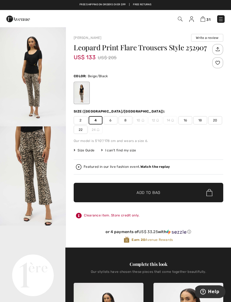
scroll to position [16, 0]
click at [116, 190] on span "✔ Added to Bag Add to Bag" at bounding box center [149, 192] width 150 height 19
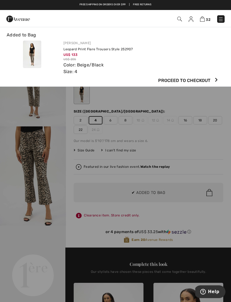
click at [148, 95] on div at bounding box center [115, 151] width 231 height 302
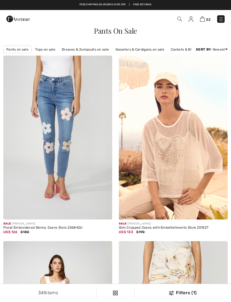
checkbox input "true"
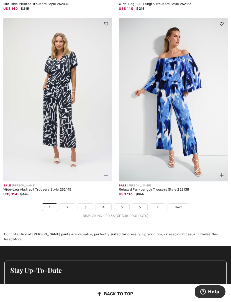
scroll to position [3385, 0]
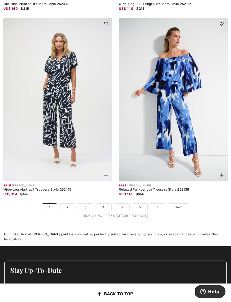
click at [69, 204] on link "2" at bounding box center [67, 207] width 15 height 7
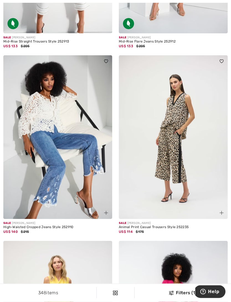
scroll to position [371, 0]
click at [222, 214] on img at bounding box center [222, 213] width 4 height 4
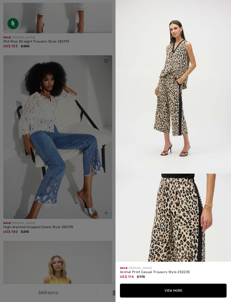
click at [175, 297] on button "View More" at bounding box center [173, 290] width 107 height 14
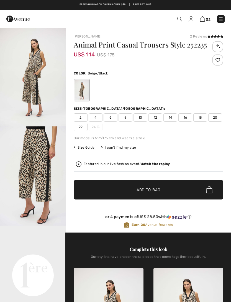
checkbox input "true"
click at [95, 117] on span "4" at bounding box center [96, 117] width 14 height 8
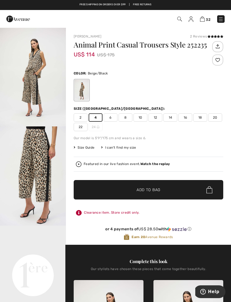
click at [109, 116] on span "6" at bounding box center [111, 117] width 14 height 8
click at [159, 189] on span "Add to Bag" at bounding box center [149, 190] width 24 height 6
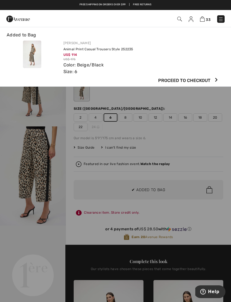
click at [215, 99] on div at bounding box center [115, 151] width 231 height 302
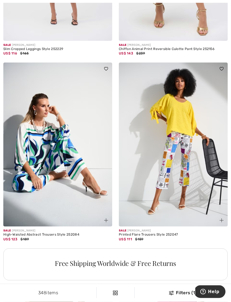
scroll to position [931, 0]
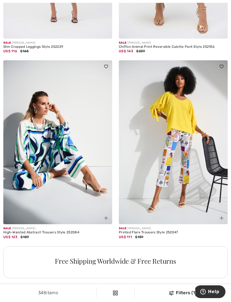
click at [105, 218] on img at bounding box center [106, 218] width 4 height 4
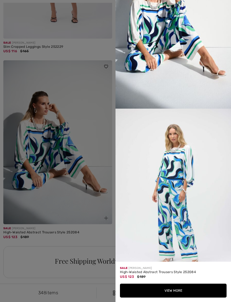
scroll to position [89, 0]
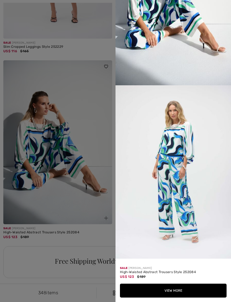
click at [79, 240] on div at bounding box center [115, 151] width 231 height 302
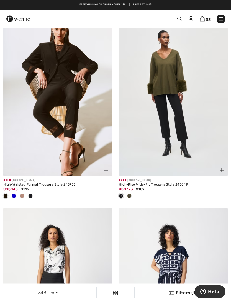
scroll to position [1397, 0]
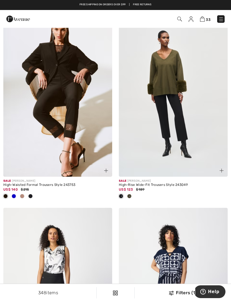
click at [13, 196] on span at bounding box center [14, 196] width 4 height 4
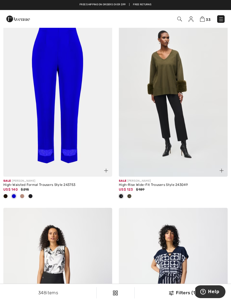
click at [21, 194] on span at bounding box center [22, 196] width 4 height 4
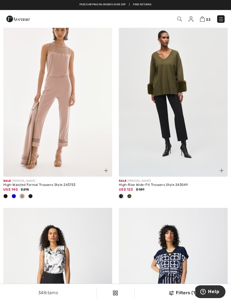
click at [31, 194] on span at bounding box center [30, 196] width 4 height 4
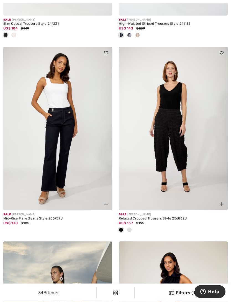
scroll to position [1752, 0]
click at [128, 227] on span at bounding box center [129, 229] width 4 height 4
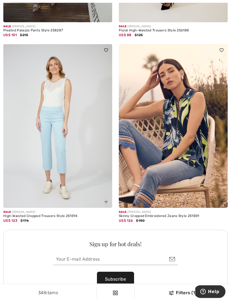
scroll to position [2135, 0]
click at [223, 199] on img at bounding box center [222, 201] width 4 height 4
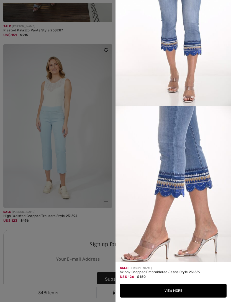
scroll to position [241, 0]
click at [87, 224] on div at bounding box center [115, 151] width 231 height 302
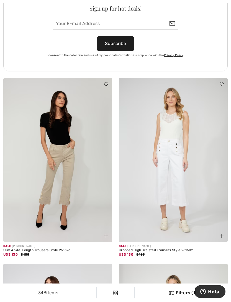
scroll to position [2371, 0]
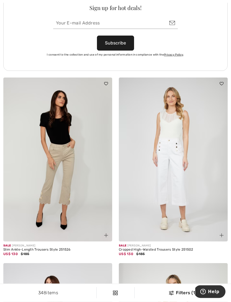
click at [105, 234] on img at bounding box center [106, 235] width 4 height 4
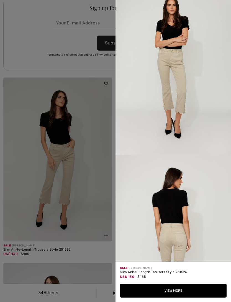
scroll to position [449, 0]
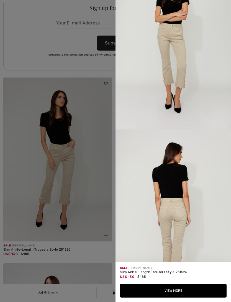
click at [96, 249] on div at bounding box center [115, 151] width 231 height 302
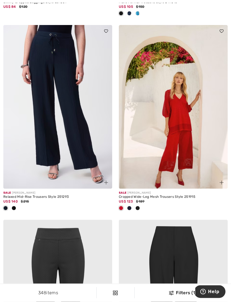
scroll to position [2803, 0]
click at [137, 206] on span at bounding box center [138, 208] width 4 height 4
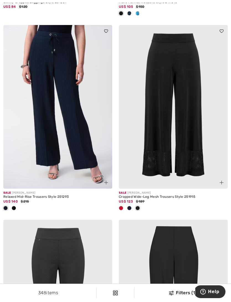
click at [130, 206] on span at bounding box center [129, 208] width 4 height 4
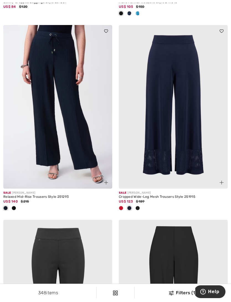
click at [120, 206] on span at bounding box center [121, 208] width 4 height 4
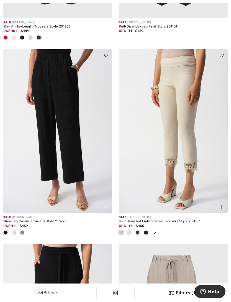
scroll to position [3168, 0]
click at [139, 230] on span at bounding box center [138, 232] width 4 height 4
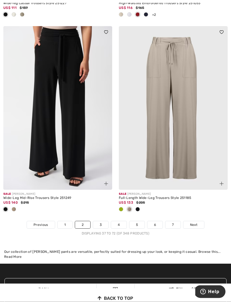
scroll to position [3390, 0]
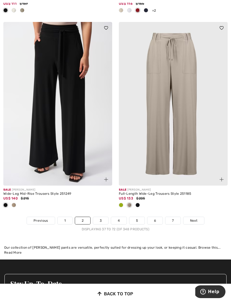
click at [105, 217] on link "3" at bounding box center [100, 220] width 15 height 7
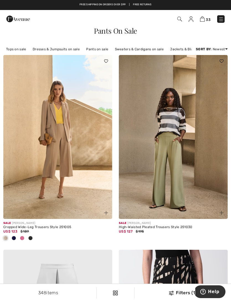
click at [21, 237] on span at bounding box center [22, 238] width 4 height 4
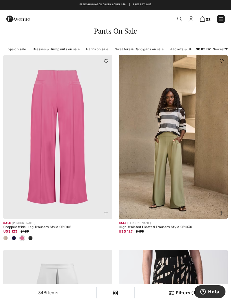
click at [28, 238] on div at bounding box center [30, 238] width 8 height 9
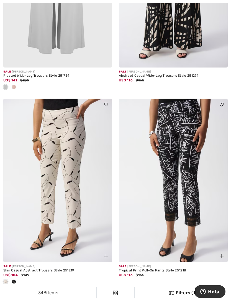
scroll to position [346, 0]
click at [222, 254] on img at bounding box center [222, 256] width 4 height 4
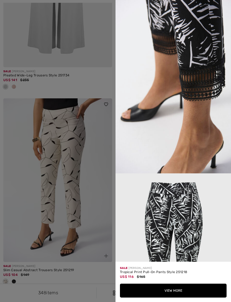
scroll to position [420, 0]
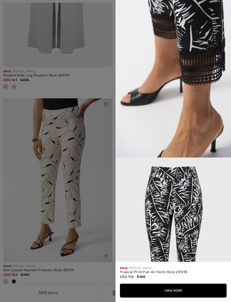
click at [102, 269] on div at bounding box center [115, 151] width 231 height 302
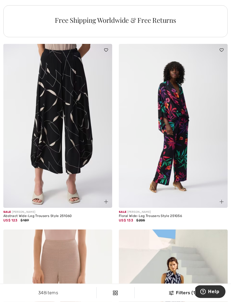
scroll to position [1189, 0]
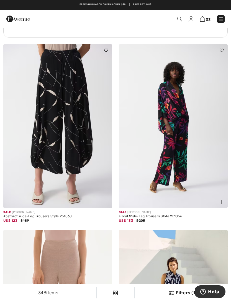
click at [104, 200] on img at bounding box center [106, 202] width 4 height 4
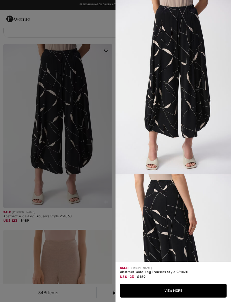
click at [183, 297] on button "View More" at bounding box center [173, 290] width 107 height 14
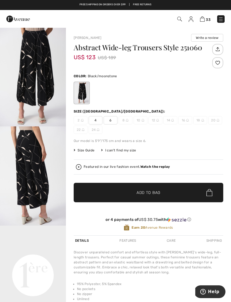
click at [111, 120] on span "6" at bounding box center [111, 120] width 14 height 8
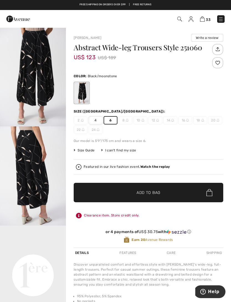
click at [140, 195] on span "Add to Bag" at bounding box center [149, 192] width 24 height 6
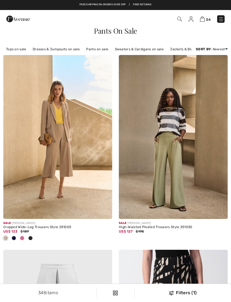
checkbox input "true"
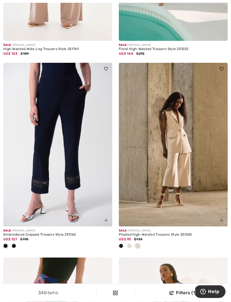
scroll to position [1542, 0]
click at [15, 241] on div at bounding box center [14, 245] width 8 height 9
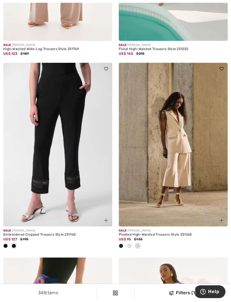
click at [14, 244] on span at bounding box center [14, 245] width 4 height 4
click at [7, 244] on span at bounding box center [5, 245] width 4 height 4
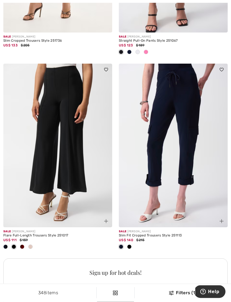
scroll to position [2116, 0]
click at [31, 244] on span at bounding box center [30, 246] width 4 height 4
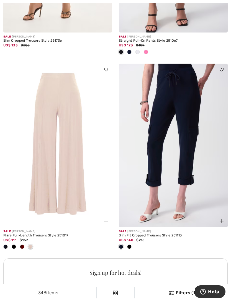
click at [130, 244] on span at bounding box center [129, 246] width 4 height 4
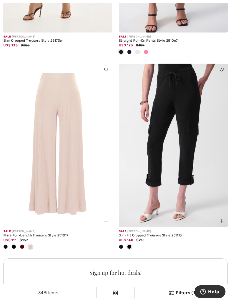
click at [128, 247] on div at bounding box center [129, 246] width 8 height 9
click at [122, 244] on span at bounding box center [121, 246] width 4 height 4
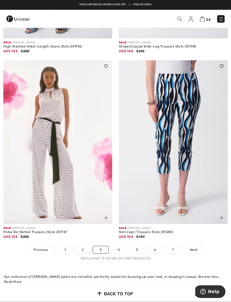
scroll to position [3334, 0]
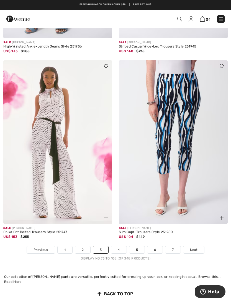
click at [120, 246] on link "4" at bounding box center [118, 249] width 15 height 7
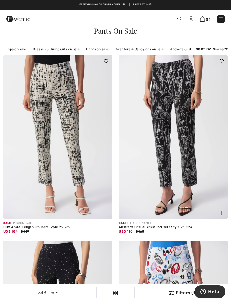
click at [105, 213] on img at bounding box center [106, 213] width 4 height 4
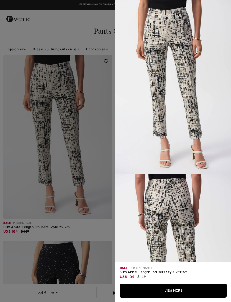
click at [172, 291] on button "View More" at bounding box center [173, 290] width 107 height 14
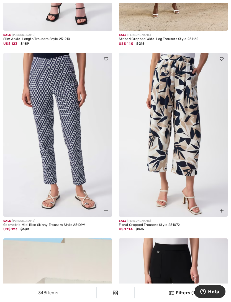
scroll to position [753, 0]
click at [221, 210] on img at bounding box center [222, 210] width 4 height 4
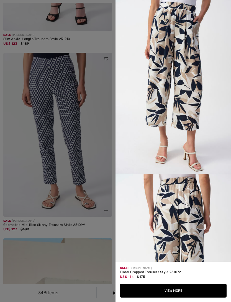
click at [179, 297] on button "View More" at bounding box center [173, 290] width 107 height 14
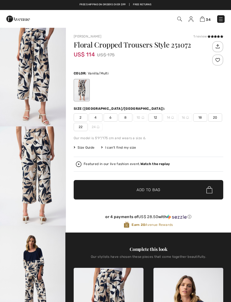
checkbox input "true"
click at [97, 117] on span "4" at bounding box center [96, 117] width 14 height 8
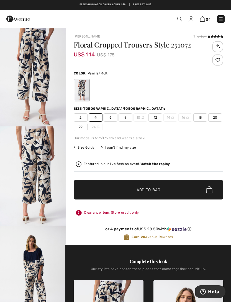
click at [165, 184] on span "✔ Added to Bag Add to Bag" at bounding box center [149, 189] width 150 height 19
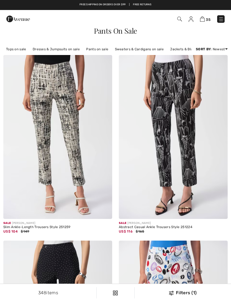
scroll to position [771, 0]
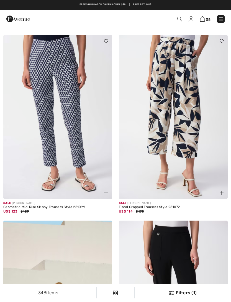
checkbox input "true"
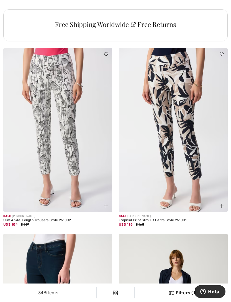
scroll to position [1177, 0]
click at [220, 206] on span at bounding box center [222, 205] width 7 height 7
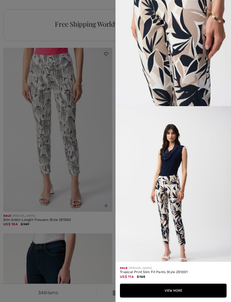
scroll to position [414, 0]
click at [95, 218] on div at bounding box center [115, 151] width 231 height 302
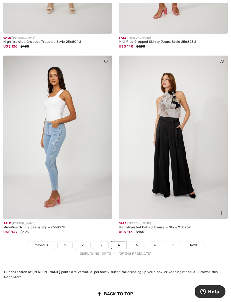
scroll to position [3329, 0]
click at [140, 242] on link "5" at bounding box center [137, 244] width 15 height 7
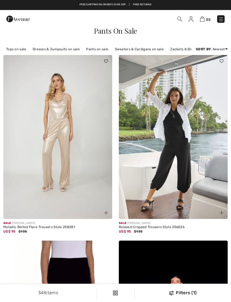
checkbox input "true"
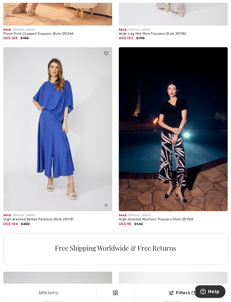
scroll to position [944, 0]
click at [197, 201] on img at bounding box center [173, 129] width 109 height 164
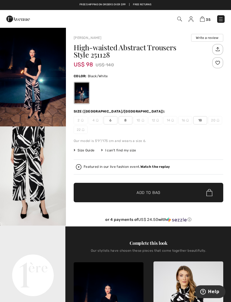
click at [111, 120] on span "6" at bounding box center [111, 120] width 14 height 8
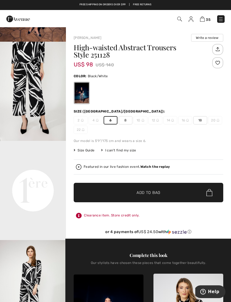
scroll to position [85, 0]
click at [150, 193] on span "Add to Bag" at bounding box center [149, 192] width 24 height 6
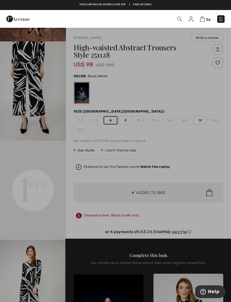
click at [197, 101] on div at bounding box center [115, 151] width 231 height 302
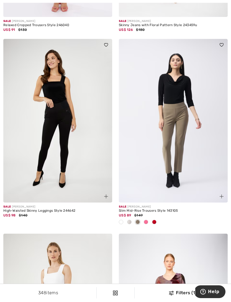
scroll to position [1560, 0]
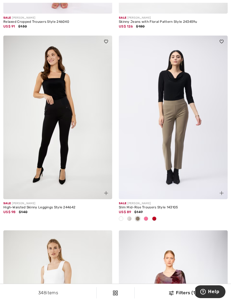
click at [154, 218] on span at bounding box center [154, 218] width 4 height 4
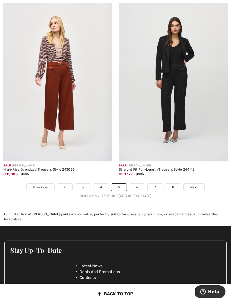
scroll to position [3362, 0]
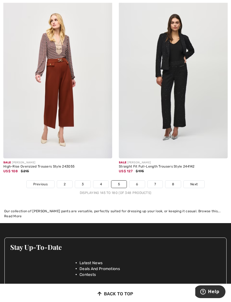
click at [138, 180] on link "6" at bounding box center [137, 183] width 15 height 7
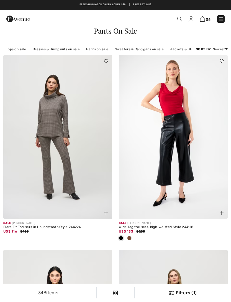
checkbox input "true"
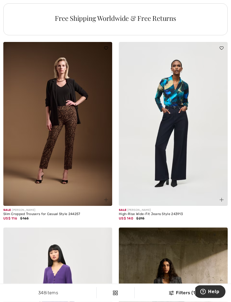
scroll to position [1173, 0]
click at [105, 200] on img at bounding box center [106, 200] width 4 height 4
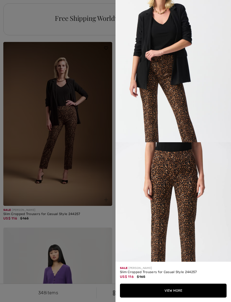
scroll to position [446, 0]
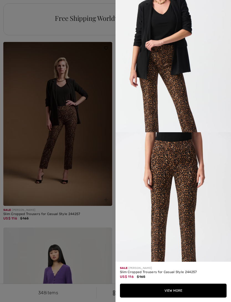
click at [180, 297] on button "View More" at bounding box center [173, 290] width 107 height 14
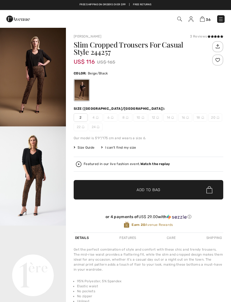
checkbox input "true"
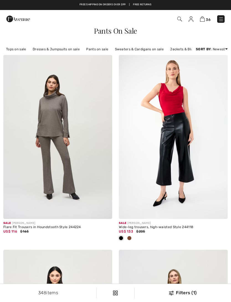
checkbox input "true"
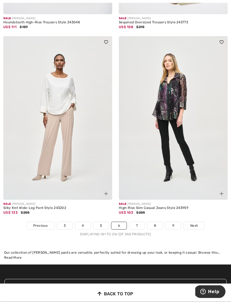
scroll to position [3312, 0]
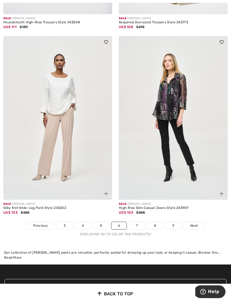
click at [137, 222] on link "7" at bounding box center [137, 225] width 15 height 7
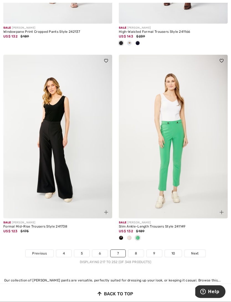
scroll to position [3321, 0]
click at [138, 249] on link "8" at bounding box center [136, 252] width 16 height 7
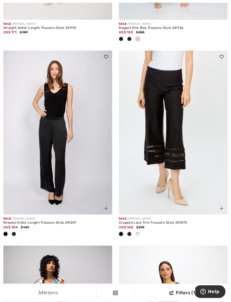
scroll to position [200, 0]
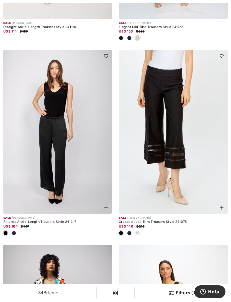
click at [129, 234] on span at bounding box center [129, 233] width 4 height 4
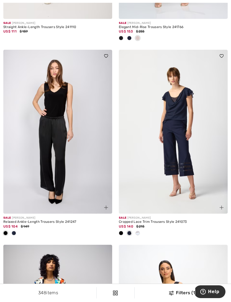
click at [122, 229] on div at bounding box center [121, 233] width 8 height 9
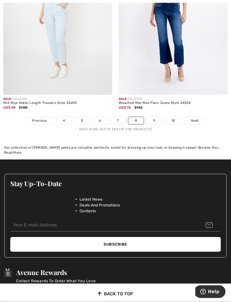
scroll to position [3435, 0]
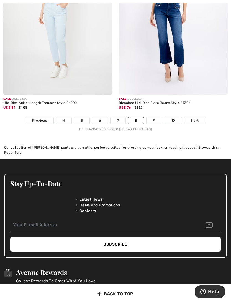
click at [156, 117] on link "9" at bounding box center [154, 120] width 15 height 7
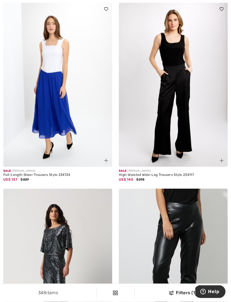
scroll to position [238, 0]
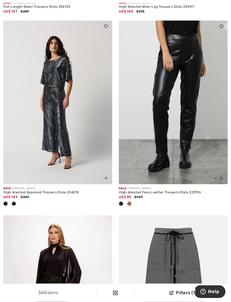
click at [130, 203] on span at bounding box center [129, 203] width 4 height 4
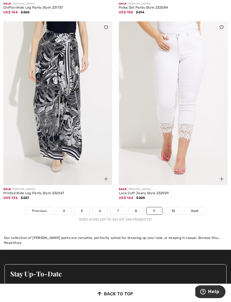
scroll to position [3336, 0]
click at [176, 208] on link "10" at bounding box center [173, 210] width 17 height 7
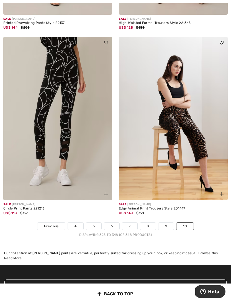
scroll to position [2106, 0]
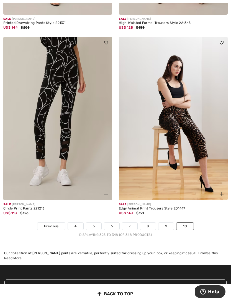
click at [222, 192] on img at bounding box center [222, 194] width 4 height 4
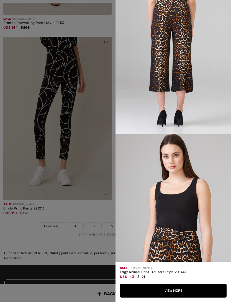
scroll to position [473, 0]
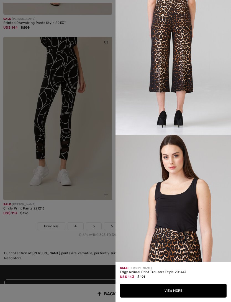
click at [173, 297] on button "View More" at bounding box center [173, 290] width 107 height 14
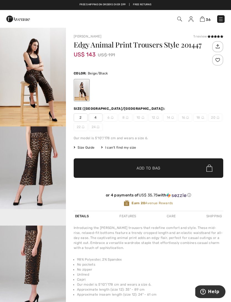
click at [96, 117] on span "4" at bounding box center [96, 117] width 14 height 8
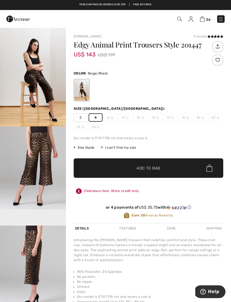
click at [149, 168] on span "Add to Bag" at bounding box center [149, 168] width 24 height 6
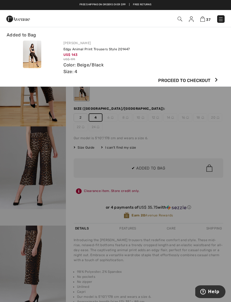
click at [165, 100] on div at bounding box center [115, 151] width 231 height 302
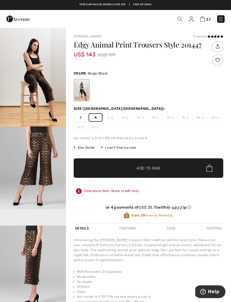
click at [205, 18] on img at bounding box center [203, 18] width 5 height 5
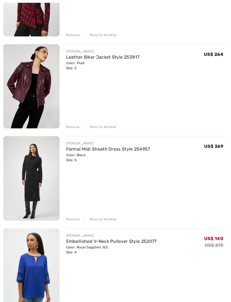
scroll to position [783, 0]
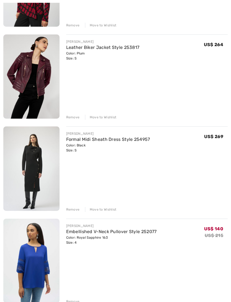
click at [74, 211] on div "Remove" at bounding box center [73, 209] width 14 height 5
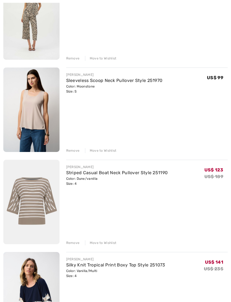
scroll to position [1433, 0]
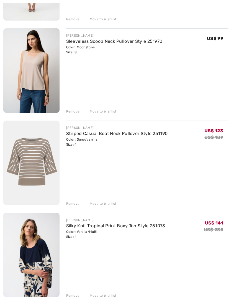
click at [72, 206] on div "[PERSON_NAME] Wide-Leg Jumpsuit with Pockets Style 251037 Color: Black Size: 6 …" at bounding box center [115, 301] width 225 height 3305
click at [73, 204] on div "Remove" at bounding box center [73, 203] width 14 height 5
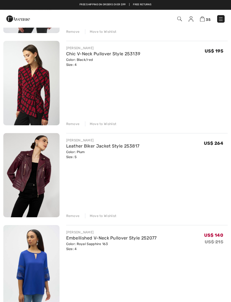
scroll to position [671, 0]
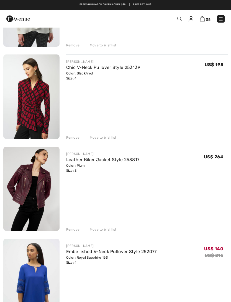
click at [112, 229] on div "Move to Wishlist" at bounding box center [101, 229] width 32 height 5
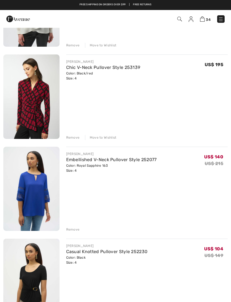
click at [110, 137] on div "Move to Wishlist" at bounding box center [101, 137] width 32 height 5
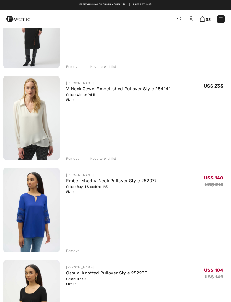
scroll to position [558, 0]
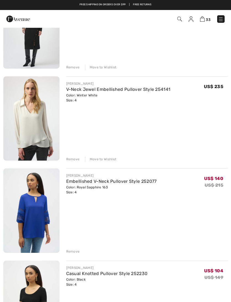
click at [102, 158] on div "Move to Wishlist" at bounding box center [101, 158] width 32 height 5
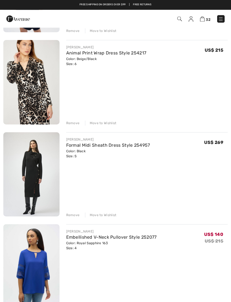
scroll to position [409, 0]
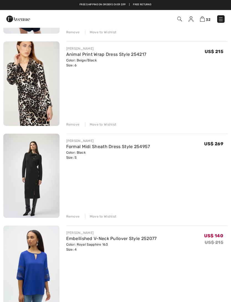
click at [108, 214] on div "Move to Wishlist" at bounding box center [101, 216] width 32 height 5
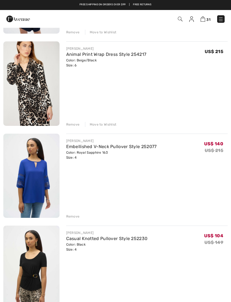
click at [110, 126] on div "Move to Wishlist" at bounding box center [101, 124] width 32 height 5
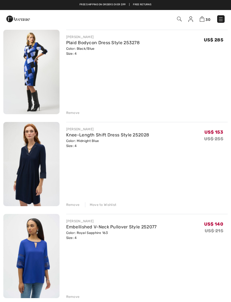
scroll to position [229, 0]
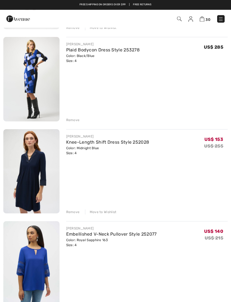
click at [112, 212] on div "Move to Wishlist" at bounding box center [101, 211] width 32 height 5
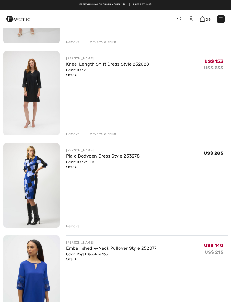
scroll to position [123, 0]
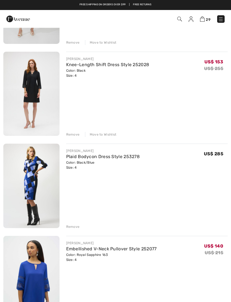
click at [99, 228] on div "Remove" at bounding box center [147, 226] width 162 height 6
click at [72, 224] on div "Remove" at bounding box center [73, 226] width 14 height 5
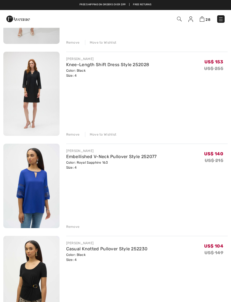
click at [112, 135] on div "Move to Wishlist" at bounding box center [101, 134] width 32 height 5
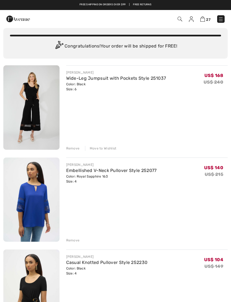
scroll to position [0, 0]
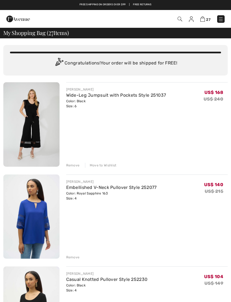
click at [108, 165] on div "Move to Wishlist" at bounding box center [101, 165] width 32 height 5
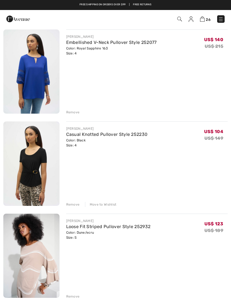
scroll to position [54, 0]
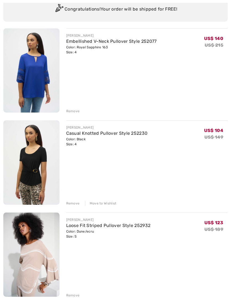
click at [76, 204] on div "Remove" at bounding box center [73, 203] width 14 height 5
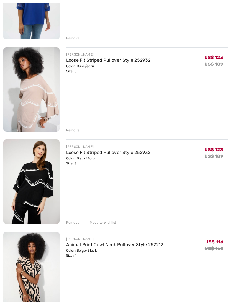
scroll to position [139, 0]
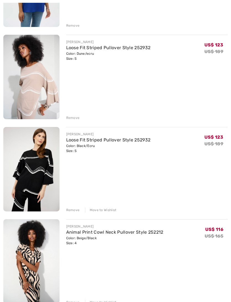
click at [75, 211] on div "Remove" at bounding box center [73, 210] width 14 height 5
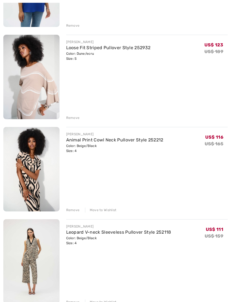
click at [75, 210] on div "Remove" at bounding box center [73, 209] width 14 height 5
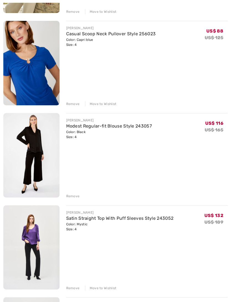
scroll to position [708, 0]
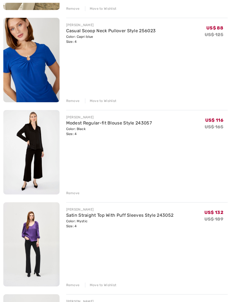
click at [74, 194] on div "Remove" at bounding box center [73, 193] width 14 height 5
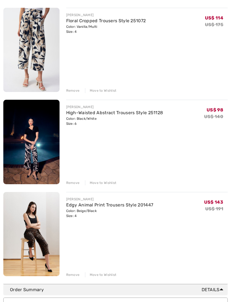
scroll to position [1830, 0]
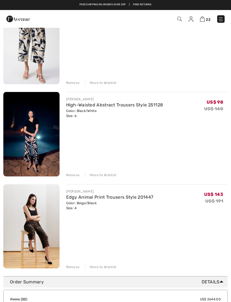
click at [106, 267] on div "Move to Wishlist" at bounding box center [101, 266] width 32 height 5
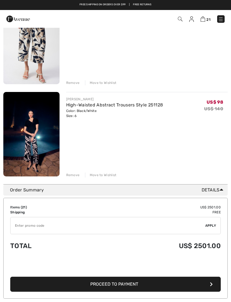
click at [51, 131] on img at bounding box center [31, 134] width 56 height 84
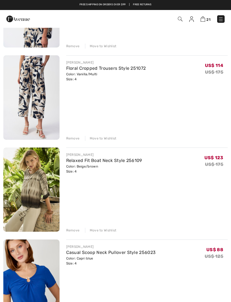
scroll to position [486, 0]
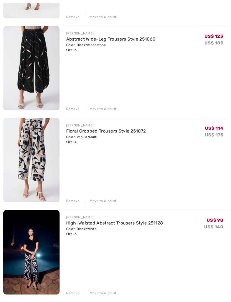
click at [73, 201] on div "Remove" at bounding box center [73, 200] width 14 height 5
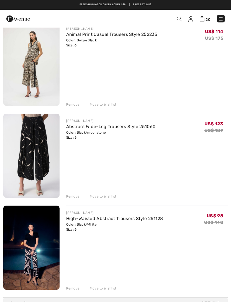
scroll to position [1624, 0]
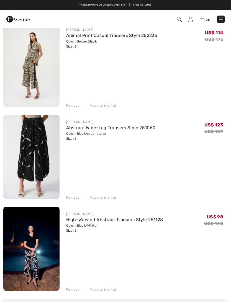
click at [72, 198] on div "Remove" at bounding box center [73, 196] width 14 height 5
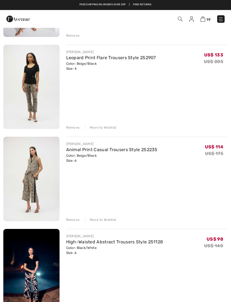
scroll to position [1509, 0]
click at [77, 217] on div "Remove" at bounding box center [73, 219] width 14 height 5
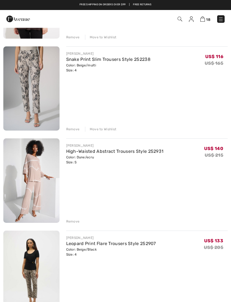
scroll to position [1323, 0]
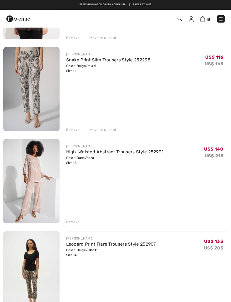
click at [71, 131] on div "Remove" at bounding box center [73, 129] width 14 height 5
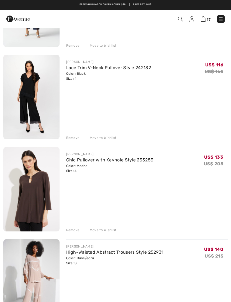
scroll to position [1131, 0]
click at [101, 138] on div "Move to Wishlist" at bounding box center [101, 137] width 32 height 5
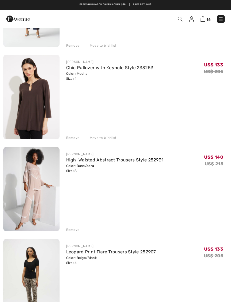
click at [103, 137] on div "Move to Wishlist" at bounding box center [101, 137] width 32 height 5
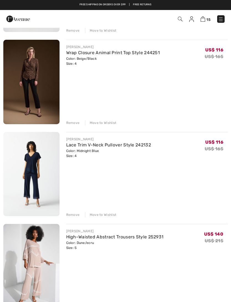
scroll to position [962, 0]
click at [107, 124] on div "Move to Wishlist" at bounding box center [101, 122] width 32 height 5
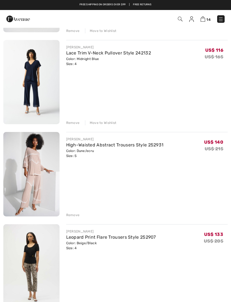
click at [108, 123] on div "Move to Wishlist" at bounding box center [101, 122] width 32 height 5
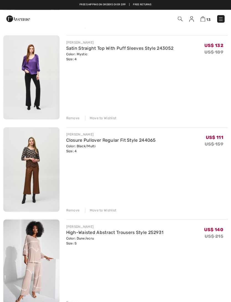
scroll to position [780, 0]
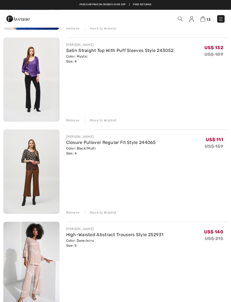
click at [103, 212] on div "Move to Wishlist" at bounding box center [101, 212] width 32 height 5
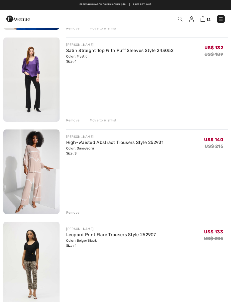
click at [107, 122] on div "Move to Wishlist" at bounding box center [101, 120] width 32 height 5
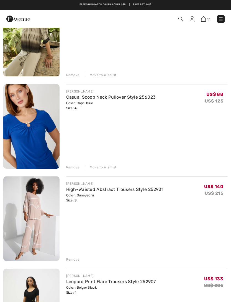
scroll to position [575, 0]
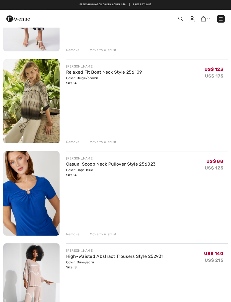
click at [108, 231] on div "Remove Move to Wishlist" at bounding box center [147, 234] width 162 height 6
click at [109, 233] on div "Move to Wishlist" at bounding box center [101, 234] width 32 height 5
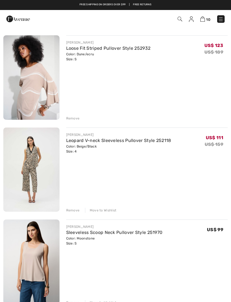
scroll to position [138, 0]
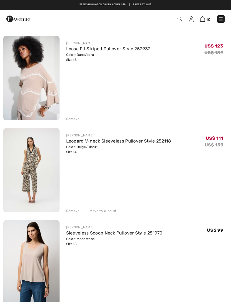
click at [75, 208] on div "Remove Move to Wishlist" at bounding box center [147, 210] width 162 height 6
click at [75, 209] on div "Remove" at bounding box center [73, 210] width 14 height 5
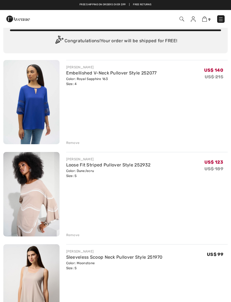
scroll to position [22, 0]
click at [76, 142] on div "Remove" at bounding box center [73, 142] width 14 height 5
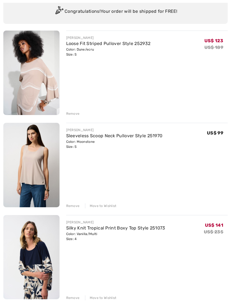
scroll to position [52, 0]
click at [102, 207] on div "Move to Wishlist" at bounding box center [101, 205] width 32 height 5
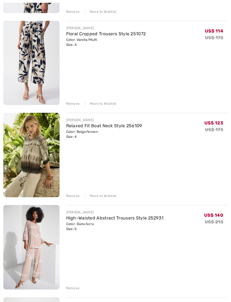
scroll to position [260, 0]
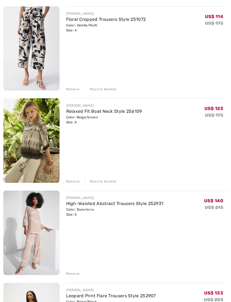
click at [112, 182] on div "Move to Wishlist" at bounding box center [101, 181] width 32 height 5
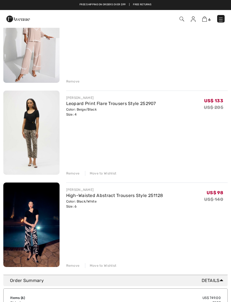
scroll to position [359, 0]
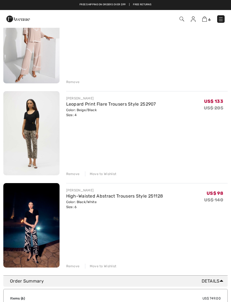
click at [113, 173] on div "Move to Wishlist" at bounding box center [101, 173] width 32 height 5
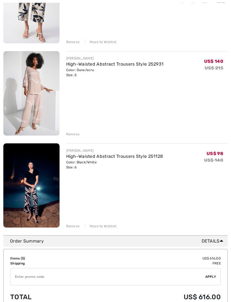
scroll to position [307, 0]
click at [109, 225] on div "Move to Wishlist" at bounding box center [101, 225] width 32 height 5
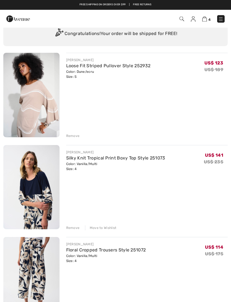
scroll to position [0, 0]
